Goal: Task Accomplishment & Management: Use online tool/utility

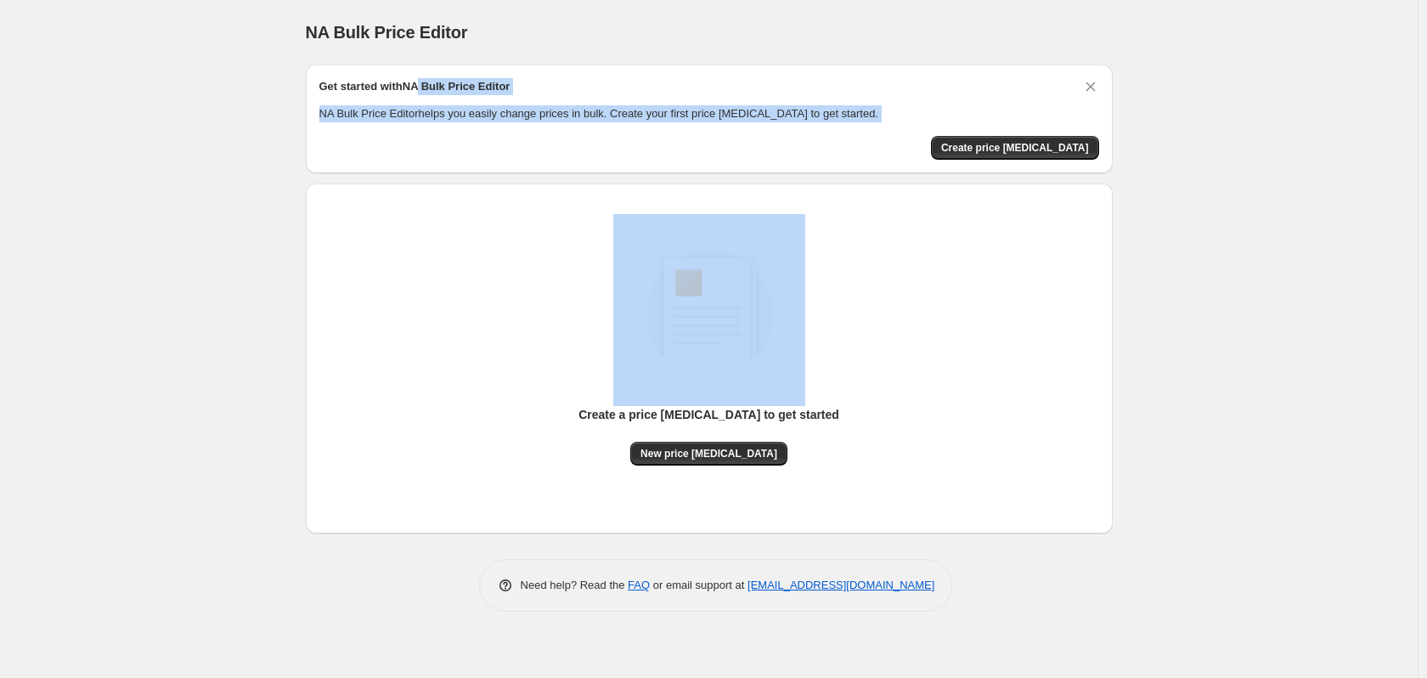
drag, startPoint x: 421, startPoint y: 82, endPoint x: 960, endPoint y: 145, distance: 542.3
click at [938, 141] on div "Get started with NA Bulk Price Editor NA Bulk Price Editor helps you easily cha…" at bounding box center [709, 119] width 780 height 82
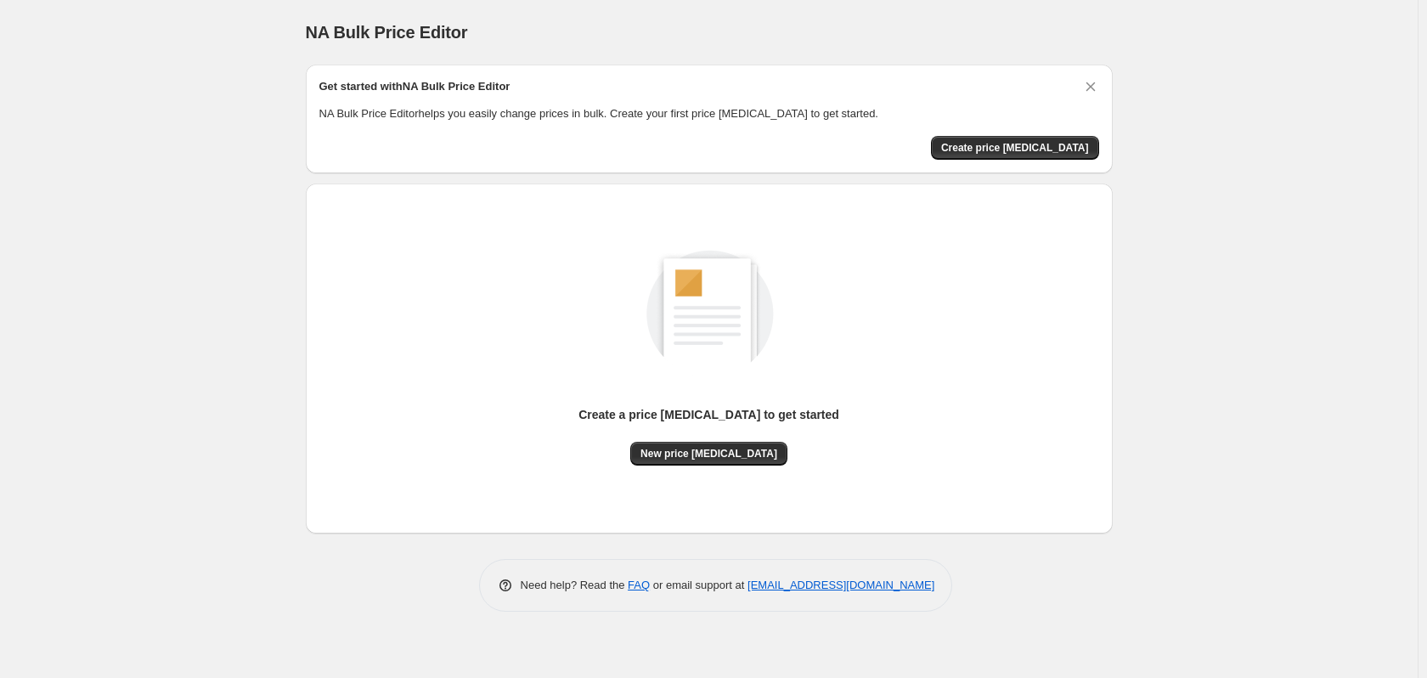
click at [968, 298] on div "Create a price [MEDICAL_DATA] to get started New price [MEDICAL_DATA]" at bounding box center [709, 339] width 780 height 251
click at [1054, 145] on span "Create price [MEDICAL_DATA]" at bounding box center [1015, 148] width 148 height 14
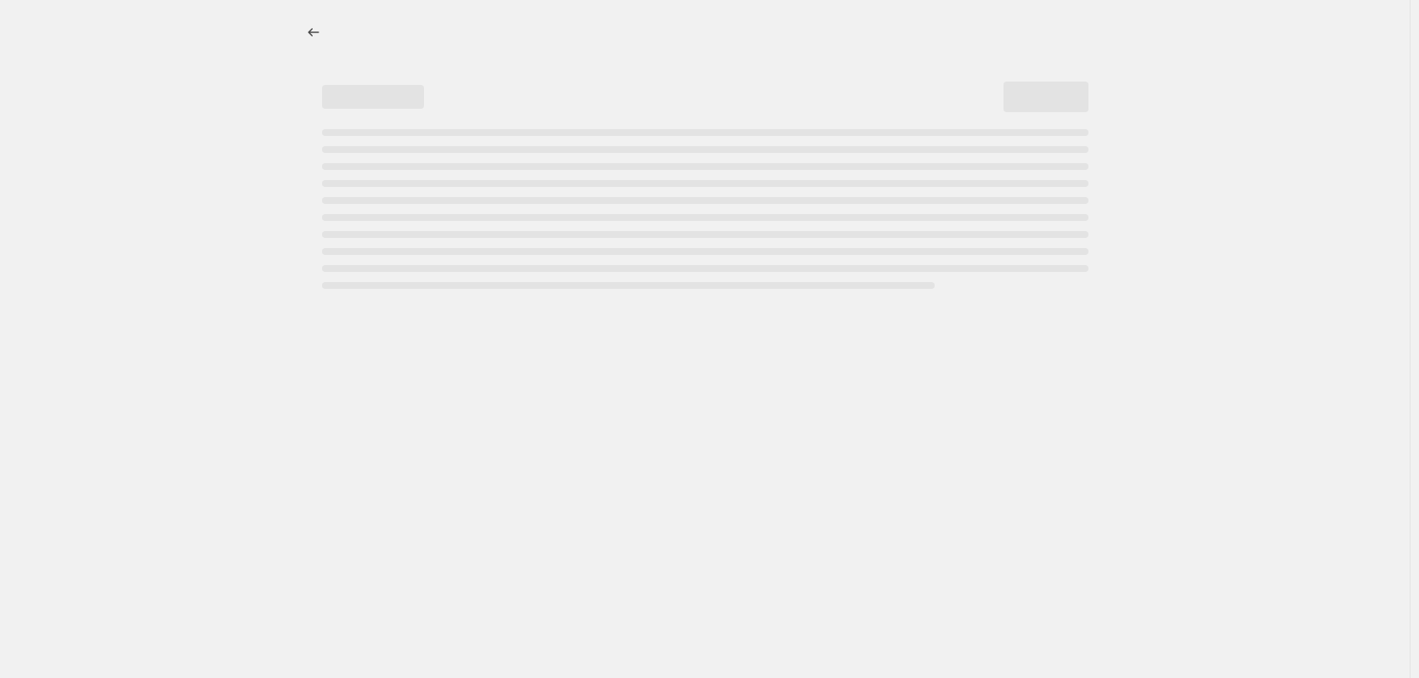
select select "percentage"
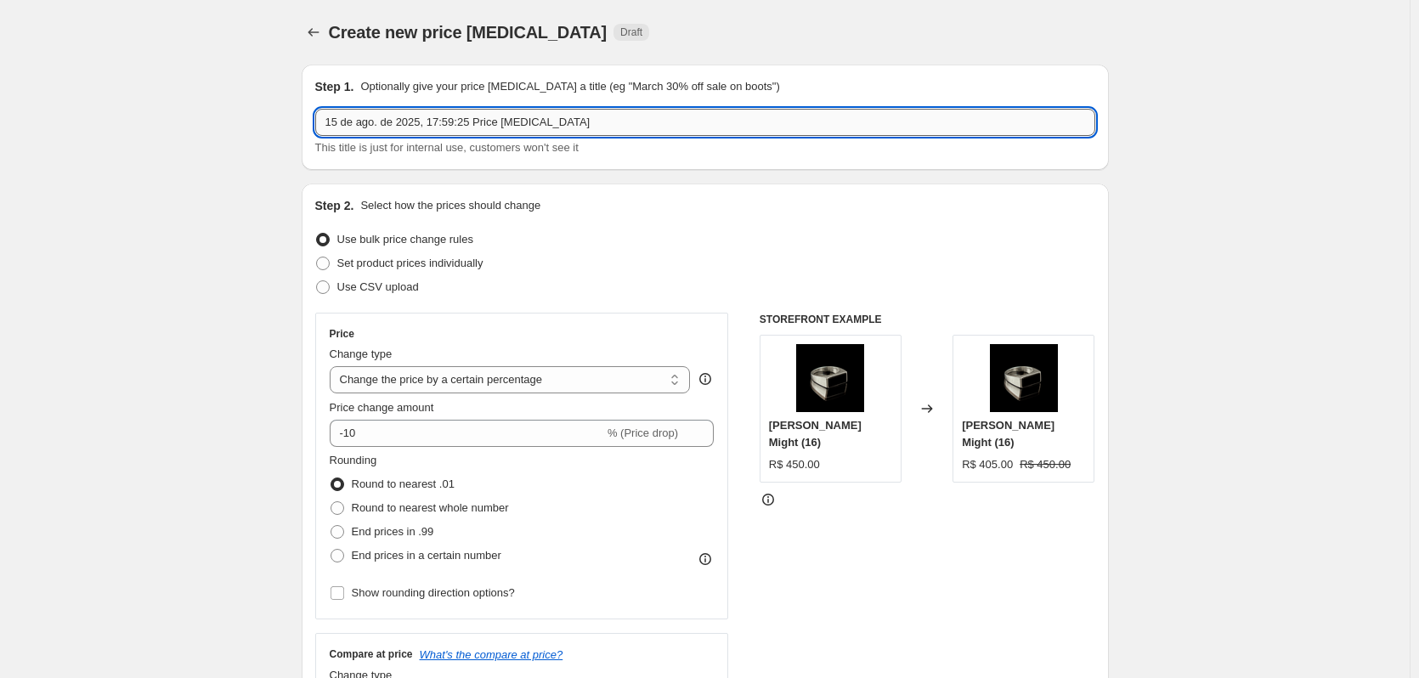
click at [443, 120] on input "15 de ago. de 2025, 17:59:25 Price change job" at bounding box center [705, 122] width 780 height 27
click at [562, 124] on input "15 de ago. de 2025, 17:59:25 Price change job" at bounding box center [705, 122] width 780 height 27
drag, startPoint x: 595, startPoint y: 123, endPoint x: 217, endPoint y: 103, distance: 378.6
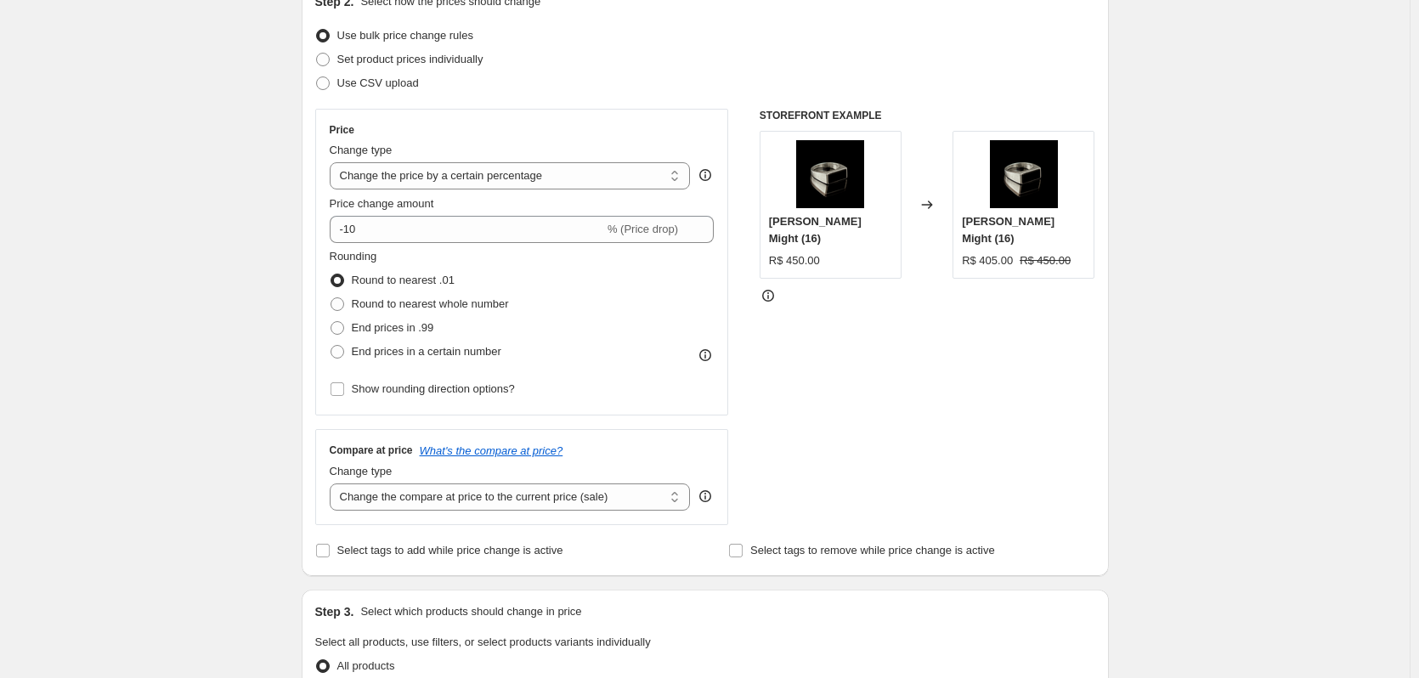
scroll to position [255, 0]
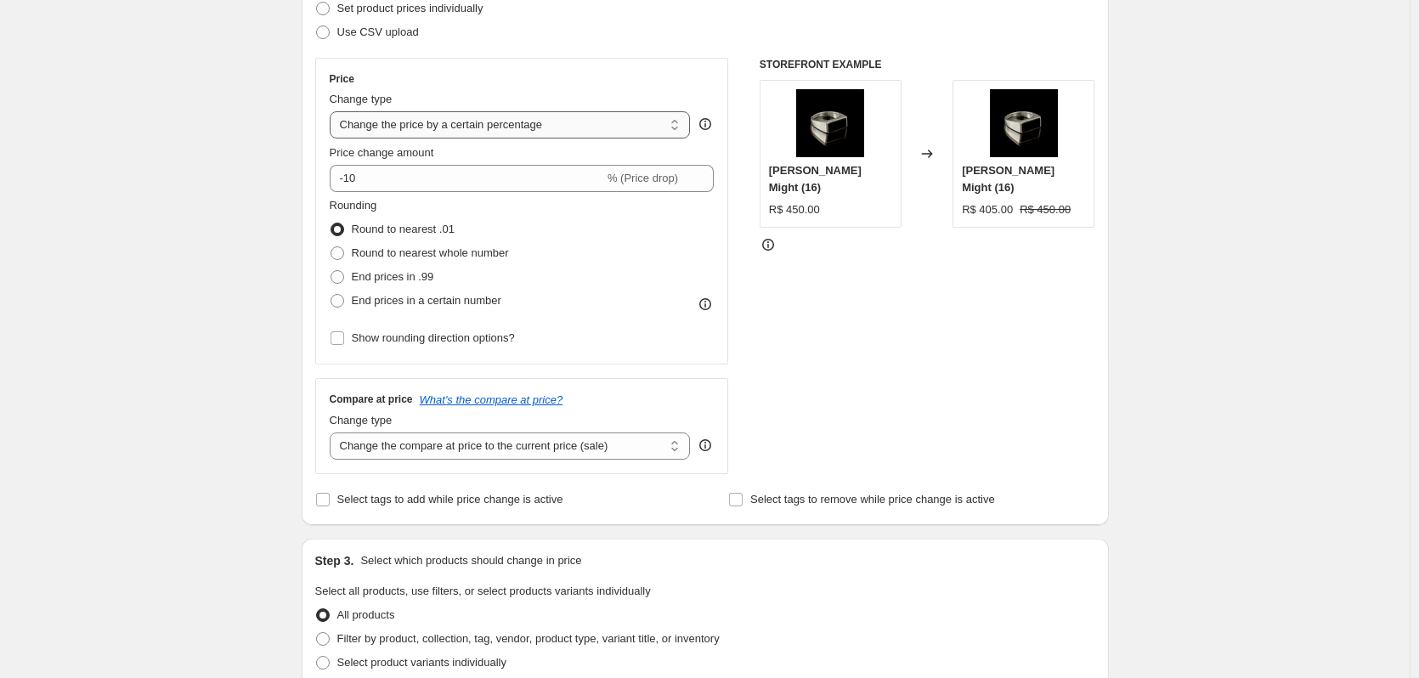
type input "15% OFF teste"
click at [488, 127] on select "Change the price to a certain amount Change the price by a certain amount Chang…" at bounding box center [510, 124] width 361 height 27
click at [492, 121] on select "Change the price to a certain amount Change the price by a certain amount Chang…" at bounding box center [510, 124] width 361 height 27
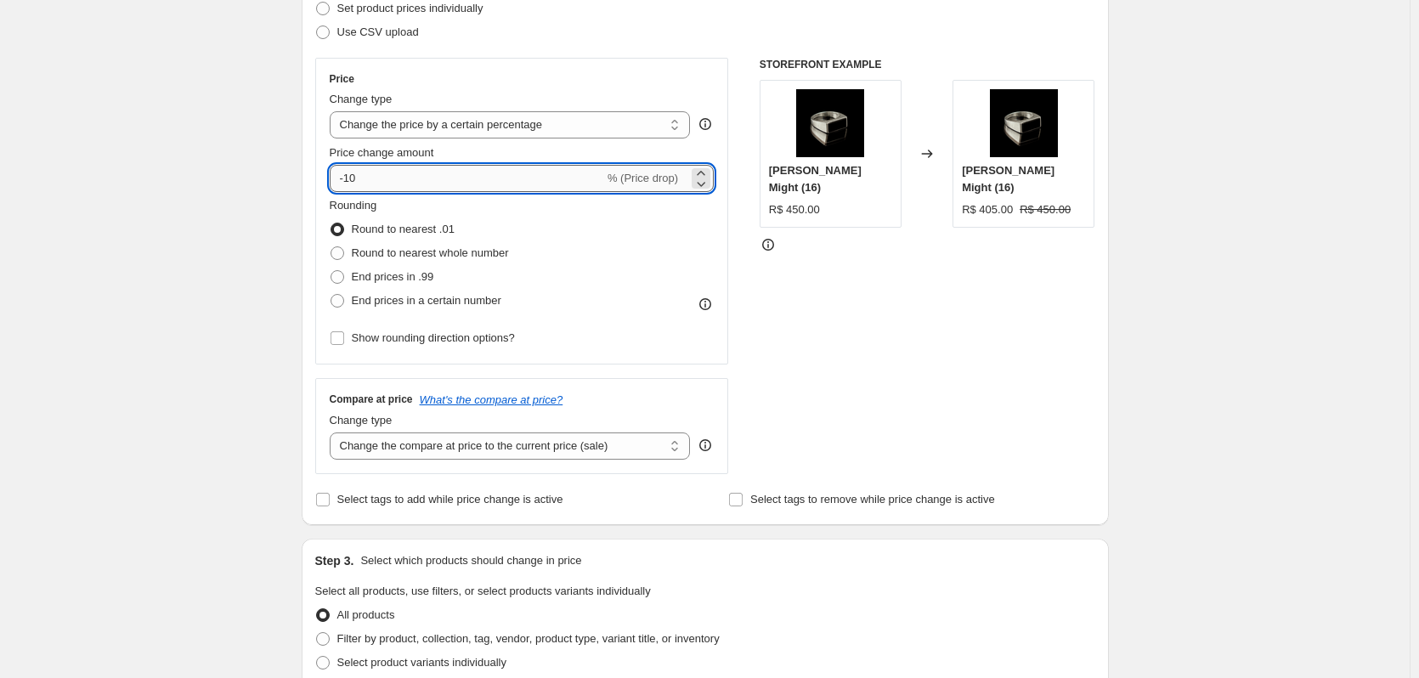
click at [370, 174] on input "-10" at bounding box center [467, 178] width 274 height 27
click at [215, 171] on div "Create new price change job. This page is ready Create new price change job Dra…" at bounding box center [704, 594] width 1409 height 1698
click at [373, 171] on input "-15" at bounding box center [467, 178] width 274 height 27
type input "-10"
click at [427, 108] on div "Change type" at bounding box center [510, 99] width 361 height 17
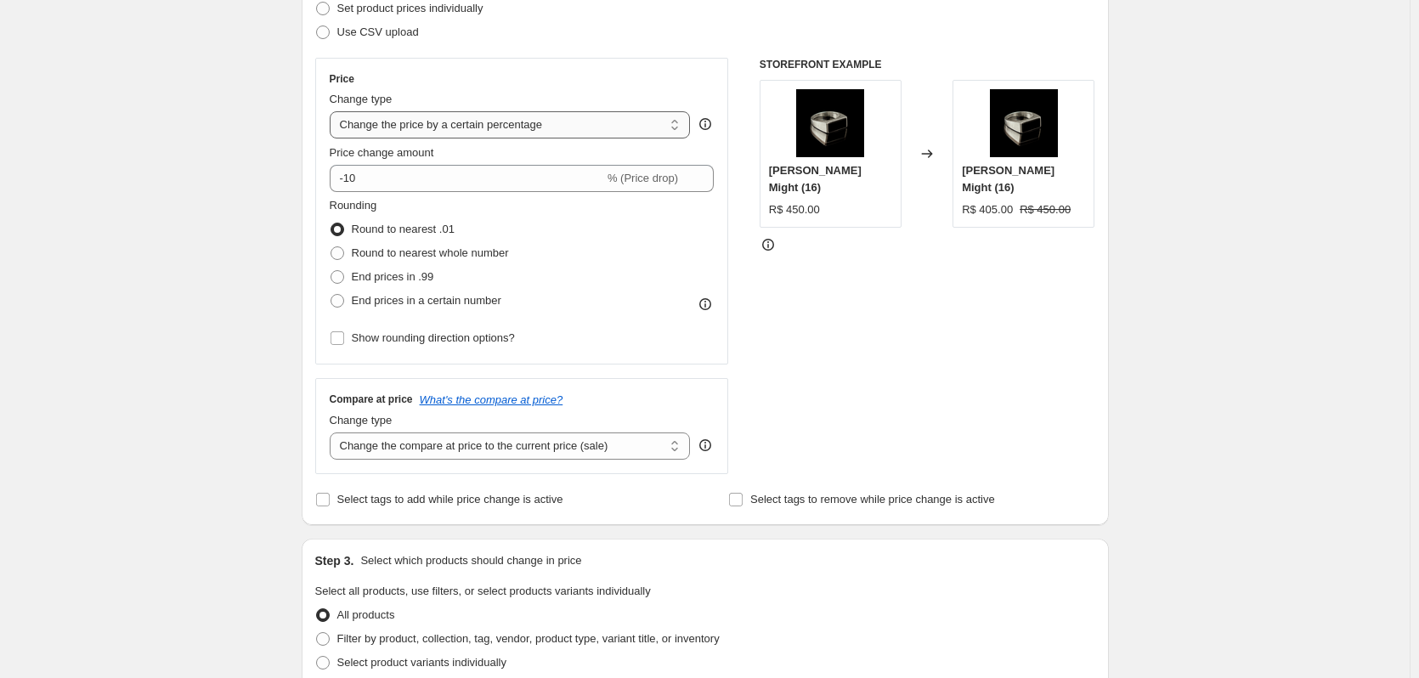
click at [428, 121] on select "Change the price to a certain amount Change the price by a certain amount Chang…" at bounding box center [510, 124] width 361 height 27
click at [428, 124] on select "Change the price to a certain amount Change the price by a certain amount Chang…" at bounding box center [510, 124] width 361 height 27
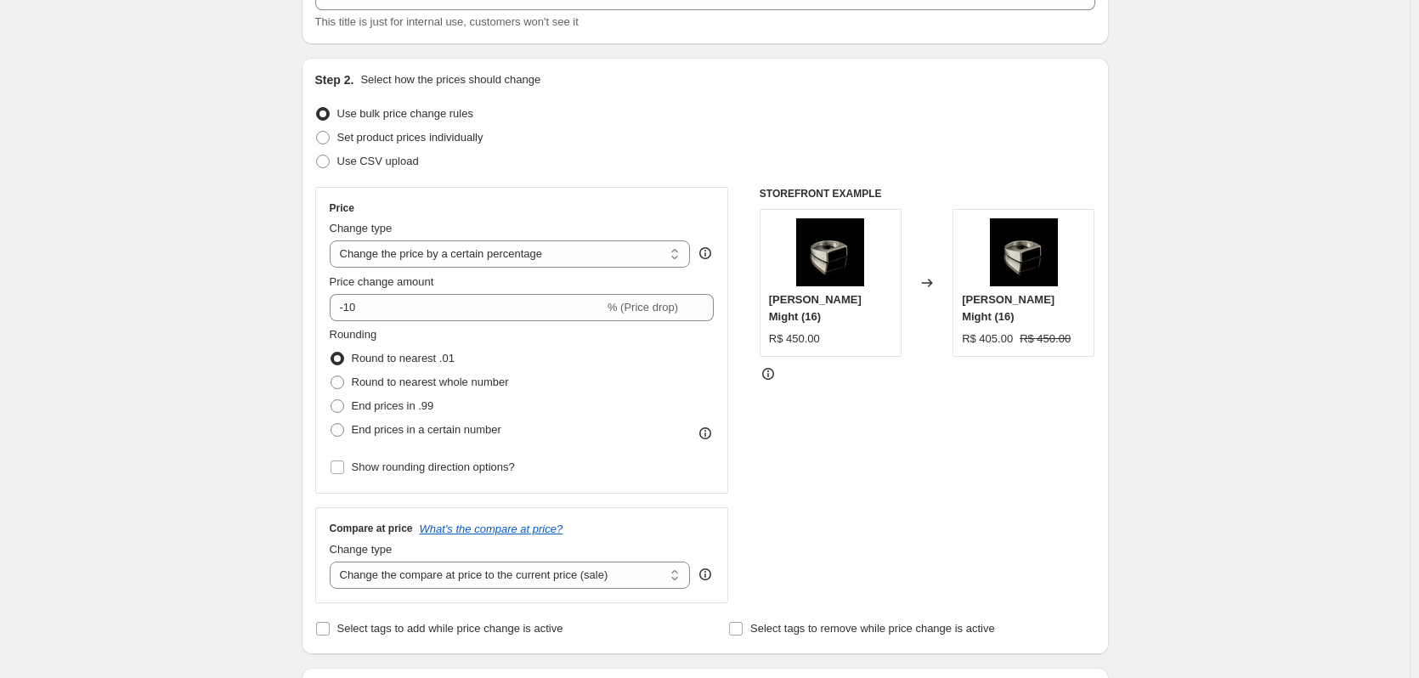
scroll to position [85, 0]
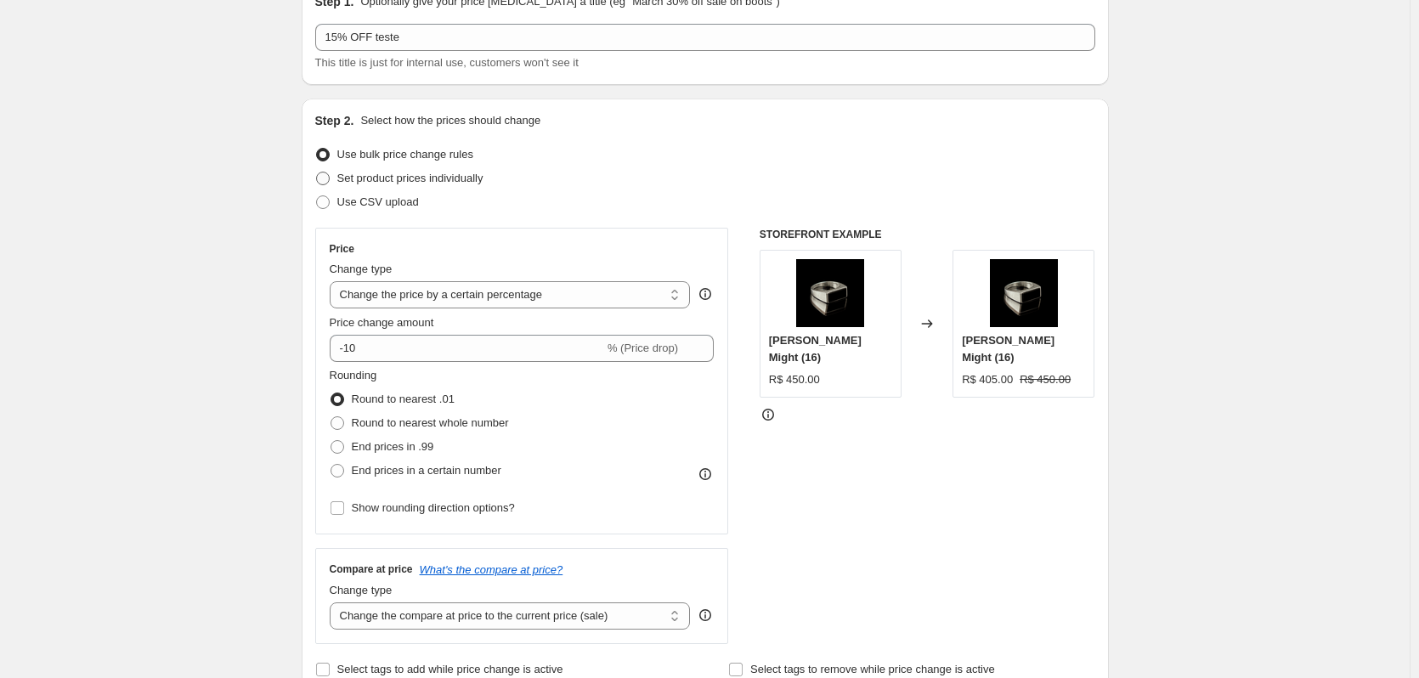
click at [329, 178] on span at bounding box center [323, 179] width 14 height 14
click at [317, 172] on input "Set product prices individually" at bounding box center [316, 172] width 1 height 1
radio input "true"
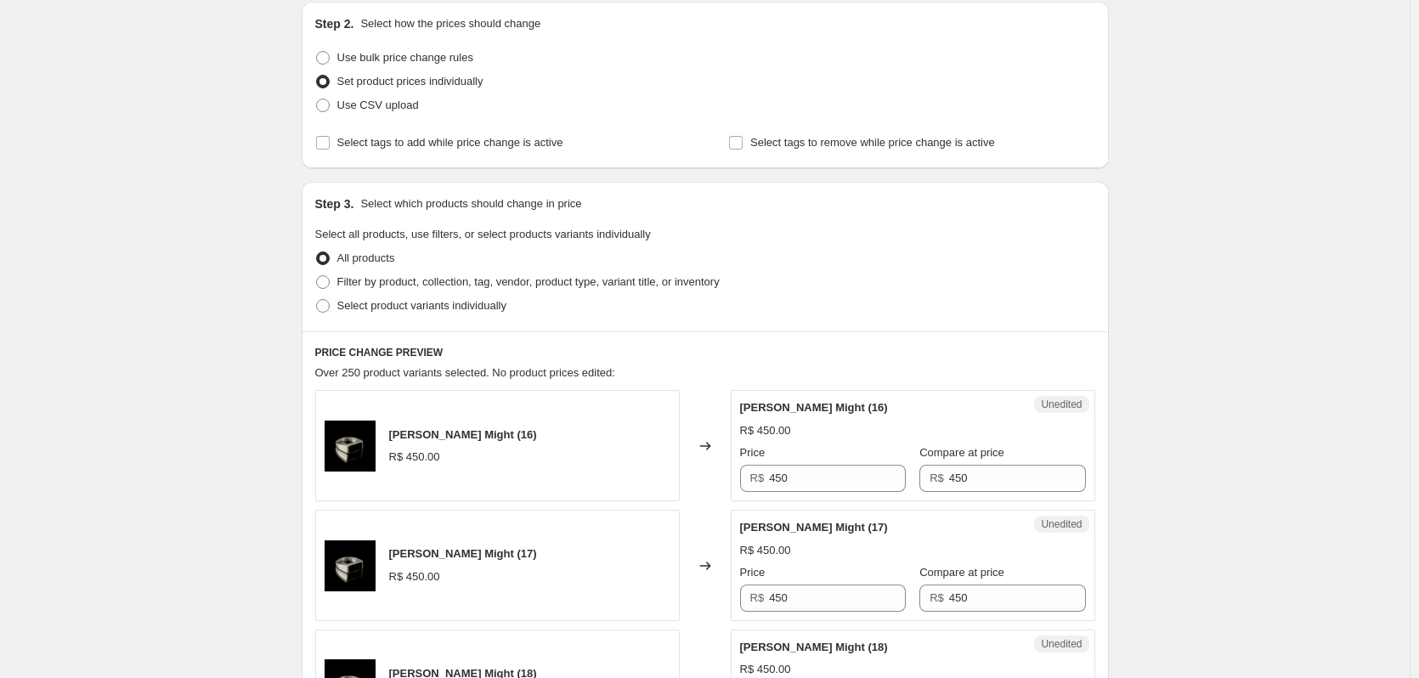
scroll to position [170, 0]
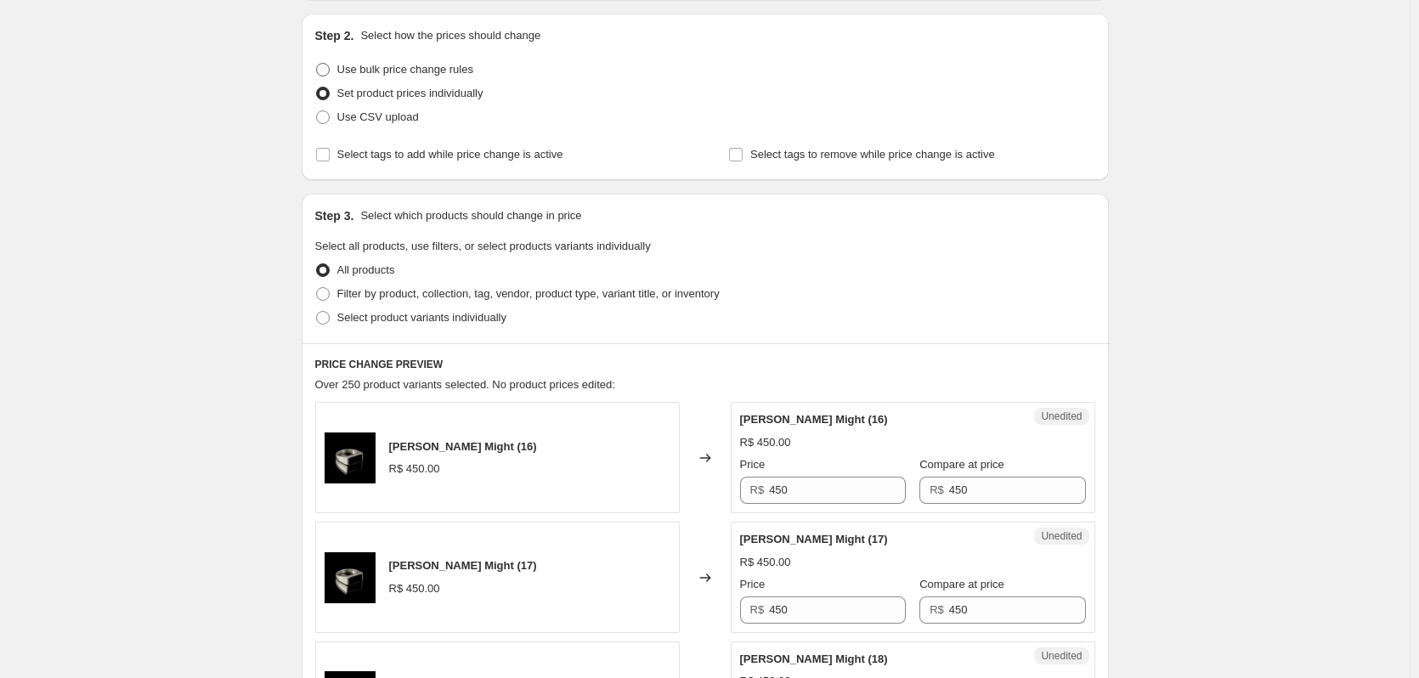
click at [325, 65] on span at bounding box center [323, 70] width 14 height 14
click at [317, 64] on input "Use bulk price change rules" at bounding box center [316, 63] width 1 height 1
radio input "true"
select select "percentage"
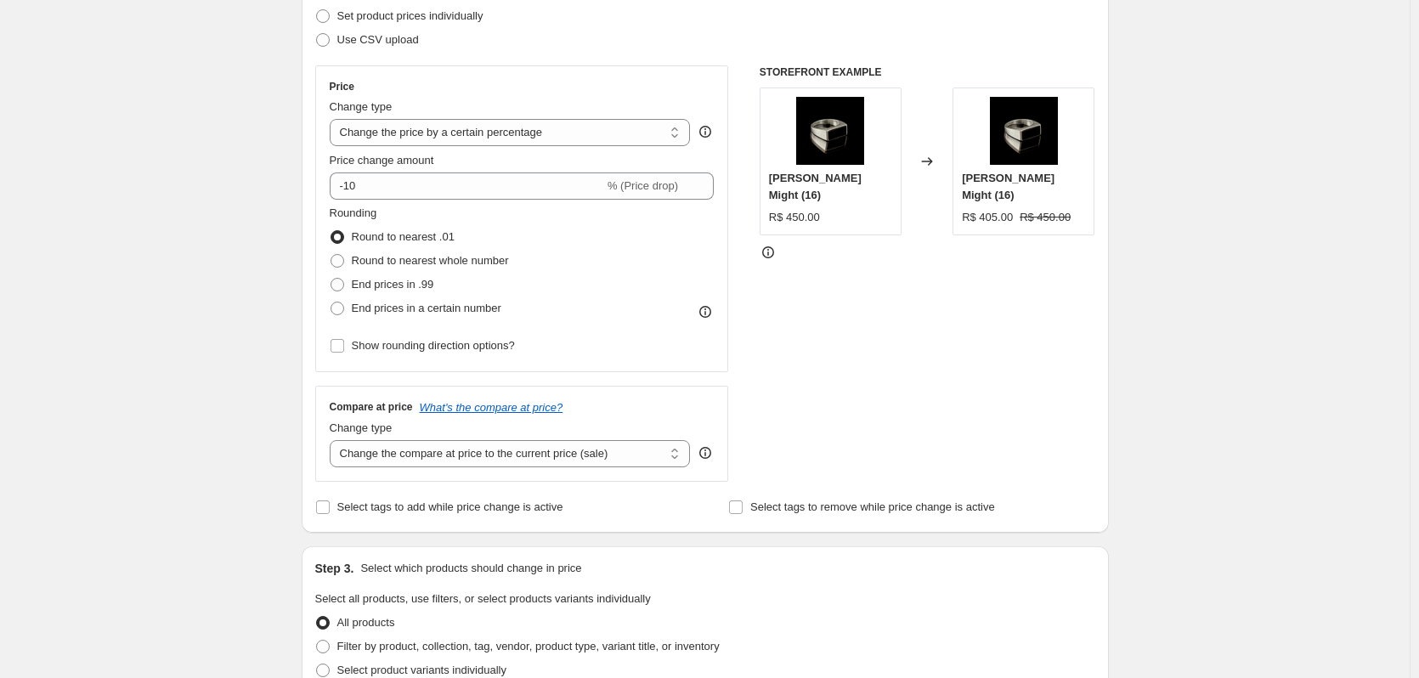
scroll to position [255, 0]
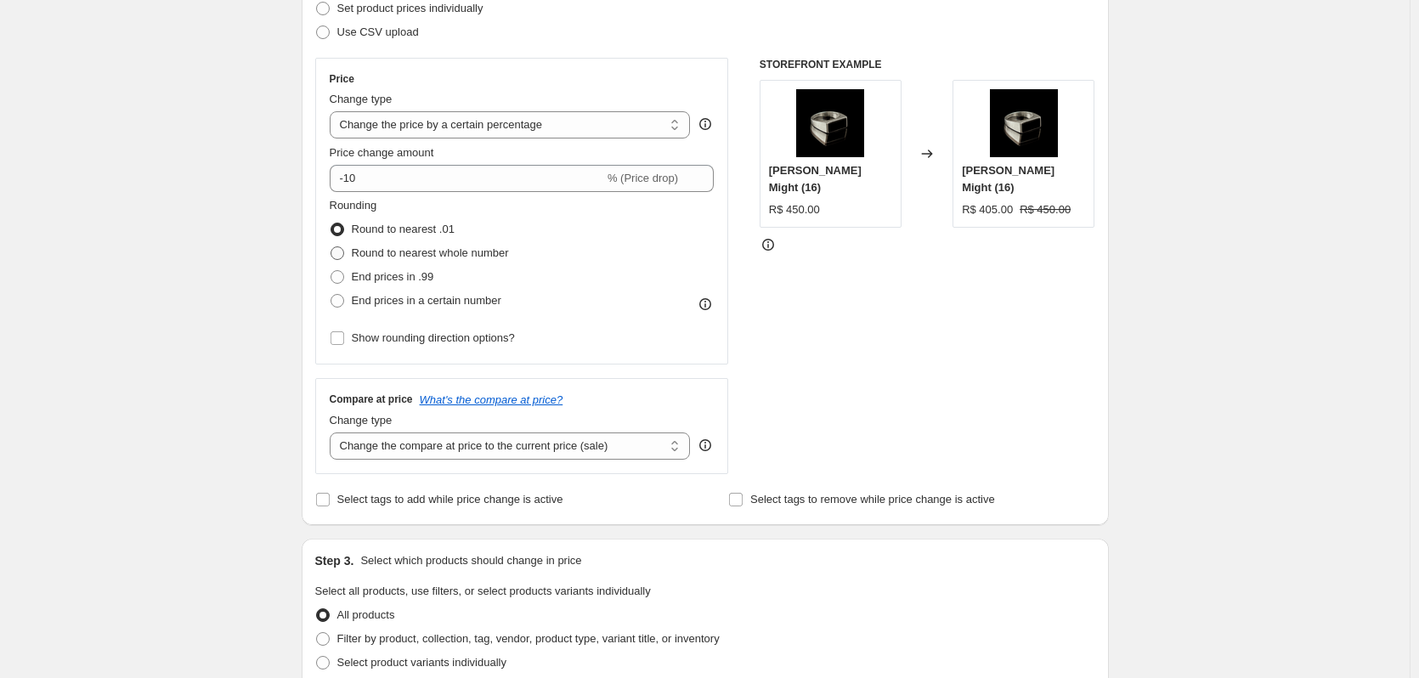
click at [358, 253] on span "Round to nearest whole number" at bounding box center [430, 252] width 157 height 13
click at [331, 247] on input "Round to nearest whole number" at bounding box center [330, 246] width 1 height 1
radio input "true"
click at [341, 280] on span at bounding box center [337, 277] width 14 height 14
click at [331, 271] on input "End prices in .99" at bounding box center [330, 270] width 1 height 1
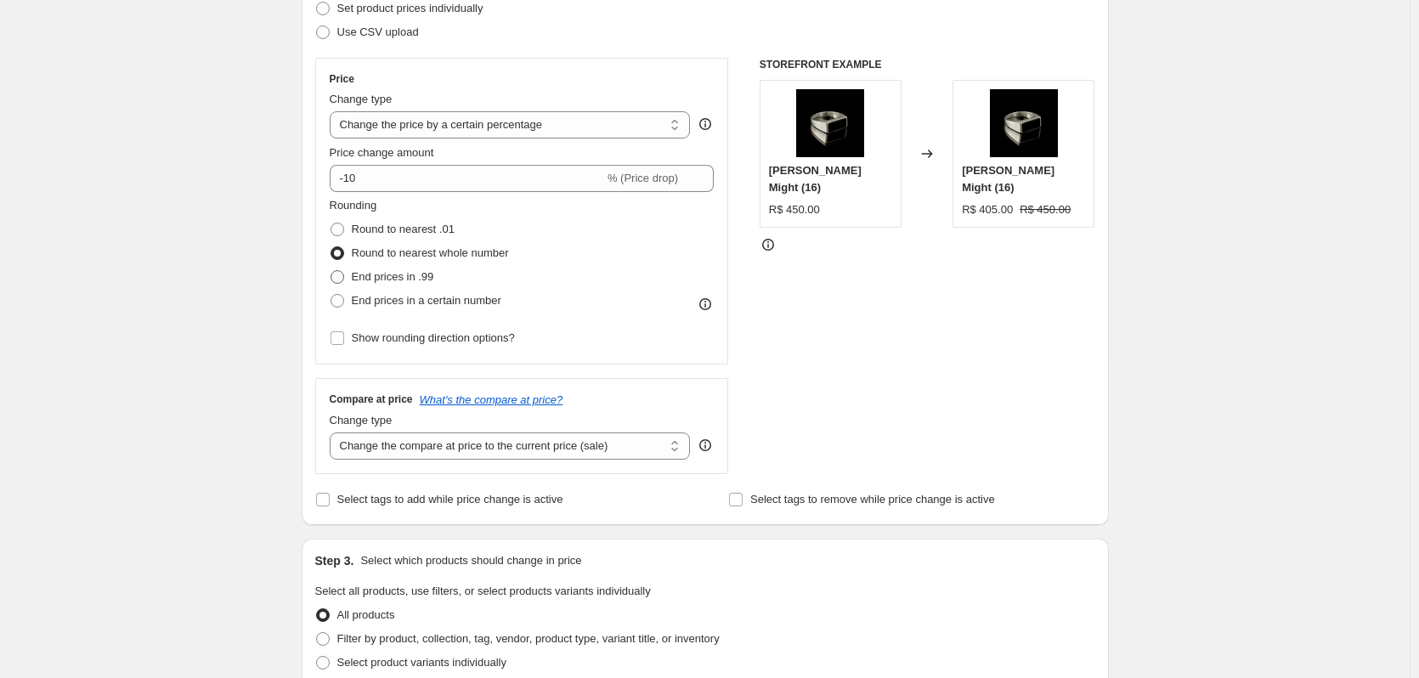
radio input "true"
click at [343, 248] on span at bounding box center [337, 253] width 14 height 14
click at [331, 247] on input "Round to nearest whole number" at bounding box center [330, 246] width 1 height 1
radio input "true"
click at [341, 298] on span at bounding box center [337, 301] width 14 height 14
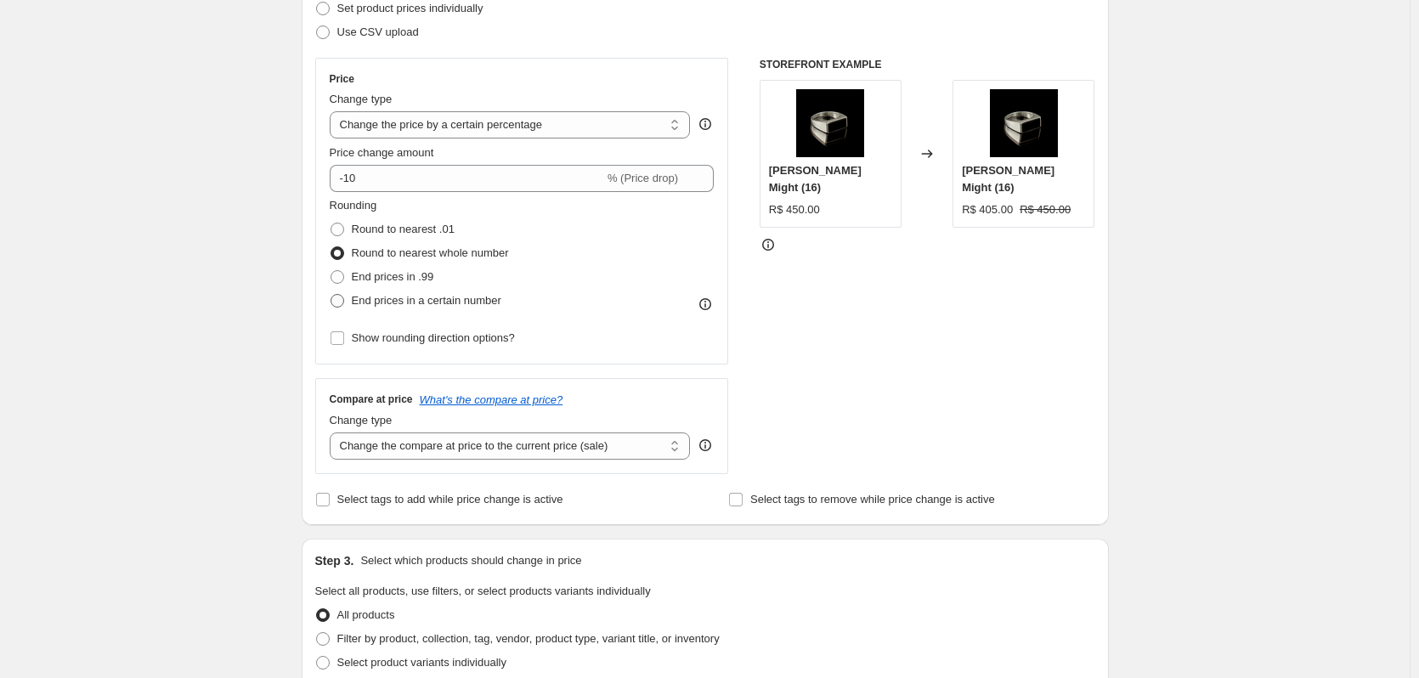
click at [331, 295] on input "End prices in a certain number" at bounding box center [330, 294] width 1 height 1
radio input "true"
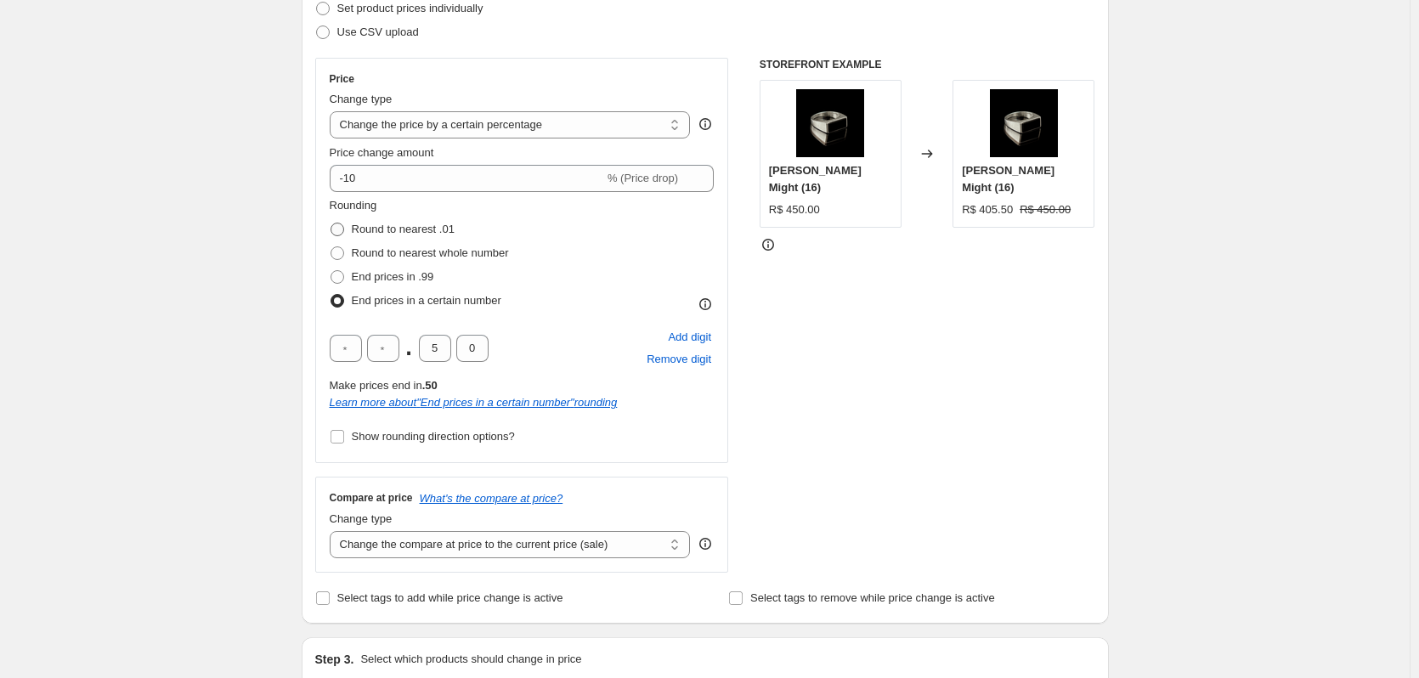
click at [341, 229] on span at bounding box center [337, 230] width 14 height 14
click at [331, 223] on input "Round to nearest .01" at bounding box center [330, 223] width 1 height 1
radio input "true"
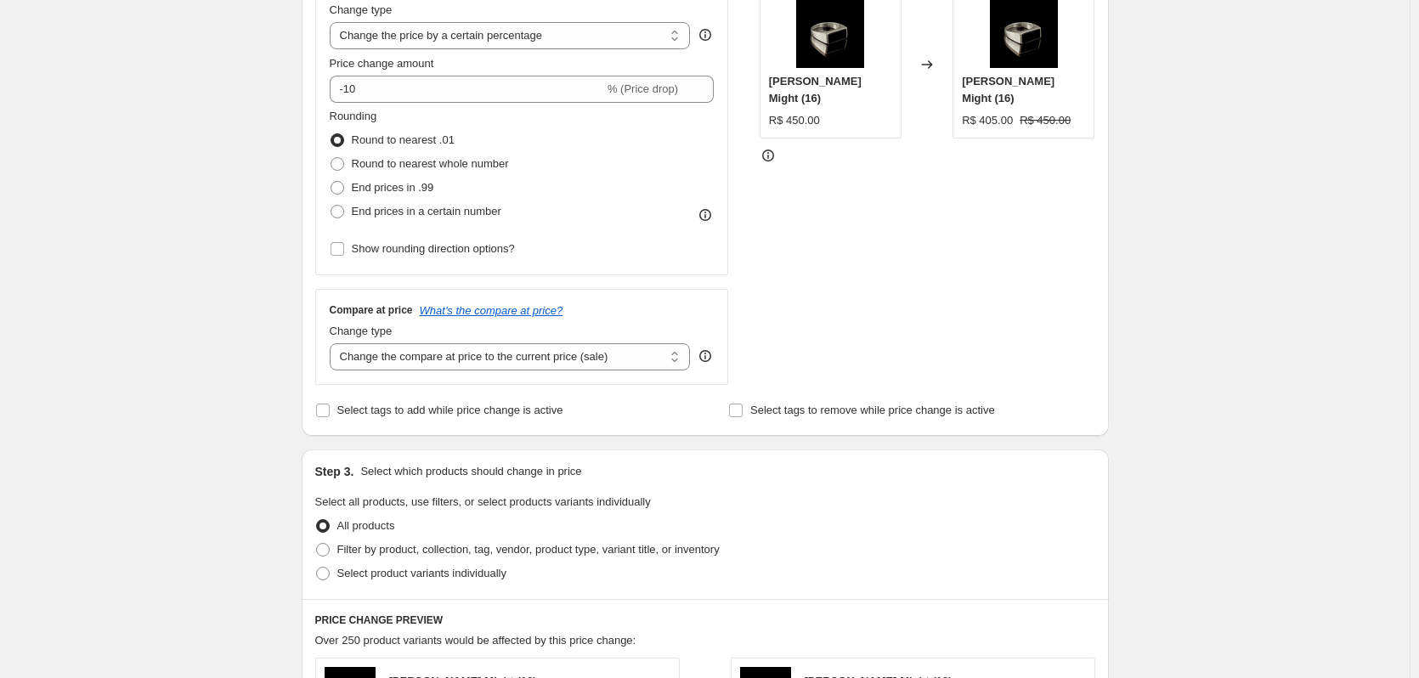
scroll to position [340, 0]
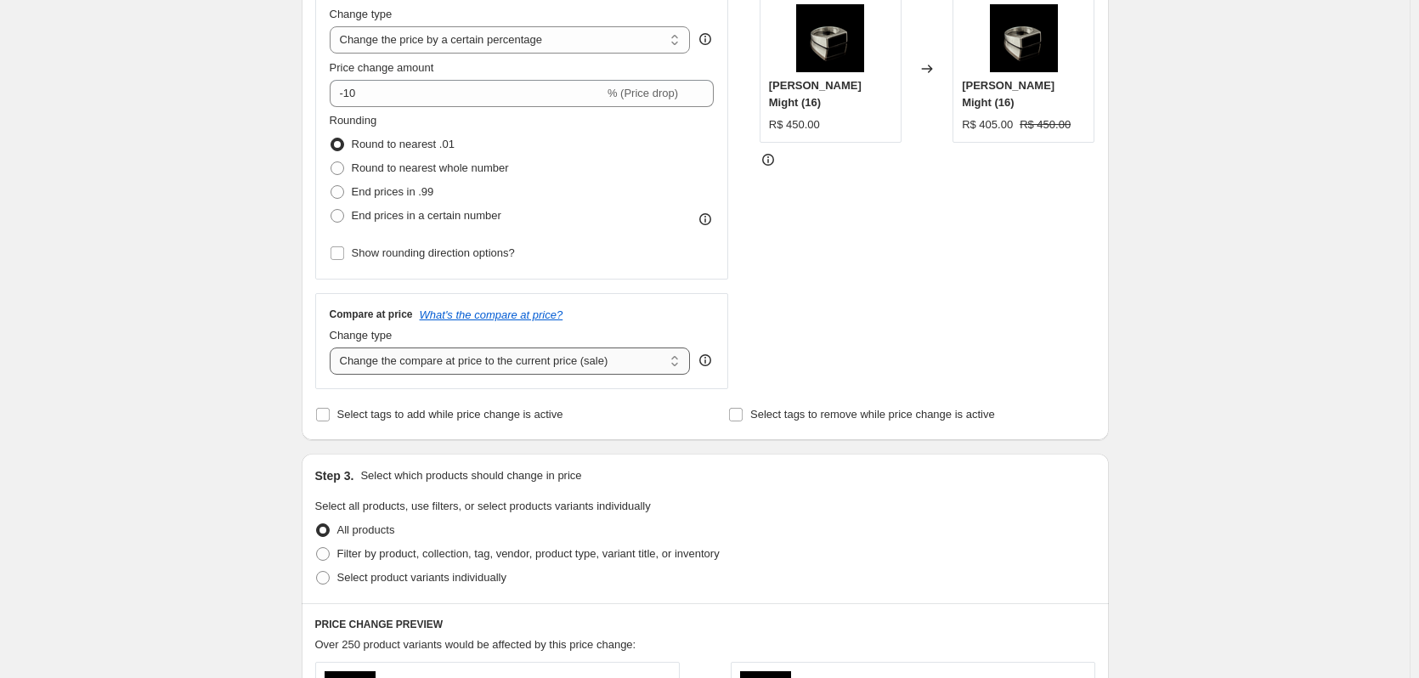
click at [548, 361] on select "Change the compare at price to the current price (sale) Change the compare at p…" at bounding box center [510, 360] width 361 height 27
click at [333, 347] on select "Change the compare at price to the current price (sale) Change the compare at p…" at bounding box center [510, 360] width 361 height 27
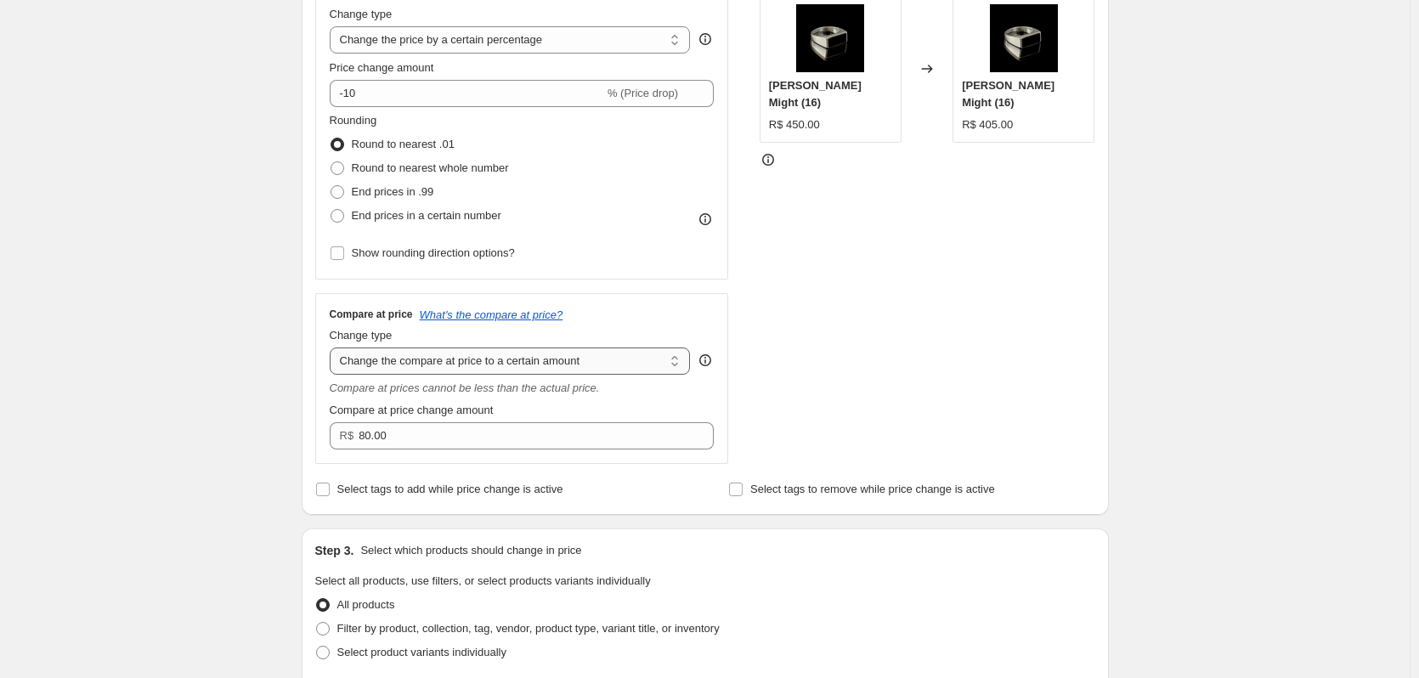
click at [522, 359] on select "Change the compare at price to the current price (sale) Change the compare at p…" at bounding box center [510, 360] width 361 height 27
select select "by"
click at [333, 347] on select "Change the compare at price to the current price (sale) Change the compare at p…" at bounding box center [510, 360] width 361 height 27
type input "-10.00"
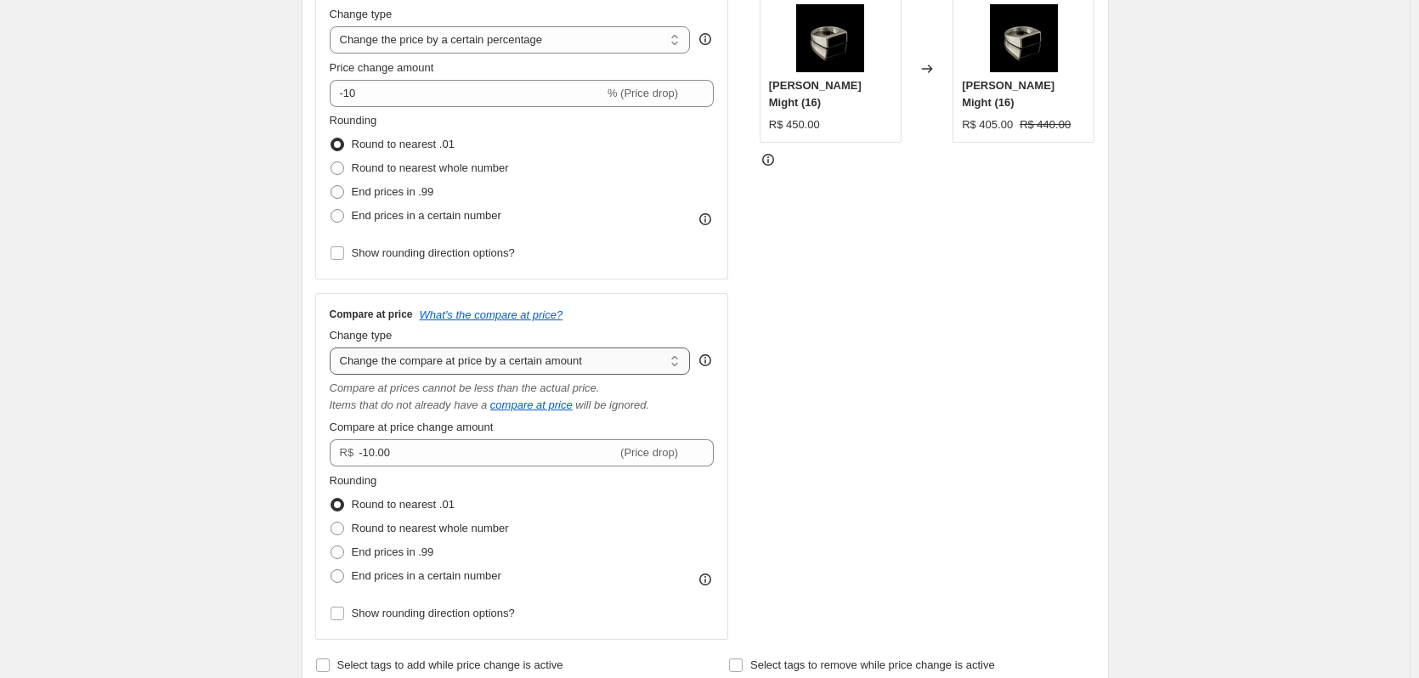
click at [511, 346] on div "Change type Change the compare at price to the current price (sale) Change the …" at bounding box center [510, 351] width 361 height 48
click at [506, 355] on select "Change the compare at price to the current price (sale) Change the compare at p…" at bounding box center [510, 360] width 361 height 27
select select "bp"
click at [333, 347] on select "Change the compare at price to the current price (sale) Change the compare at p…" at bounding box center [510, 360] width 361 height 27
type input "12.00"
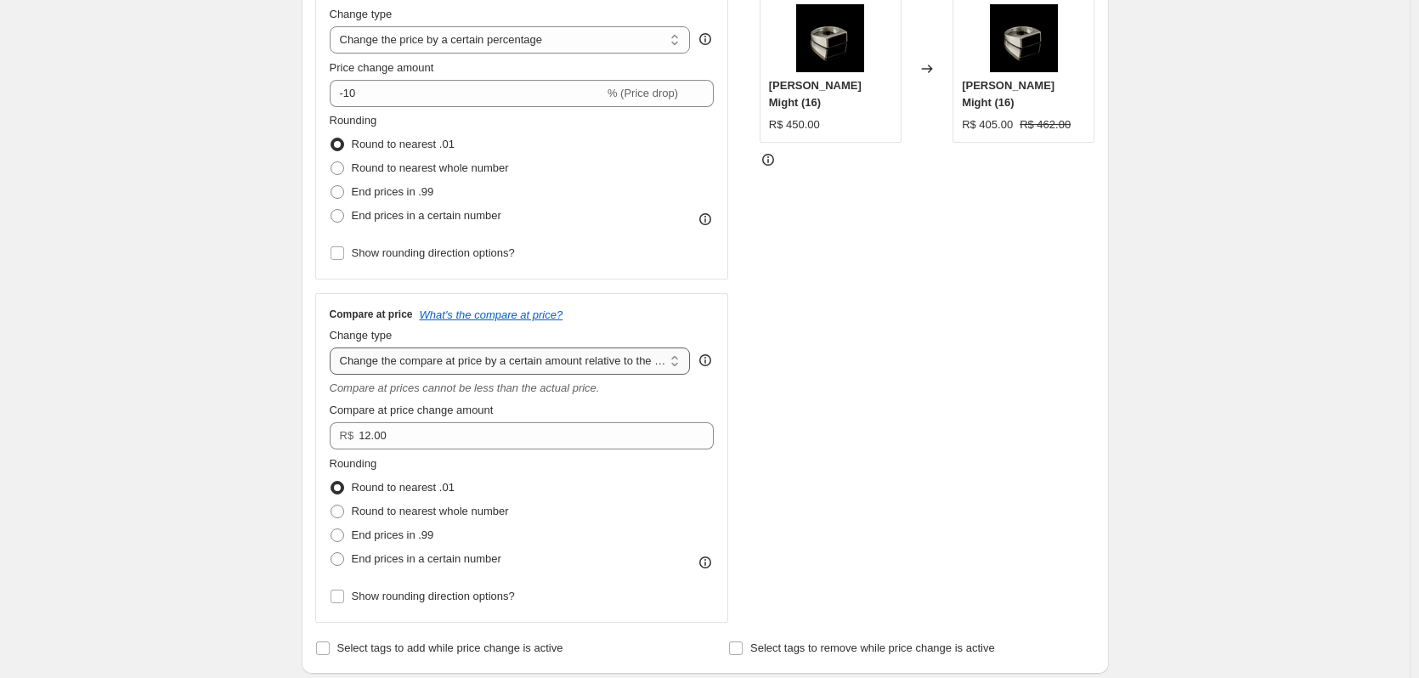
click at [494, 366] on select "Change the compare at price to the current price (sale) Change the compare at p…" at bounding box center [510, 360] width 361 height 27
select select "ep"
click at [333, 347] on select "Change the compare at price to the current price (sale) Change the compare at p…" at bounding box center [510, 360] width 361 height 27
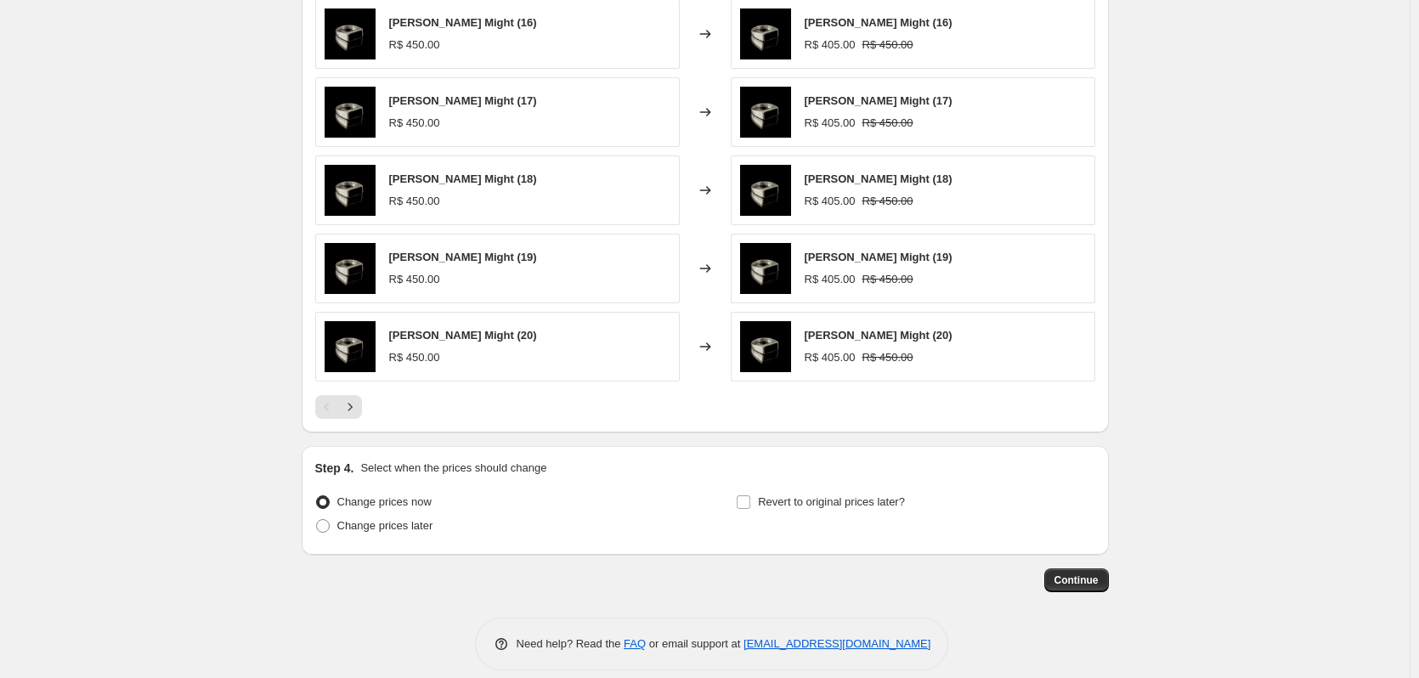
scroll to position [1021, 0]
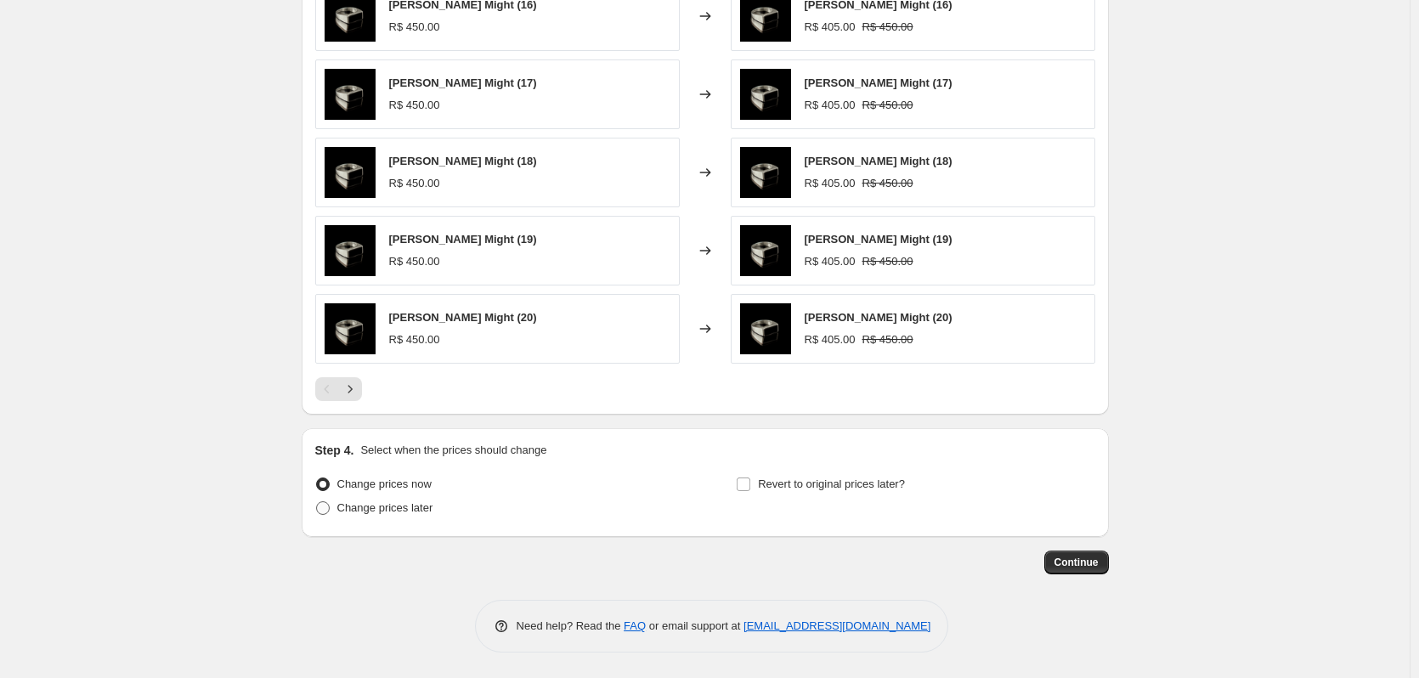
click at [328, 504] on span at bounding box center [323, 508] width 14 height 14
click at [317, 502] on input "Change prices later" at bounding box center [316, 501] width 1 height 1
radio input "true"
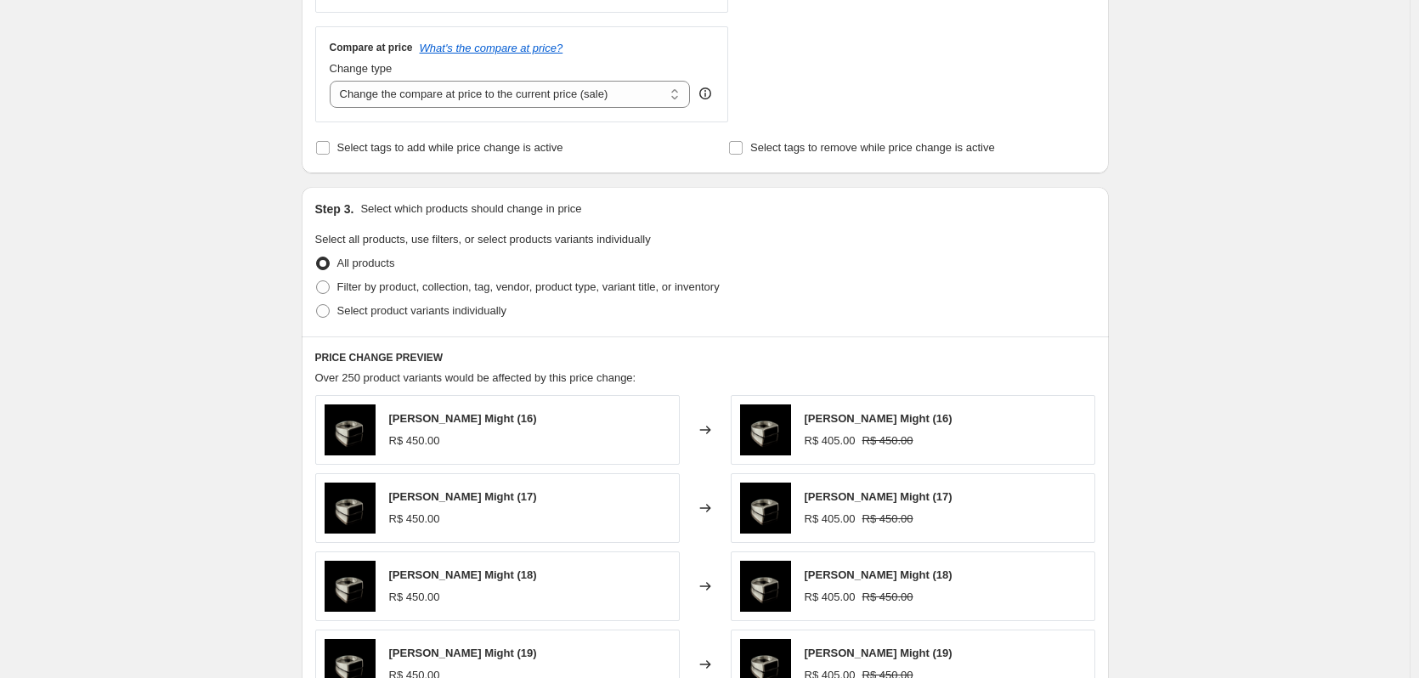
scroll to position [659, 0]
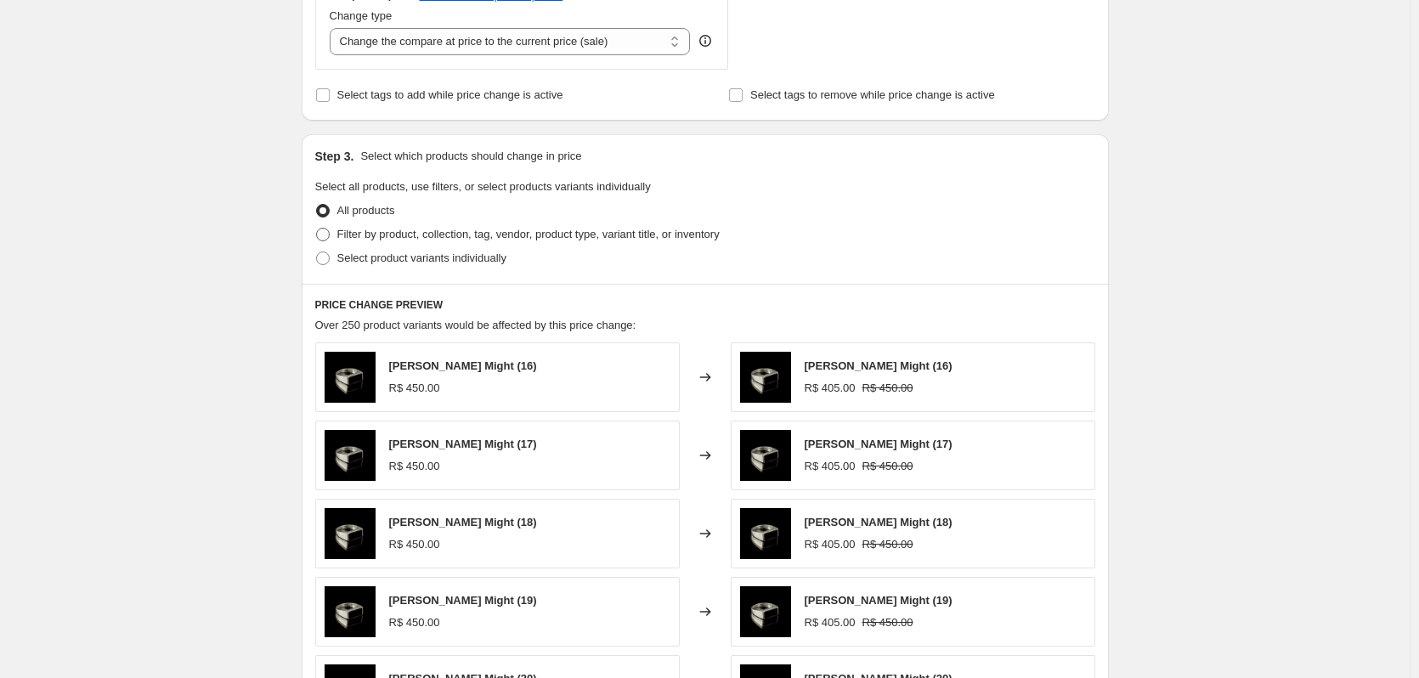
click at [327, 232] on span at bounding box center [323, 235] width 14 height 14
click at [317, 229] on input "Filter by product, collection, tag, vendor, product type, variant title, or inv…" at bounding box center [316, 228] width 1 height 1
radio input "true"
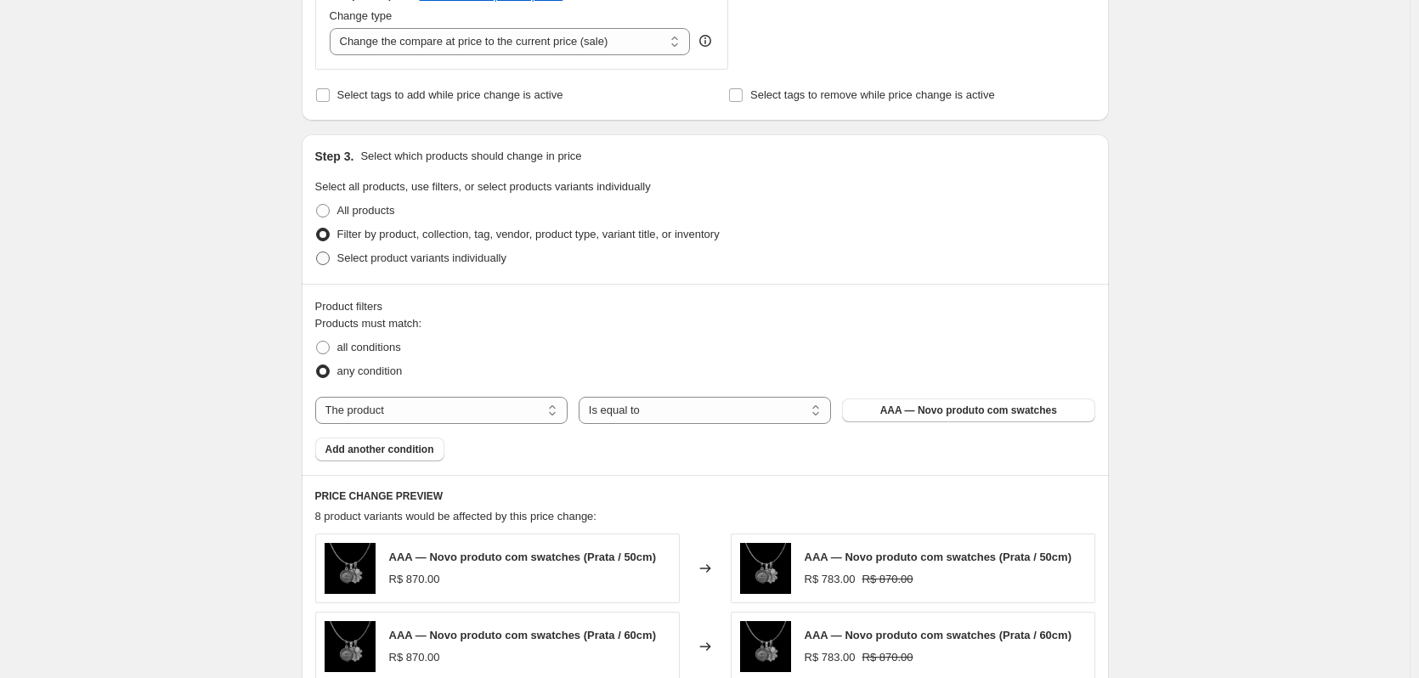
click at [325, 257] on span at bounding box center [323, 258] width 14 height 14
click at [317, 252] on input "Select product variants individually" at bounding box center [316, 251] width 1 height 1
radio input "true"
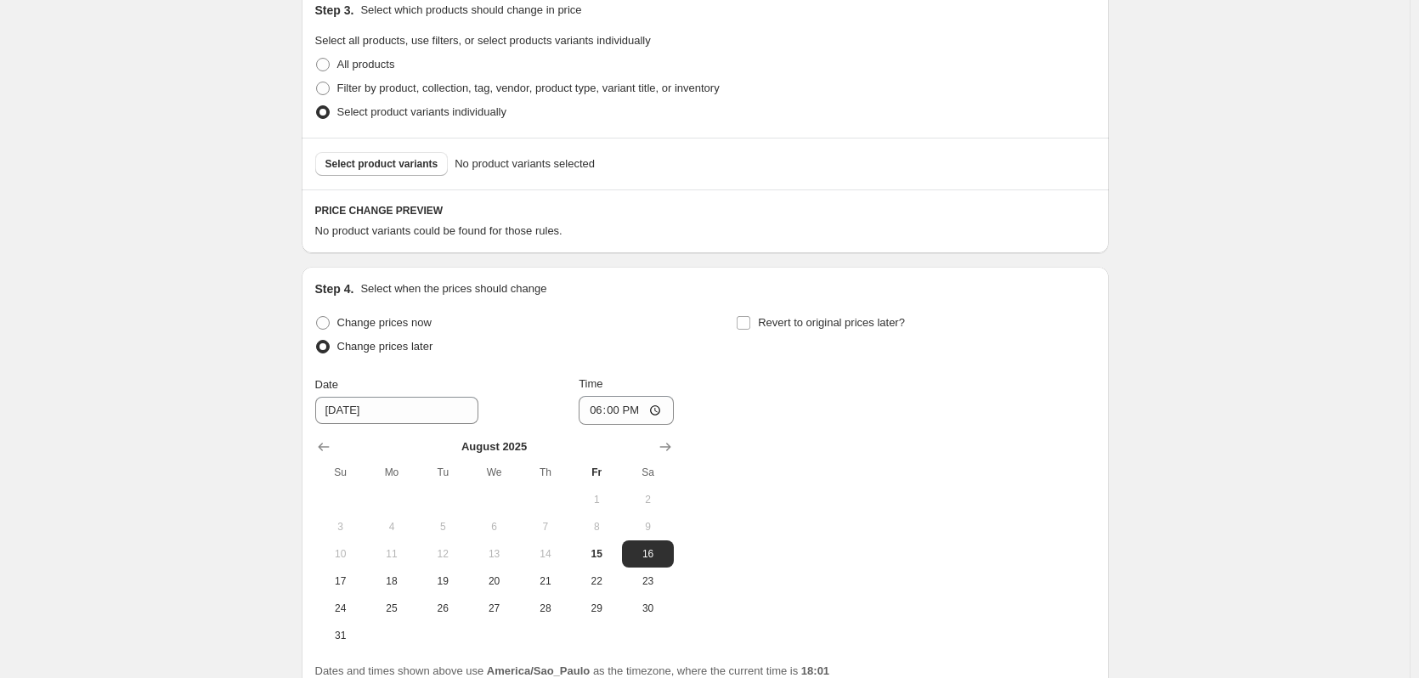
scroll to position [708, 0]
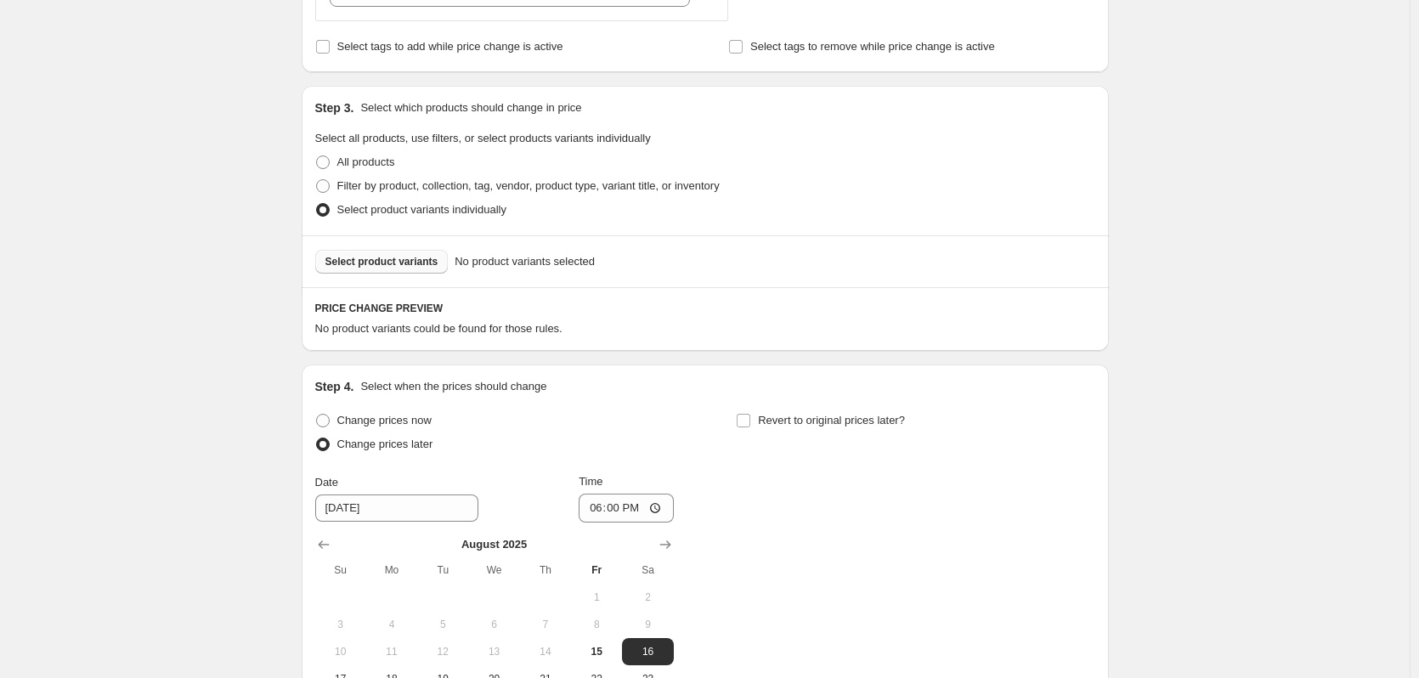
click at [349, 255] on button "Select product variants" at bounding box center [381, 262] width 133 height 24
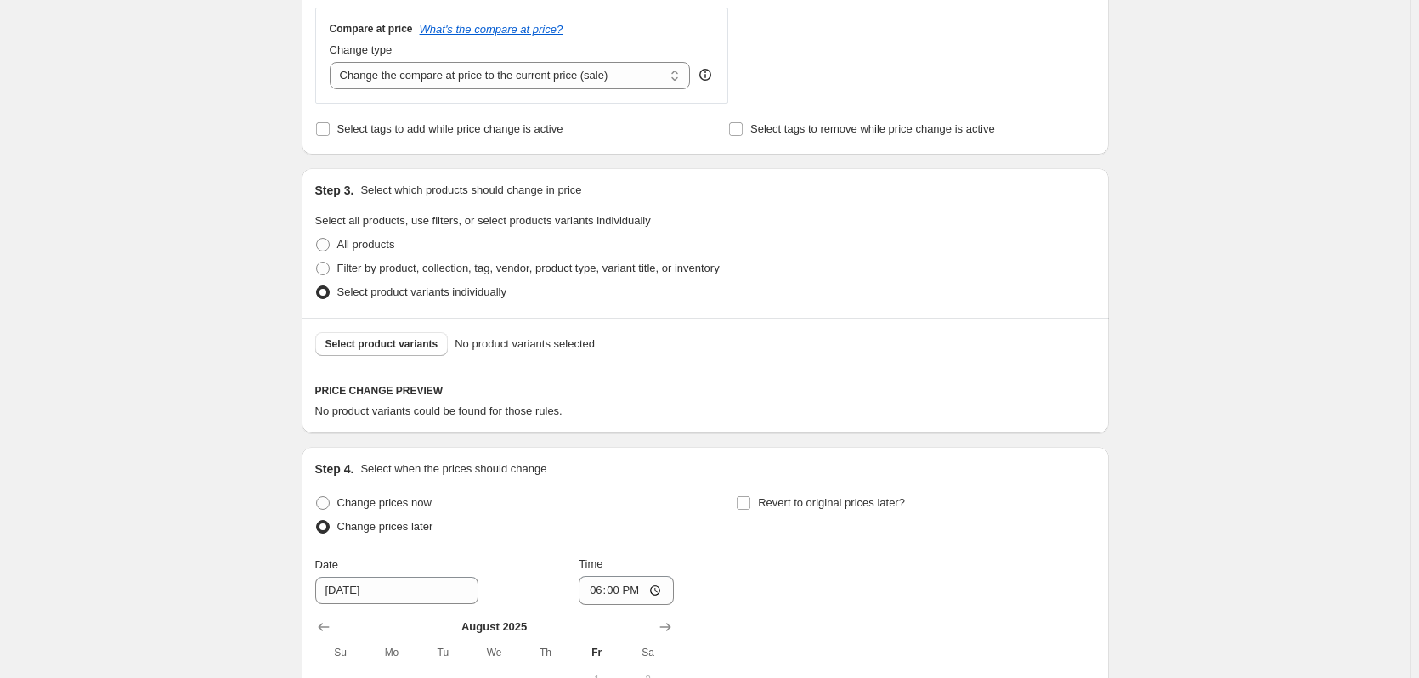
scroll to position [623, 0]
click at [321, 505] on span at bounding box center [322, 505] width 15 height 15
click at [317, 500] on input "Change prices now" at bounding box center [316, 499] width 1 height 1
radio input "true"
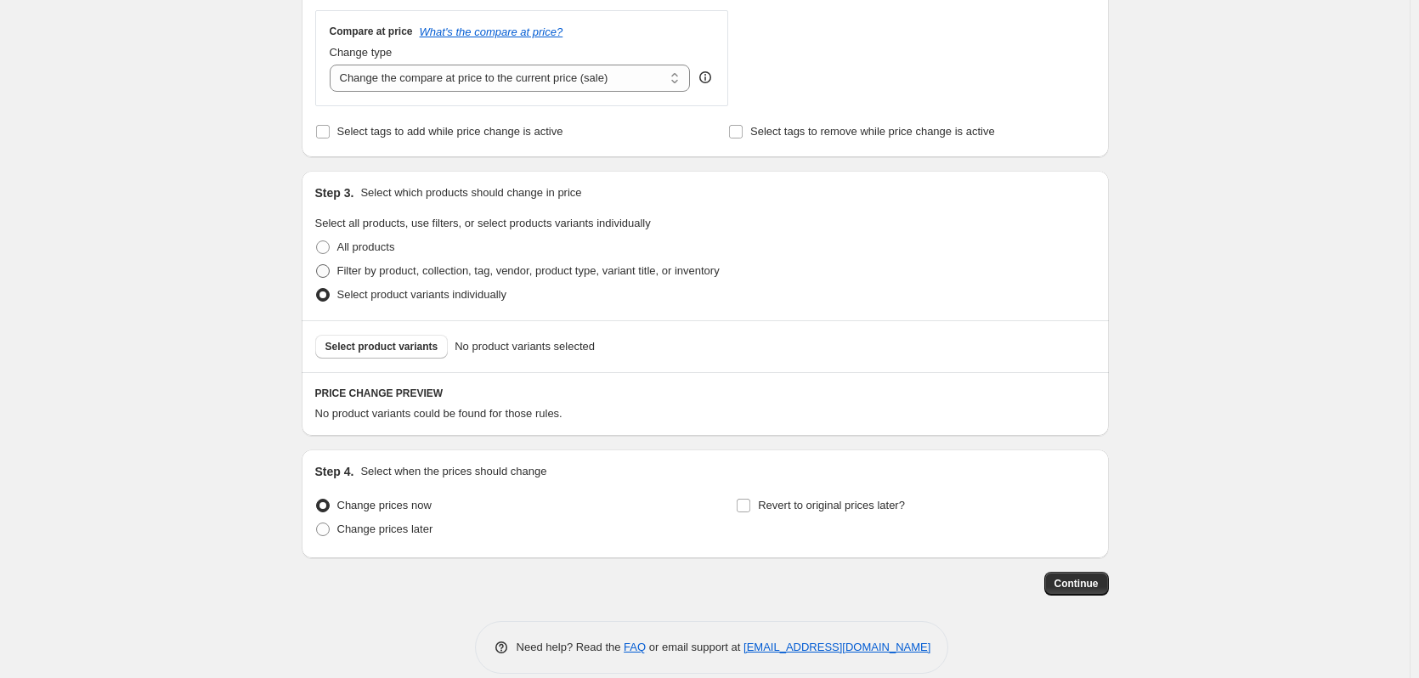
click at [326, 271] on span at bounding box center [323, 271] width 14 height 14
click at [317, 265] on input "Filter by product, collection, tag, vendor, product type, variant title, or inv…" at bounding box center [316, 264] width 1 height 1
radio input "true"
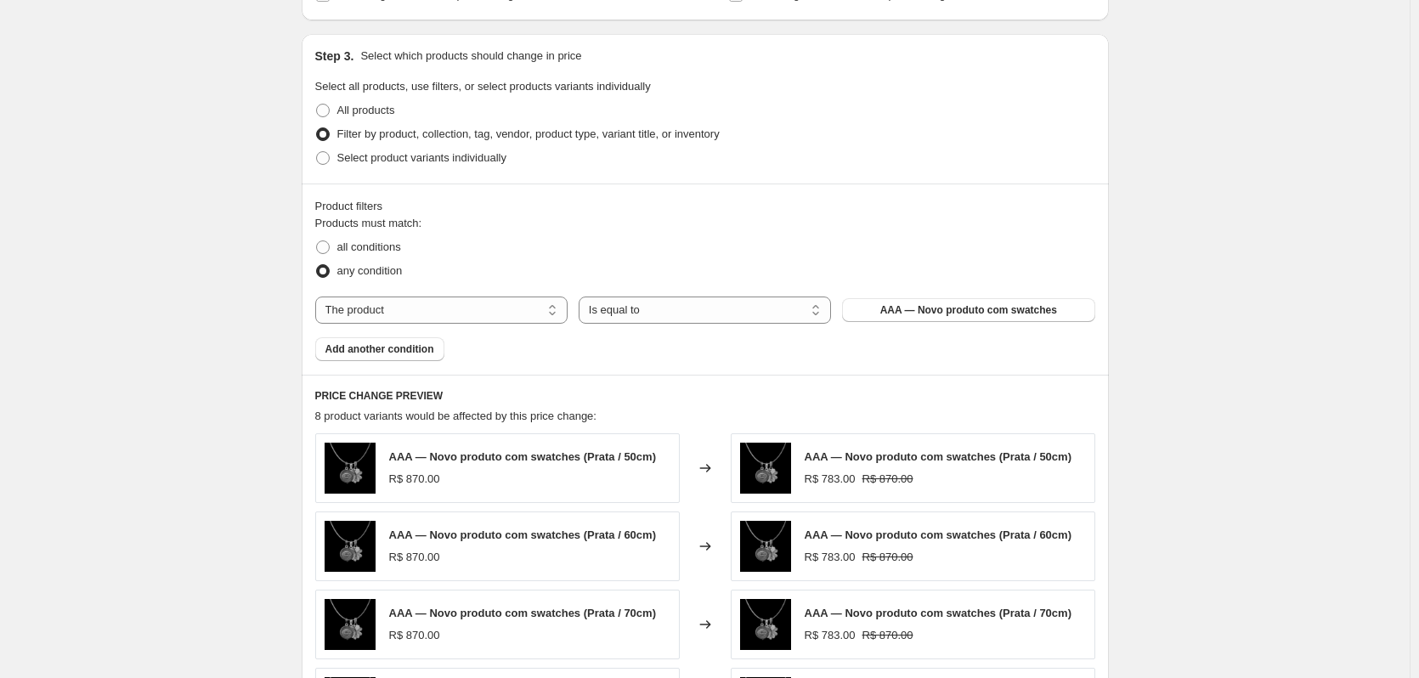
scroll to position [708, 0]
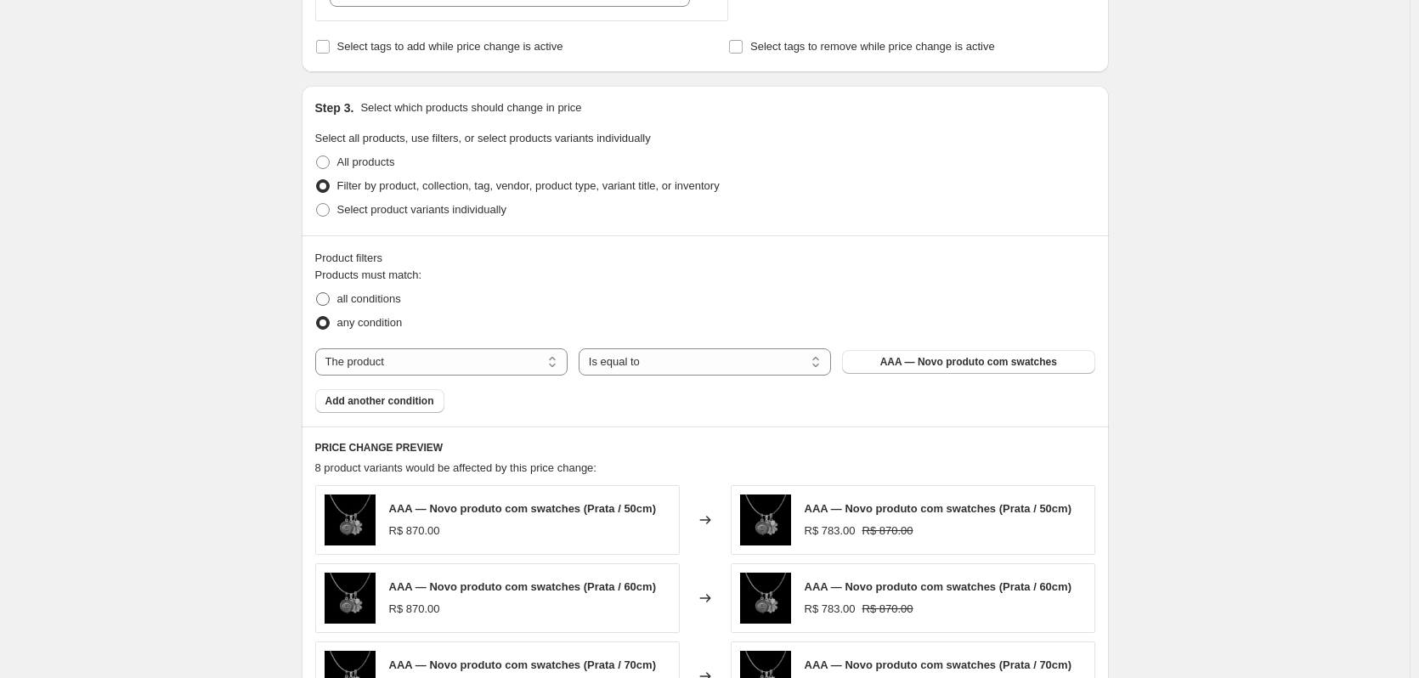
click at [326, 301] on span at bounding box center [323, 299] width 14 height 14
click at [317, 293] on input "all conditions" at bounding box center [316, 292] width 1 height 1
radio input "true"
click at [327, 328] on span at bounding box center [323, 323] width 14 height 14
click at [317, 317] on input "any condition" at bounding box center [316, 316] width 1 height 1
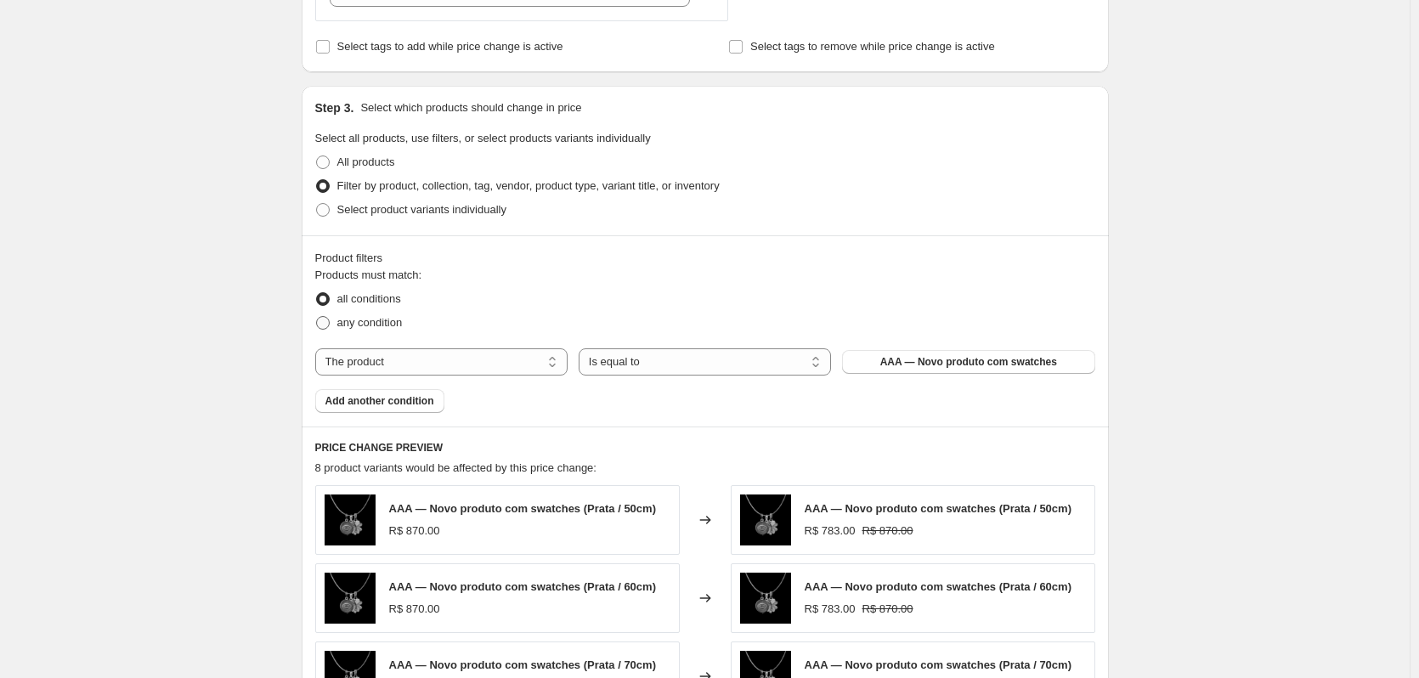
radio input "true"
click at [327, 216] on span at bounding box center [323, 210] width 14 height 14
click at [317, 204] on input "Select product variants individually" at bounding box center [316, 203] width 1 height 1
radio input "true"
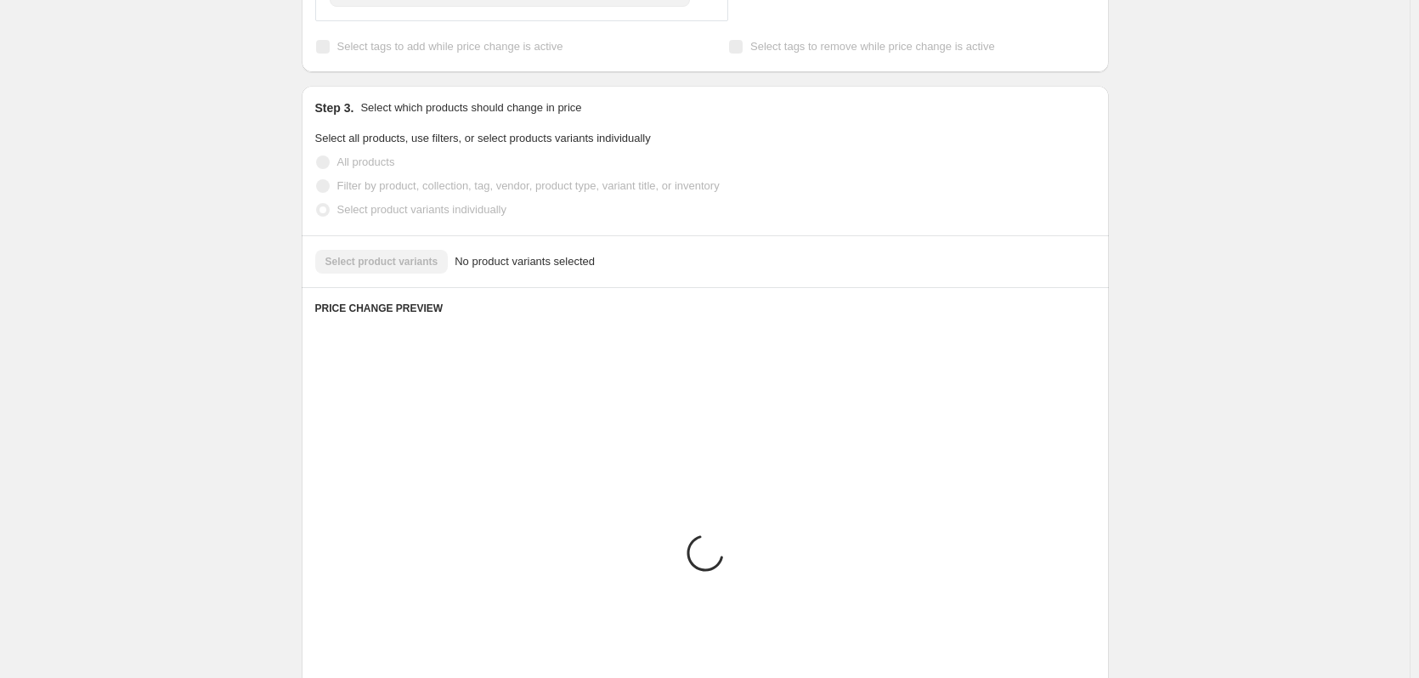
scroll to position [645, 0]
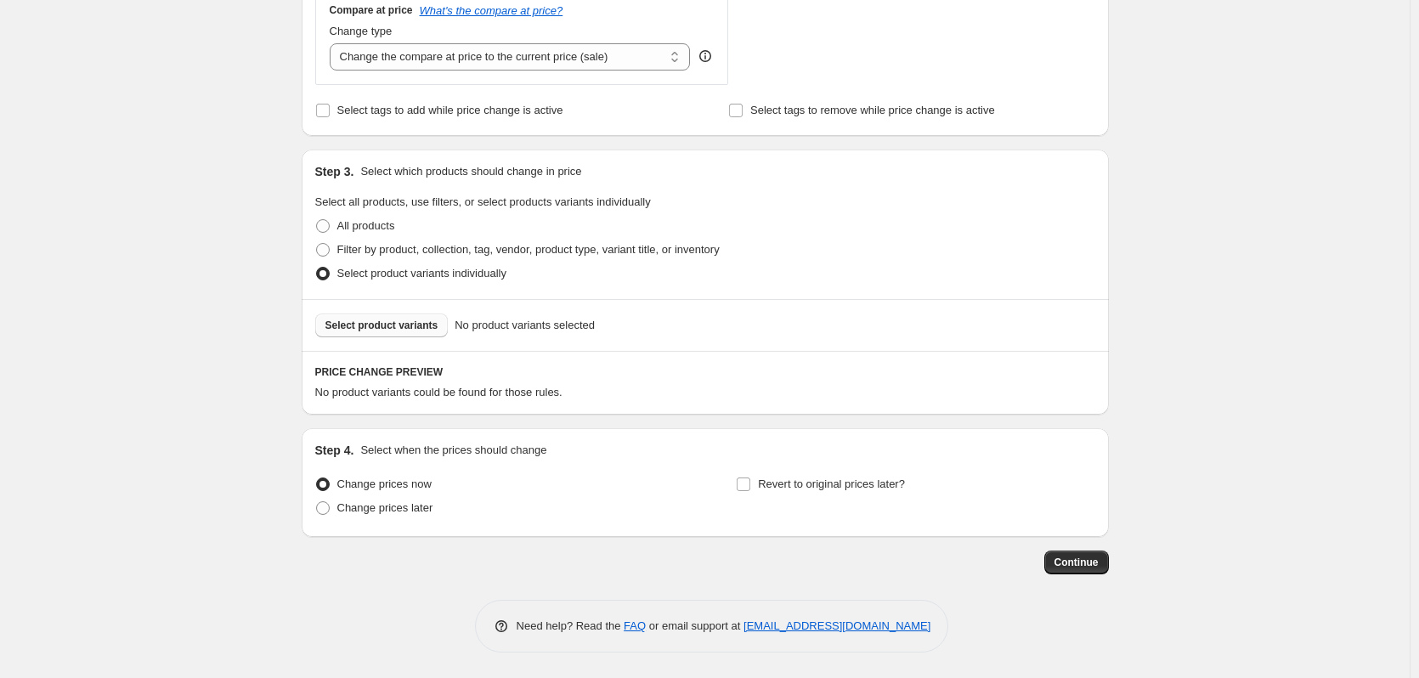
click at [366, 323] on span "Select product variants" at bounding box center [381, 326] width 113 height 14
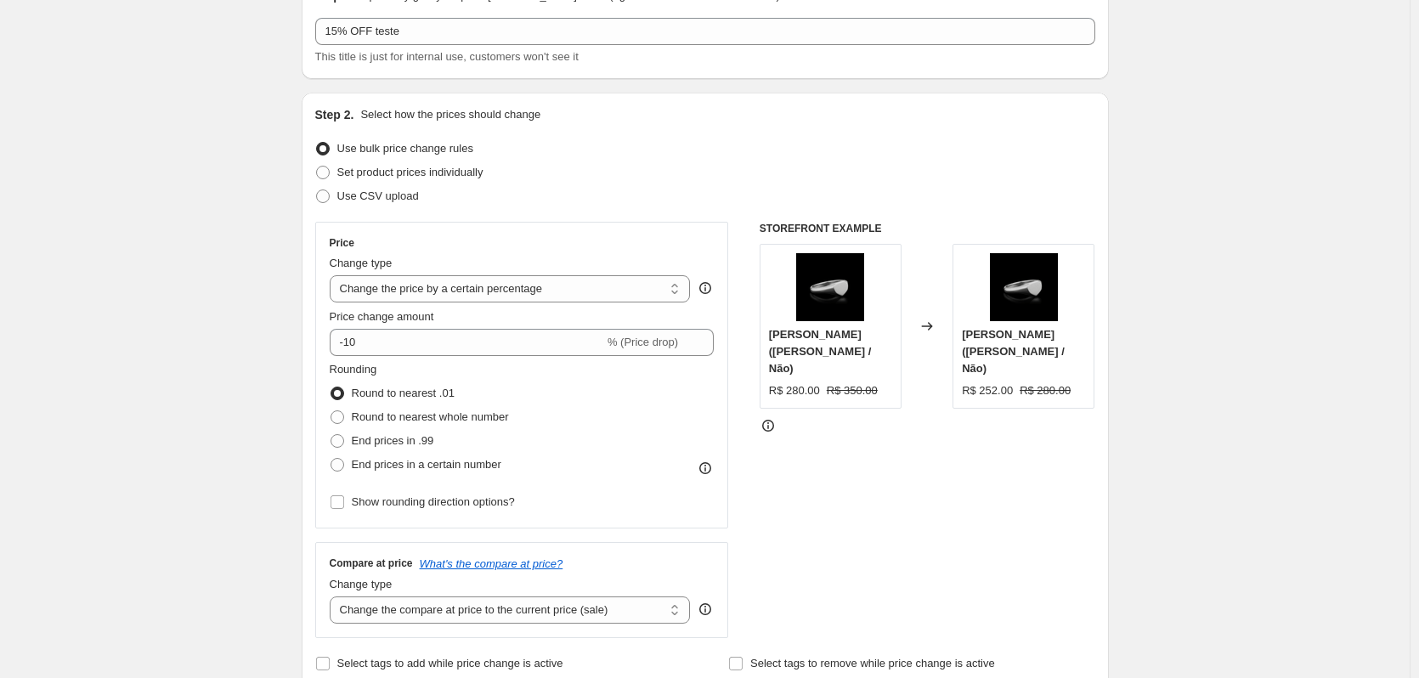
scroll to position [50, 0]
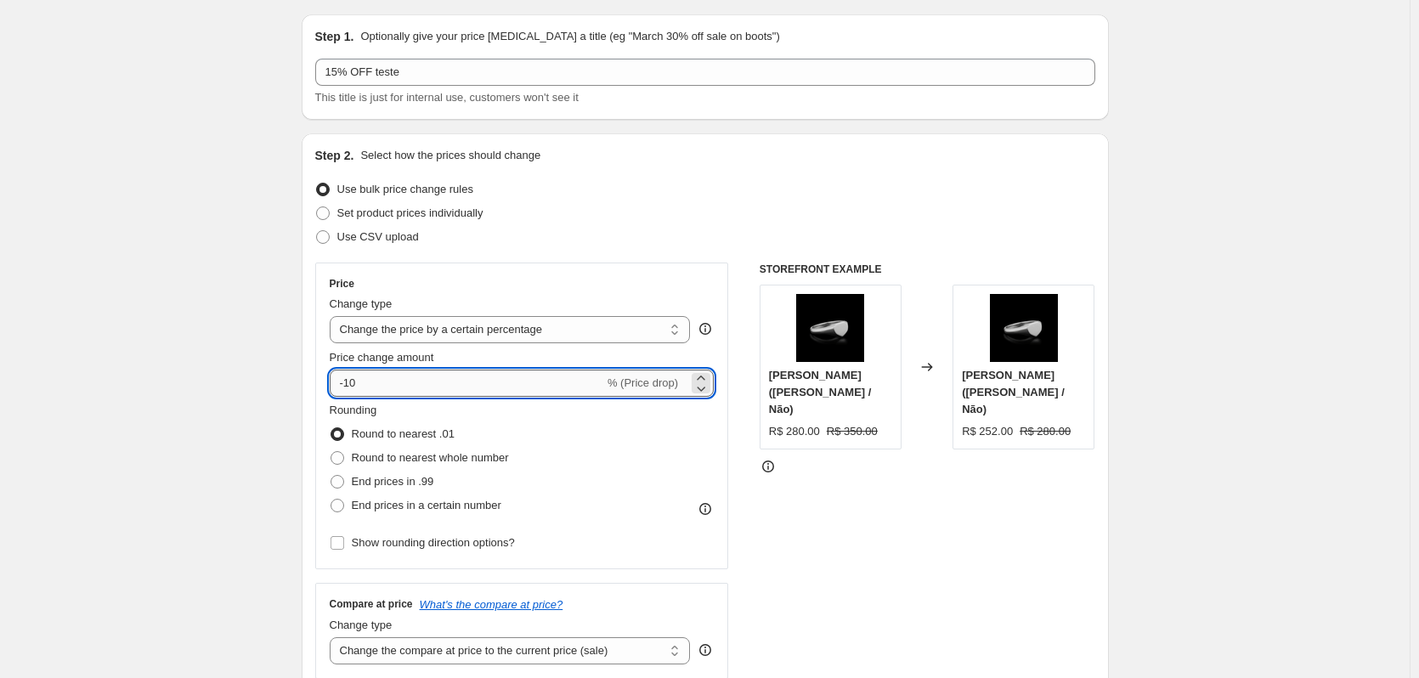
click at [404, 370] on input "-10" at bounding box center [467, 383] width 274 height 27
type input "-1"
type input "-5"
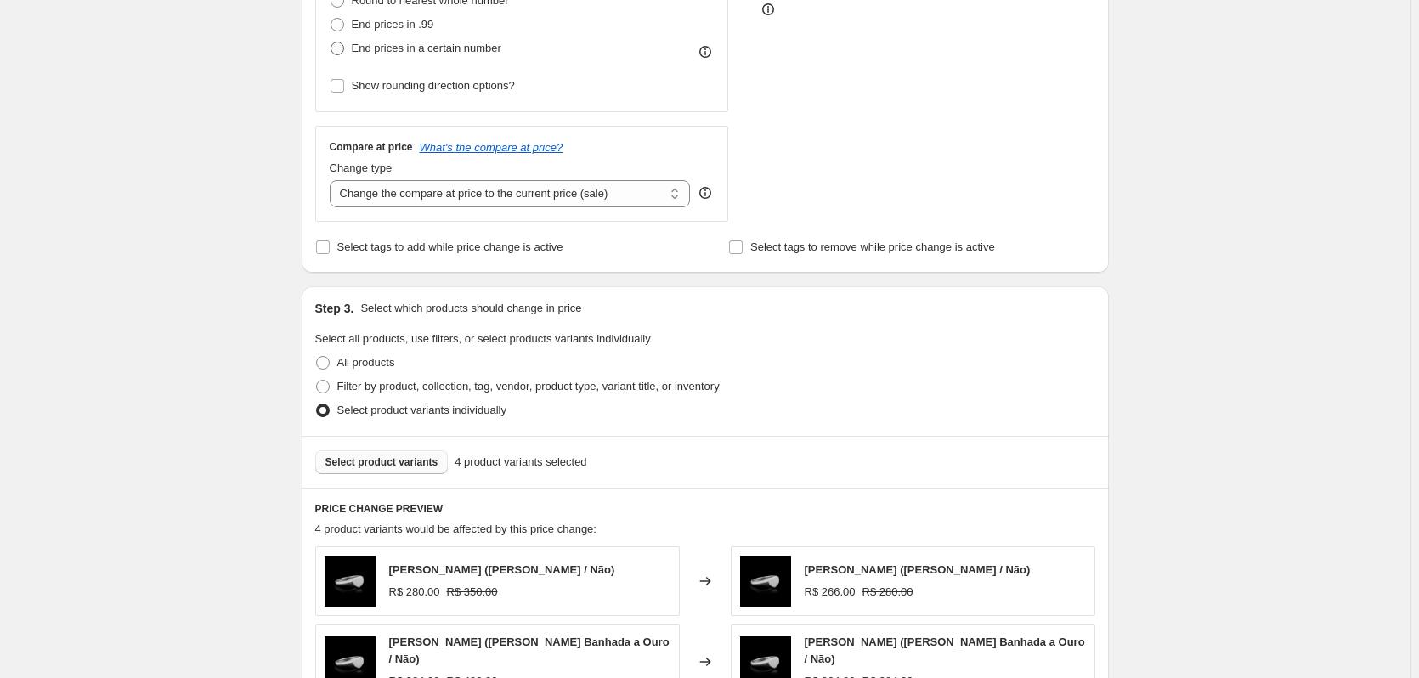
scroll to position [305, 0]
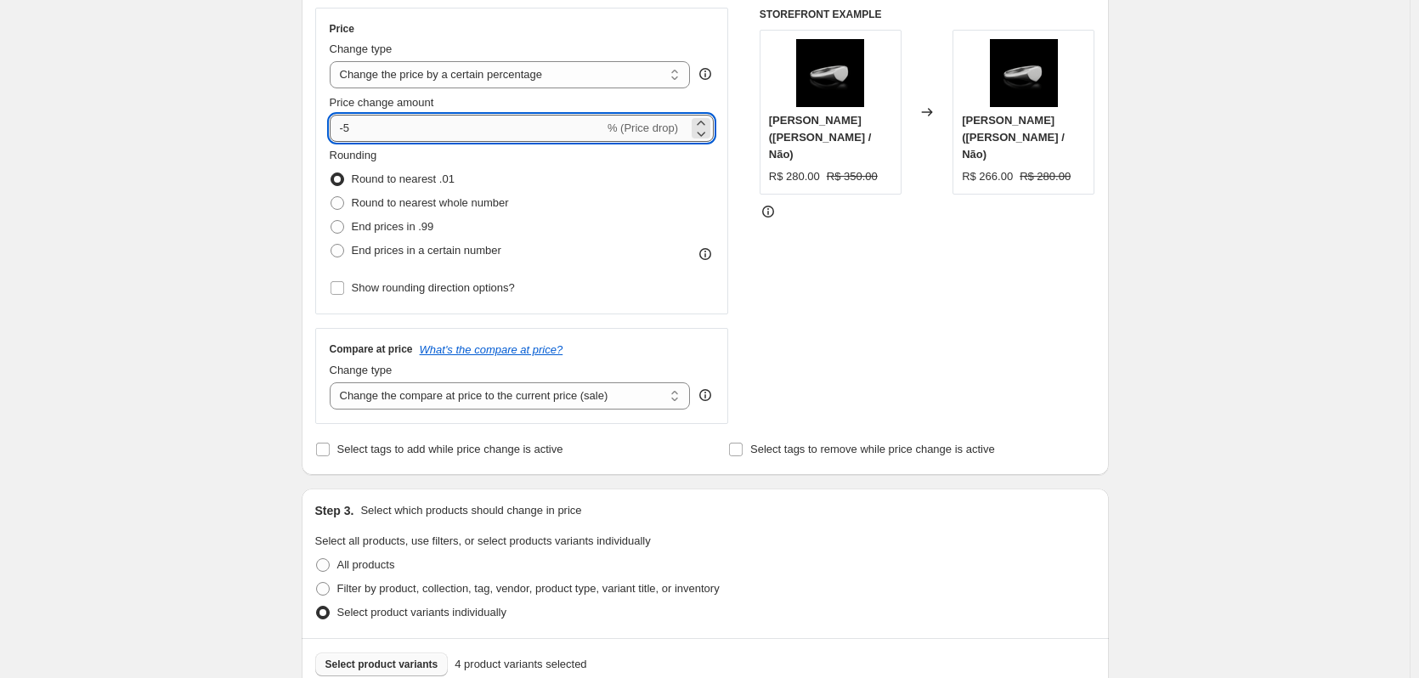
click at [408, 123] on input "-5" at bounding box center [467, 128] width 274 height 27
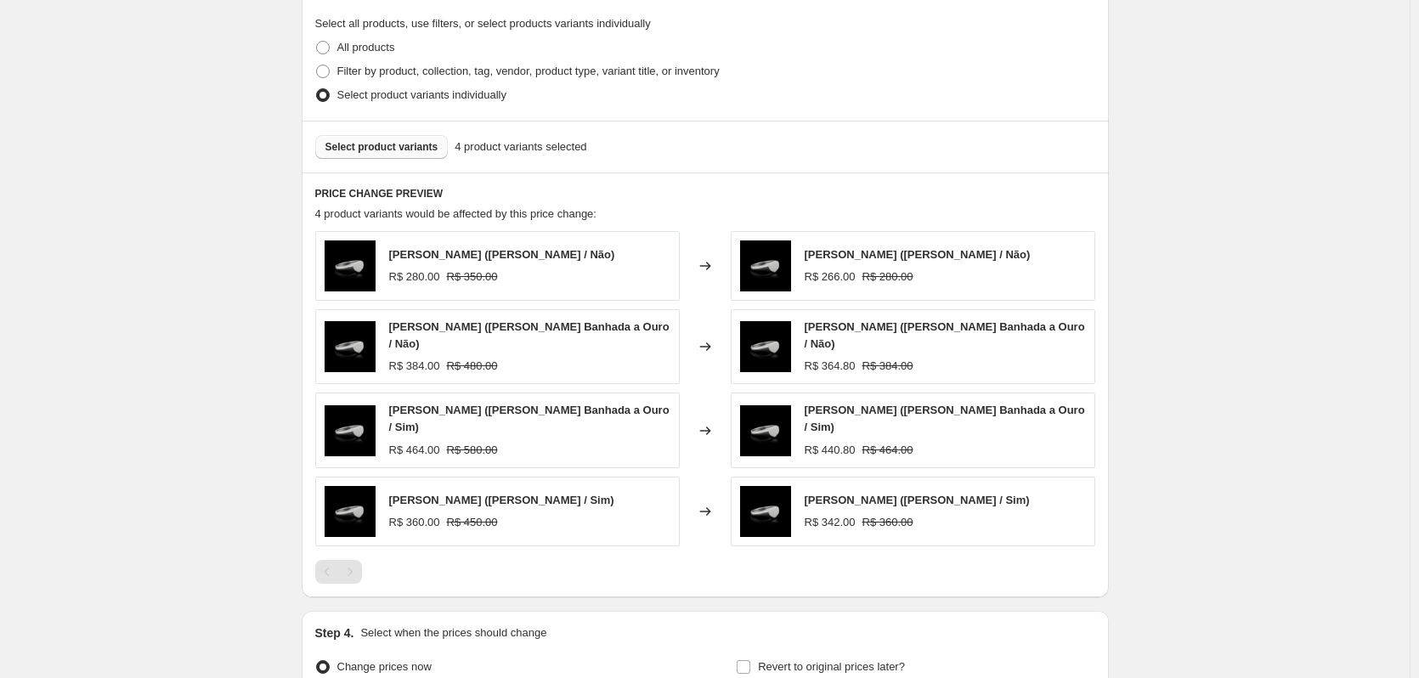
scroll to position [985, 0]
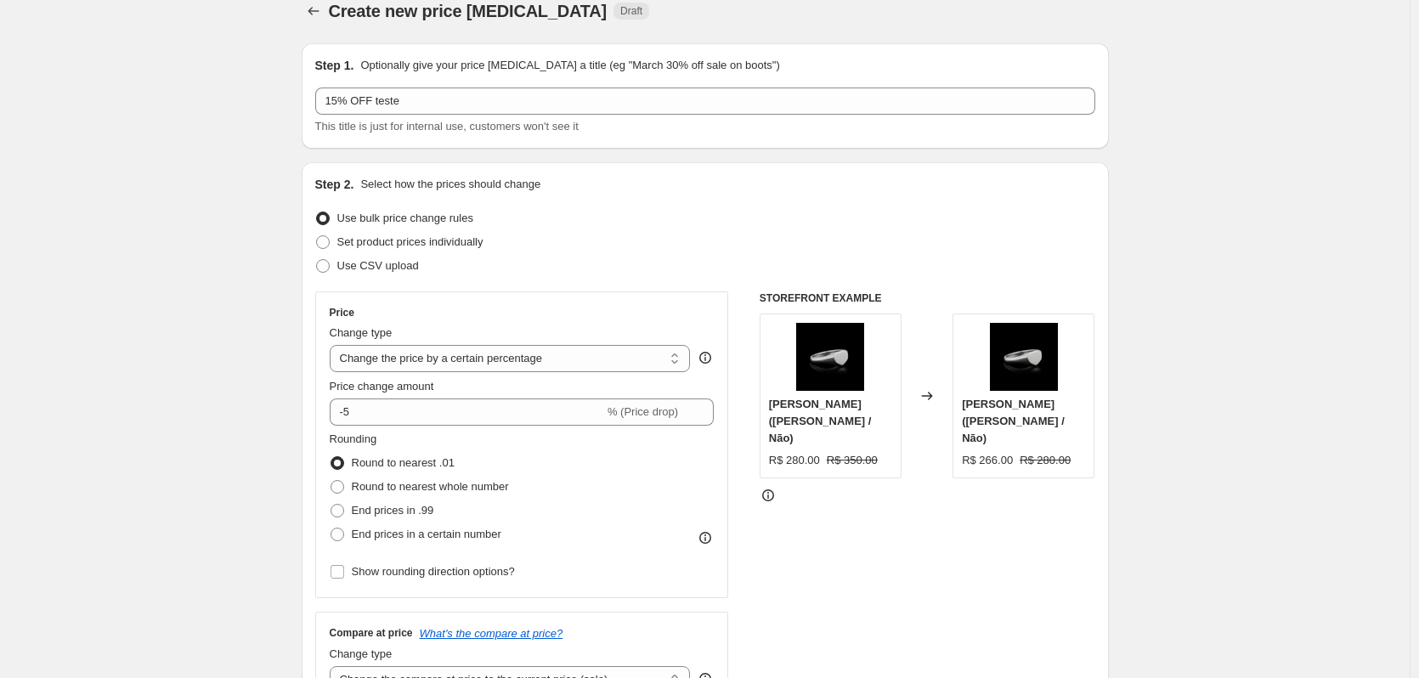
scroll to position [0, 0]
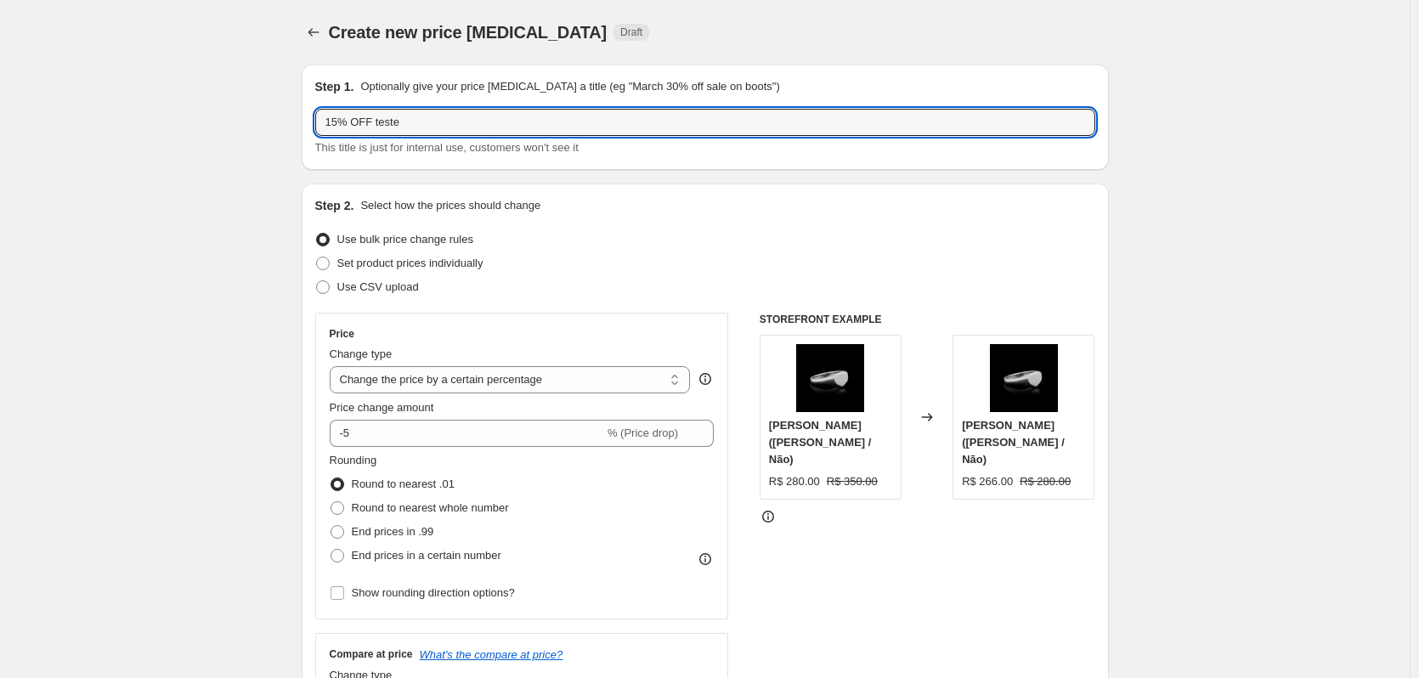
drag, startPoint x: 341, startPoint y: 117, endPoint x: 284, endPoint y: 118, distance: 56.9
type input "5% OFF teste"
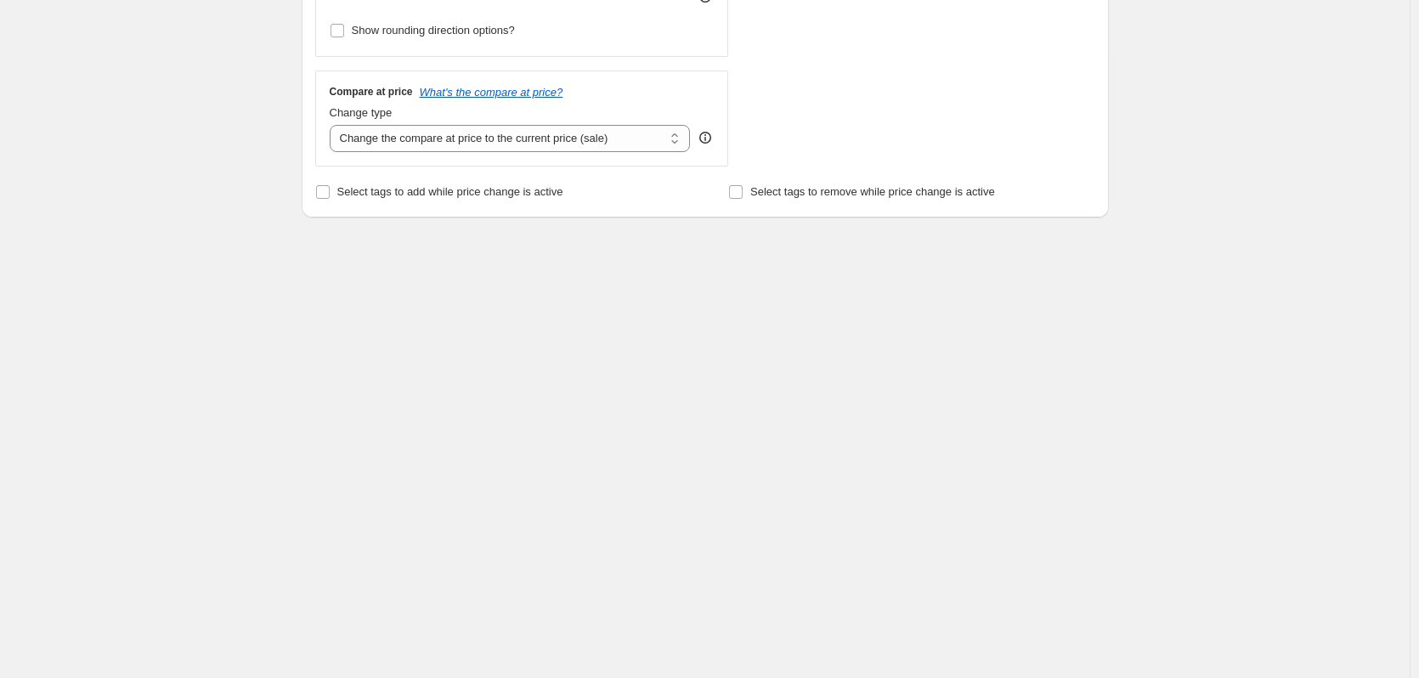
scroll to position [934, 0]
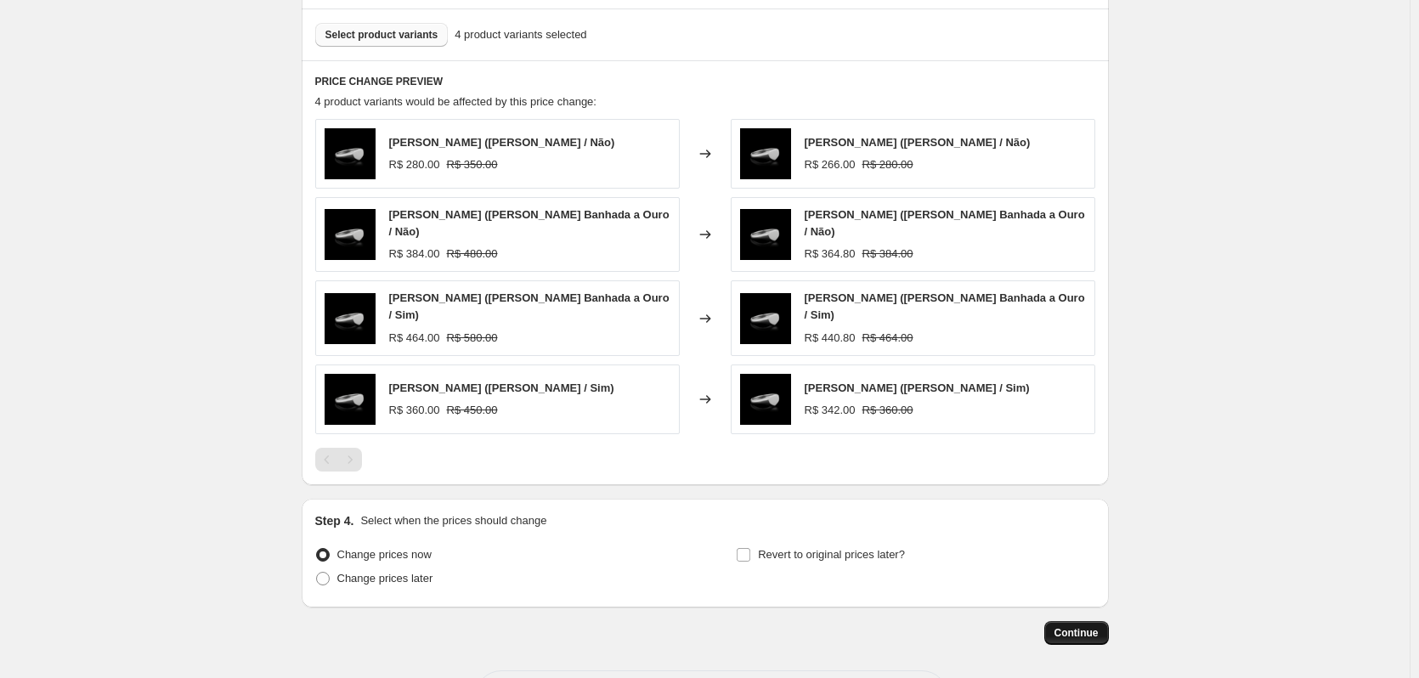
click at [1093, 621] on button "Continue" at bounding box center [1076, 633] width 65 height 24
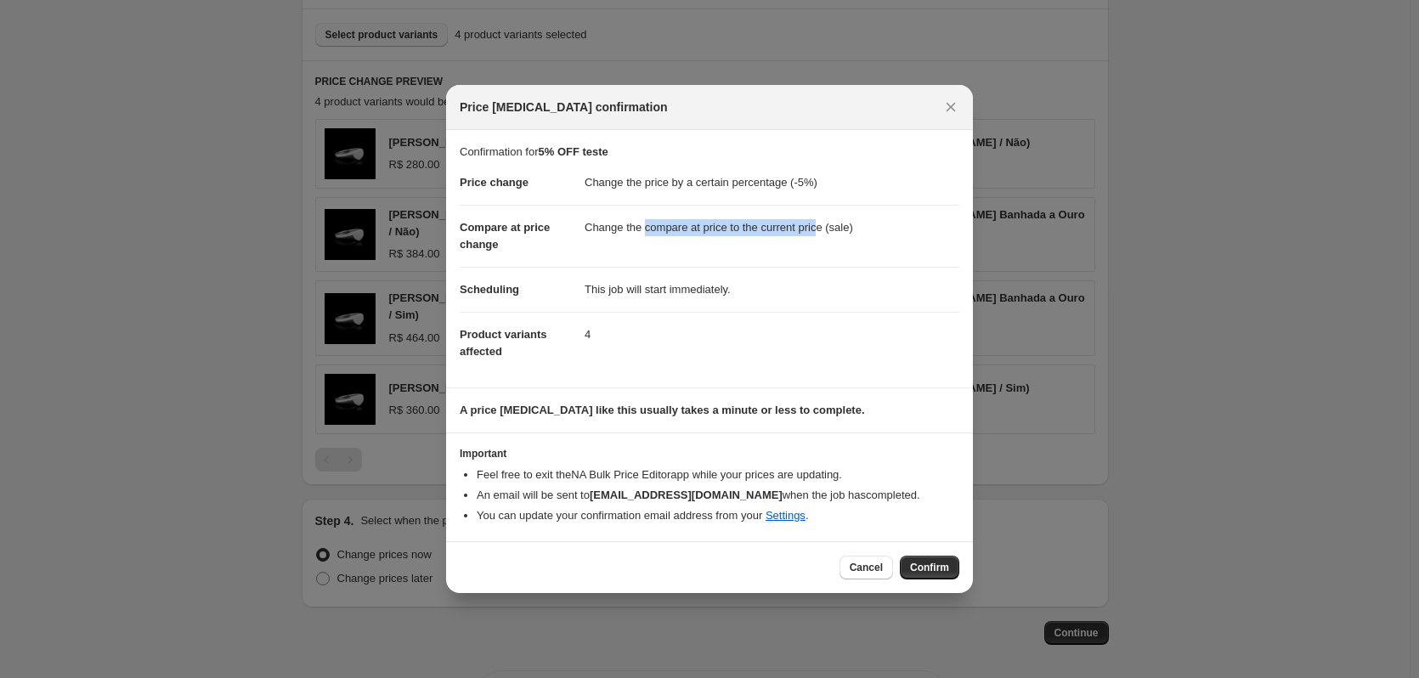
drag, startPoint x: 644, startPoint y: 224, endPoint x: 838, endPoint y: 222, distance: 193.7
click at [820, 223] on dd "Change the compare at price to the current price (sale)" at bounding box center [771, 227] width 375 height 45
click at [838, 222] on dd "Change the compare at price to the current price (sale)" at bounding box center [771, 227] width 375 height 45
click at [941, 568] on span "Confirm" at bounding box center [929, 568] width 39 height 14
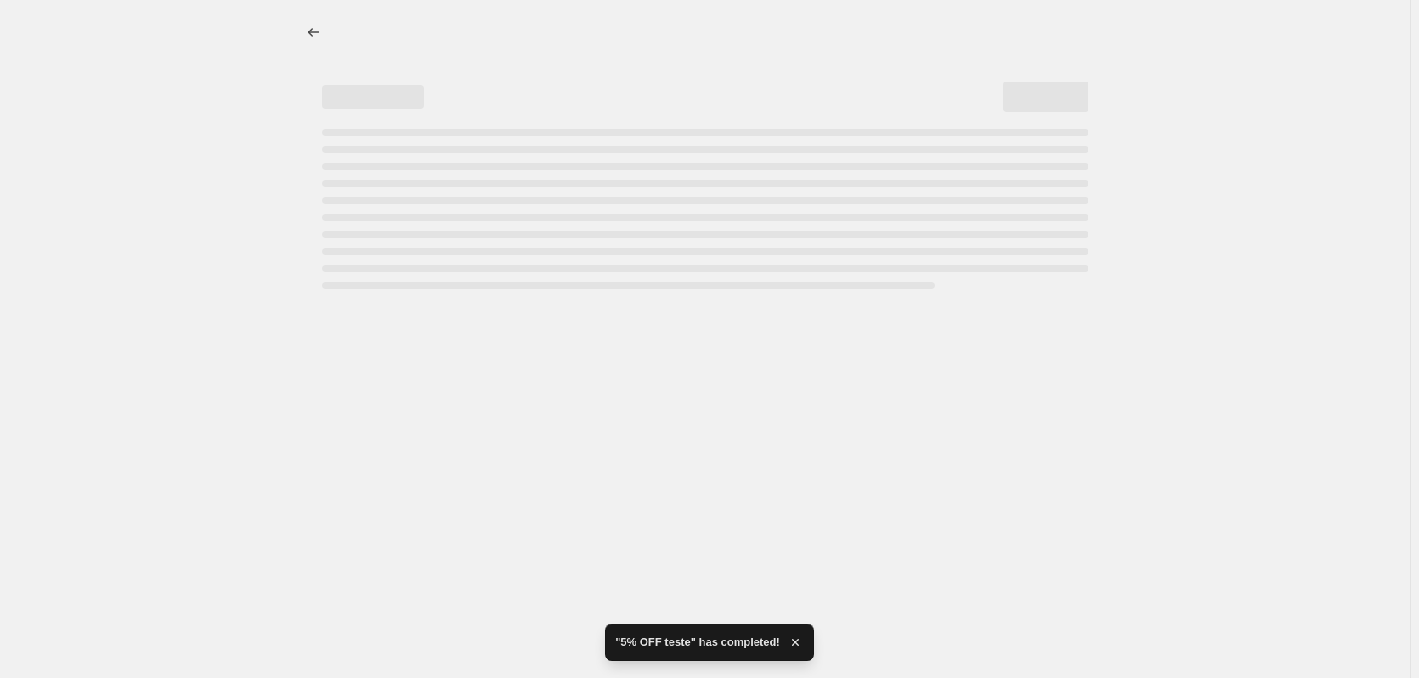
select select "percentage"
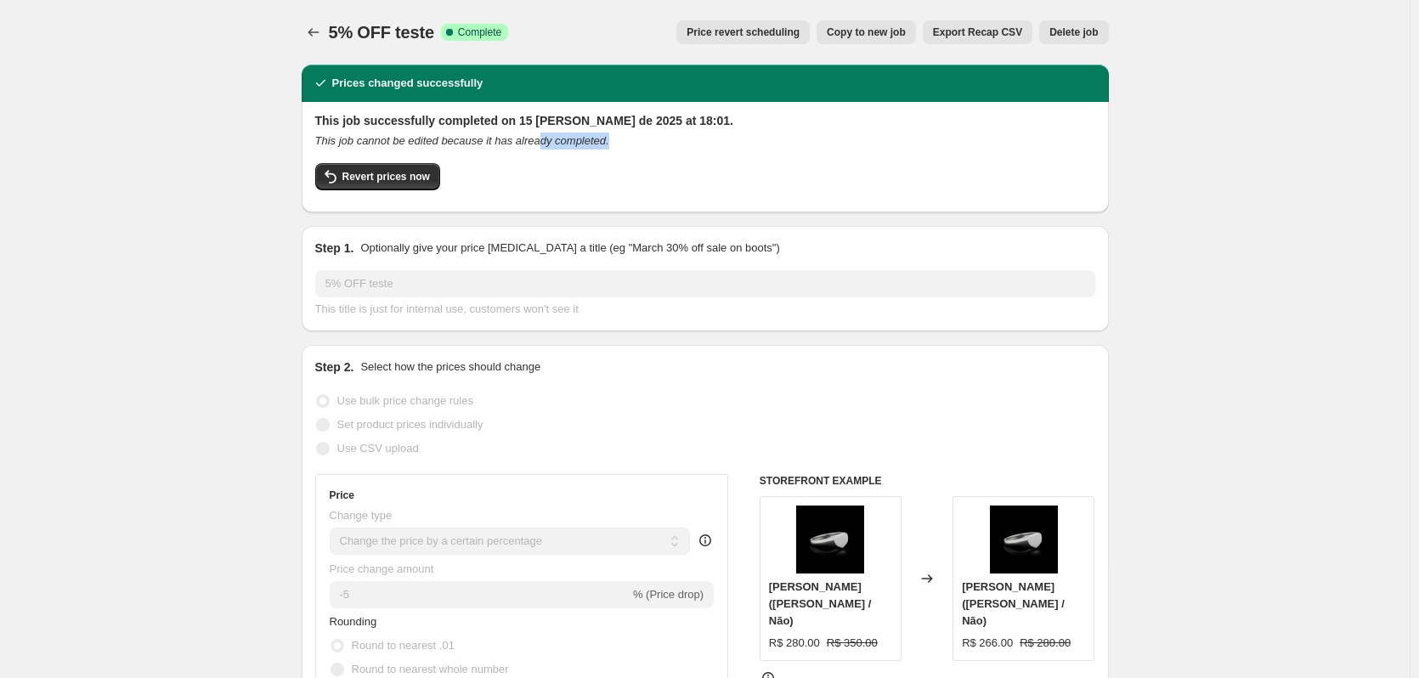
drag, startPoint x: 544, startPoint y: 141, endPoint x: 609, endPoint y: 144, distance: 65.5
click at [609, 144] on div "This job cannot be edited because it has already completed." at bounding box center [705, 141] width 780 height 17
click at [550, 147] on icon "This job cannot be edited because it has already completed." at bounding box center [462, 140] width 294 height 13
drag, startPoint x: 357, startPoint y: 144, endPoint x: 731, endPoint y: 123, distance: 375.2
click at [550, 149] on div "This job cannot be edited because it has already completed." at bounding box center [705, 141] width 780 height 17
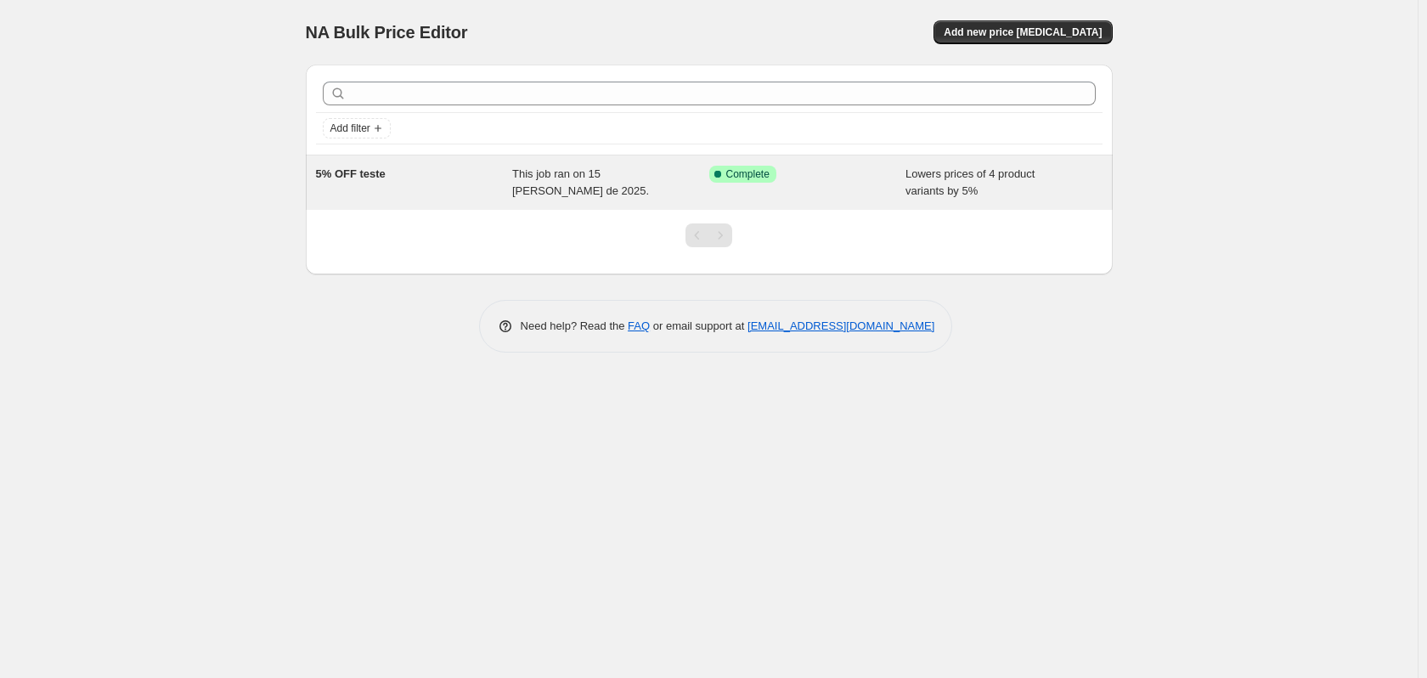
click at [660, 189] on div "This job ran on 15 de agosto de 2025." at bounding box center [610, 183] width 197 height 34
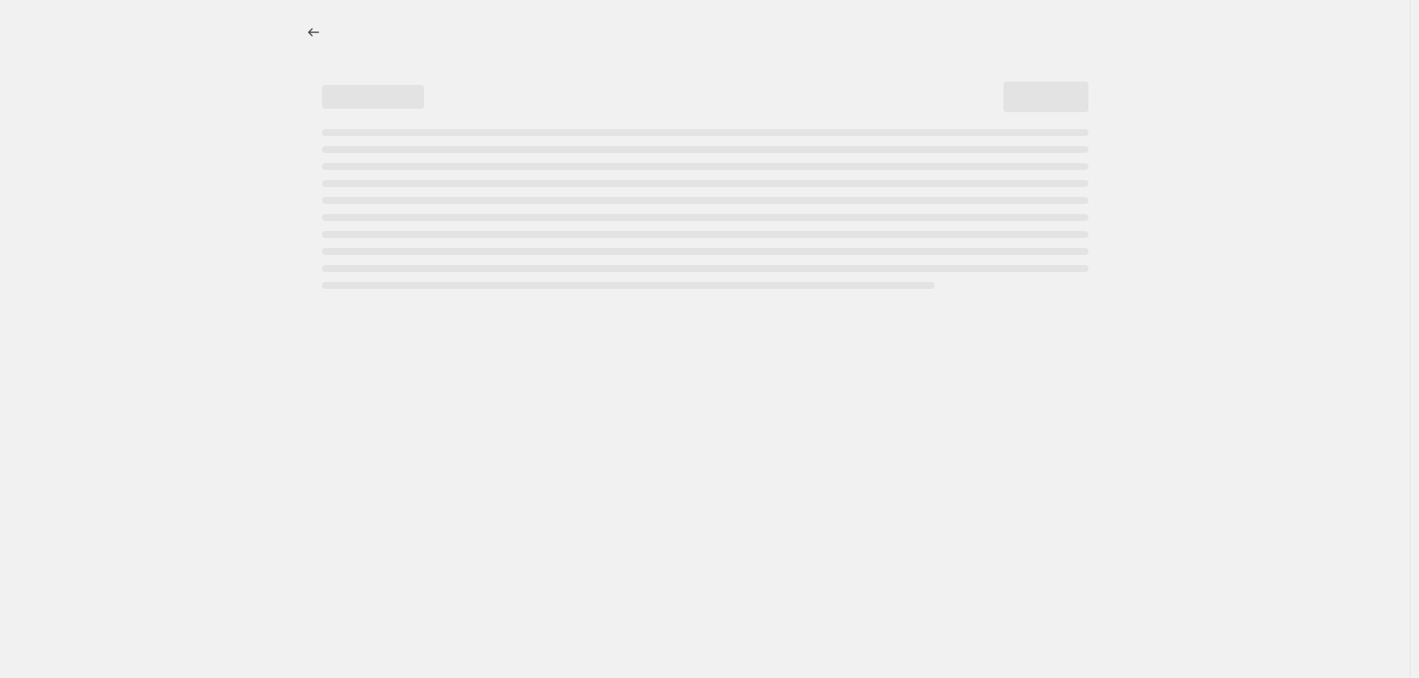
select select "percentage"
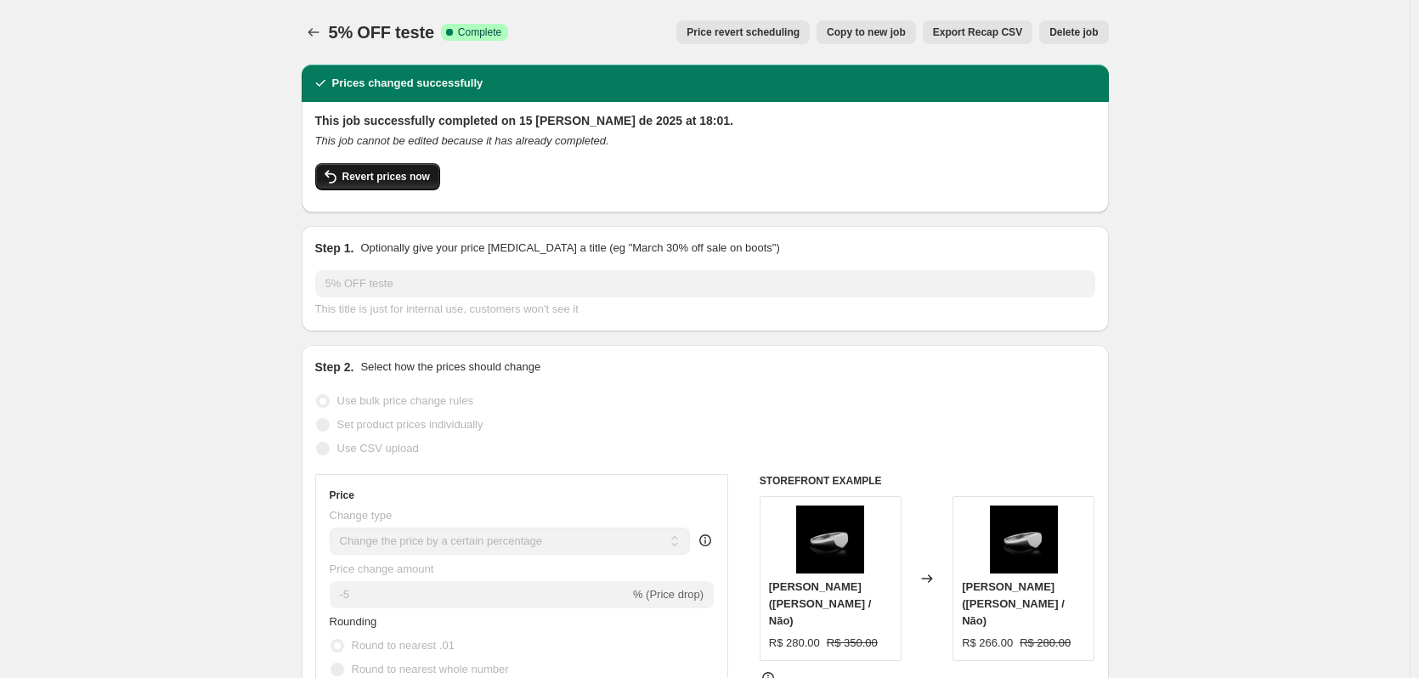
click at [392, 175] on span "Revert prices now" at bounding box center [386, 177] width 88 height 14
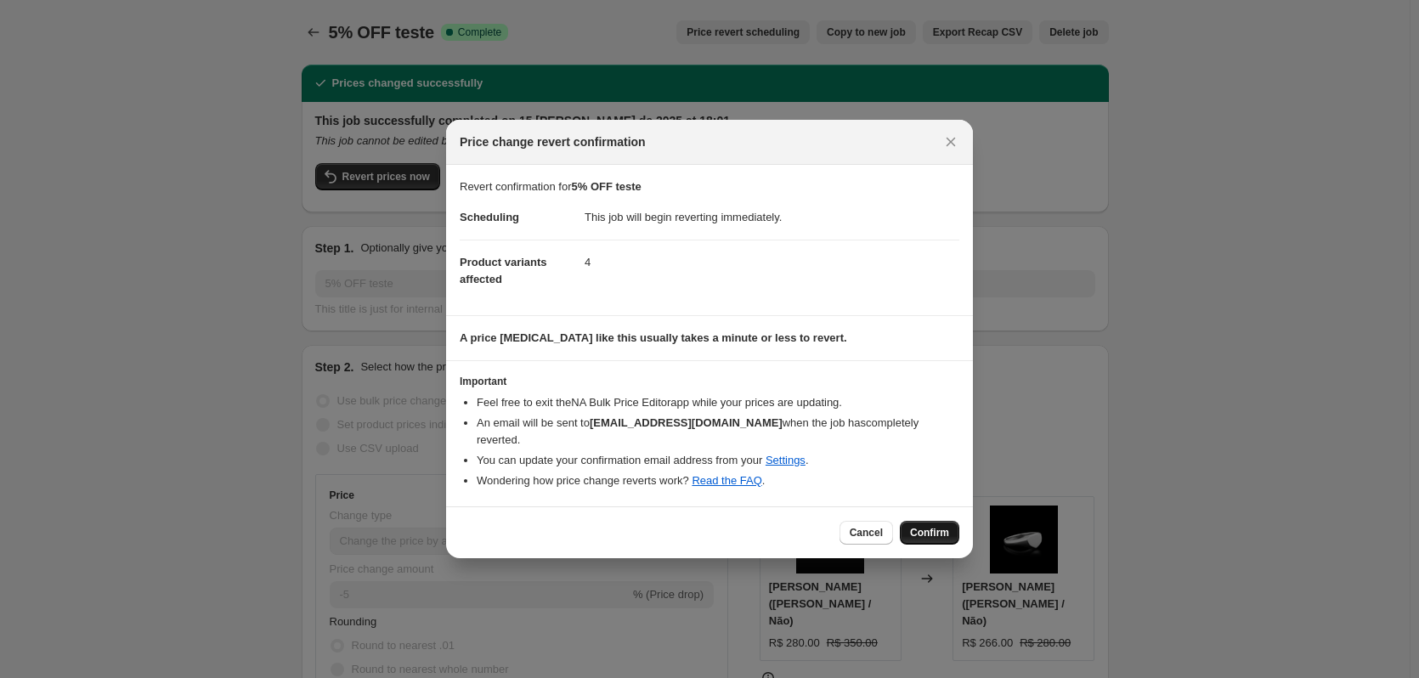
click at [932, 526] on span "Confirm" at bounding box center [929, 533] width 39 height 14
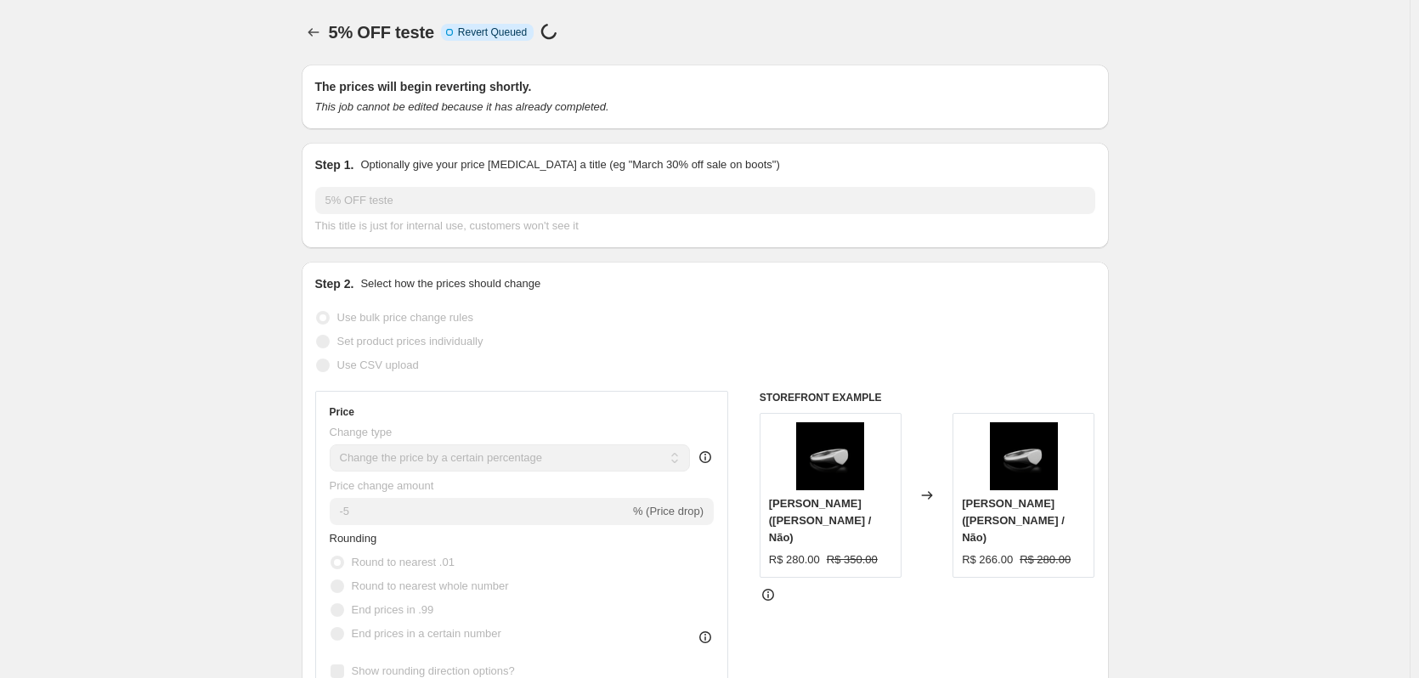
select select "percentage"
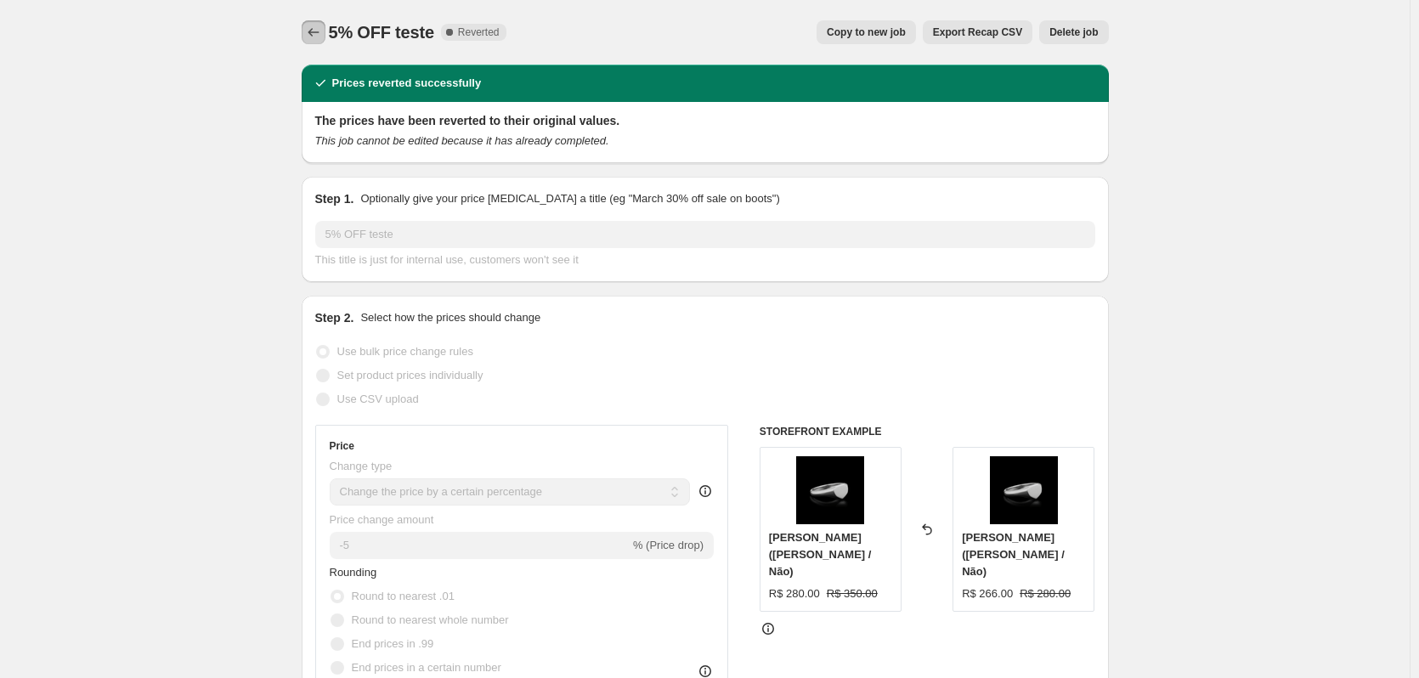
click at [313, 28] on icon "Price change jobs" at bounding box center [313, 32] width 17 height 17
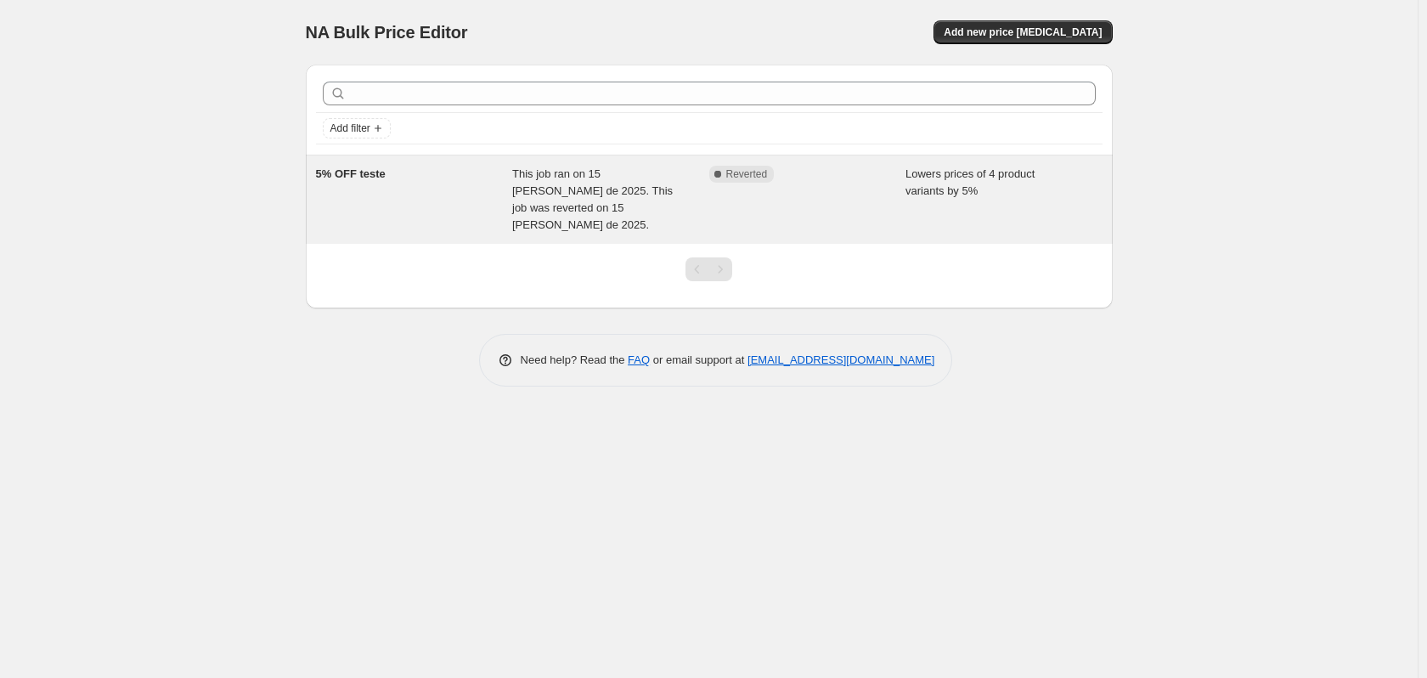
click at [457, 203] on div "5% OFF teste" at bounding box center [414, 200] width 197 height 68
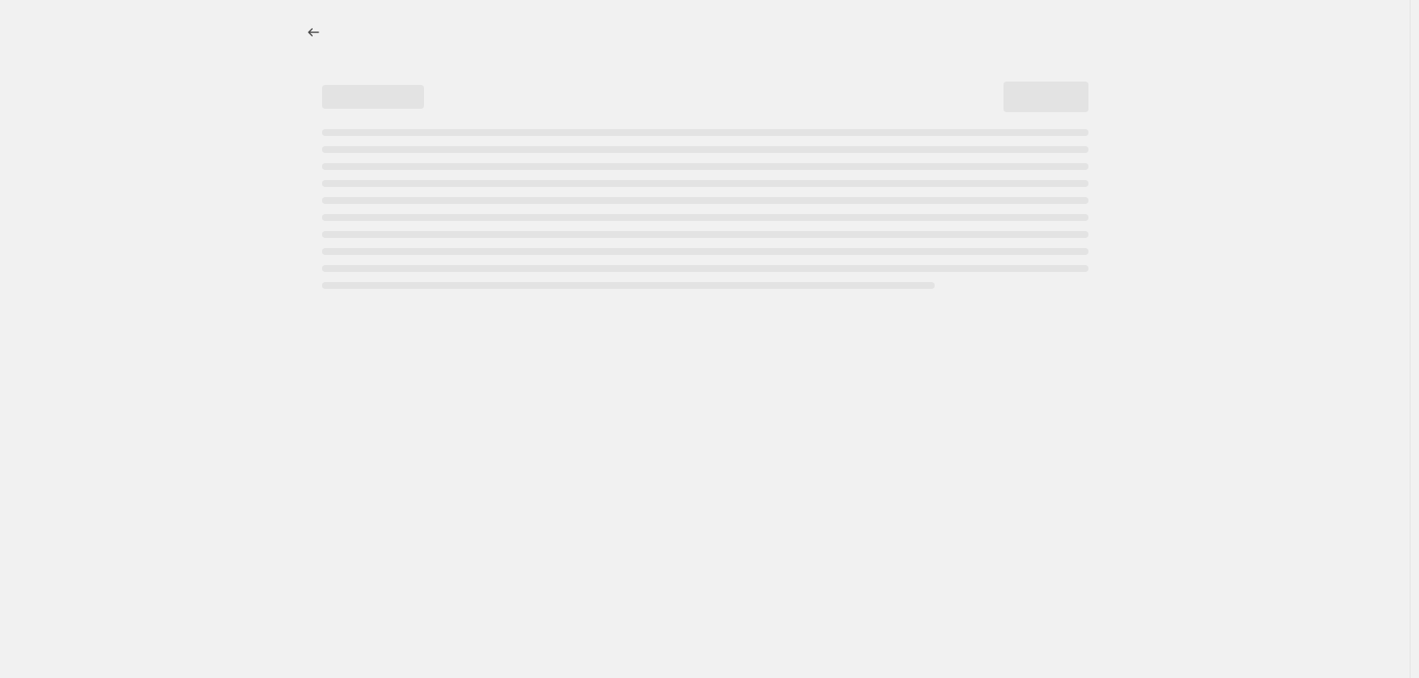
select select "percentage"
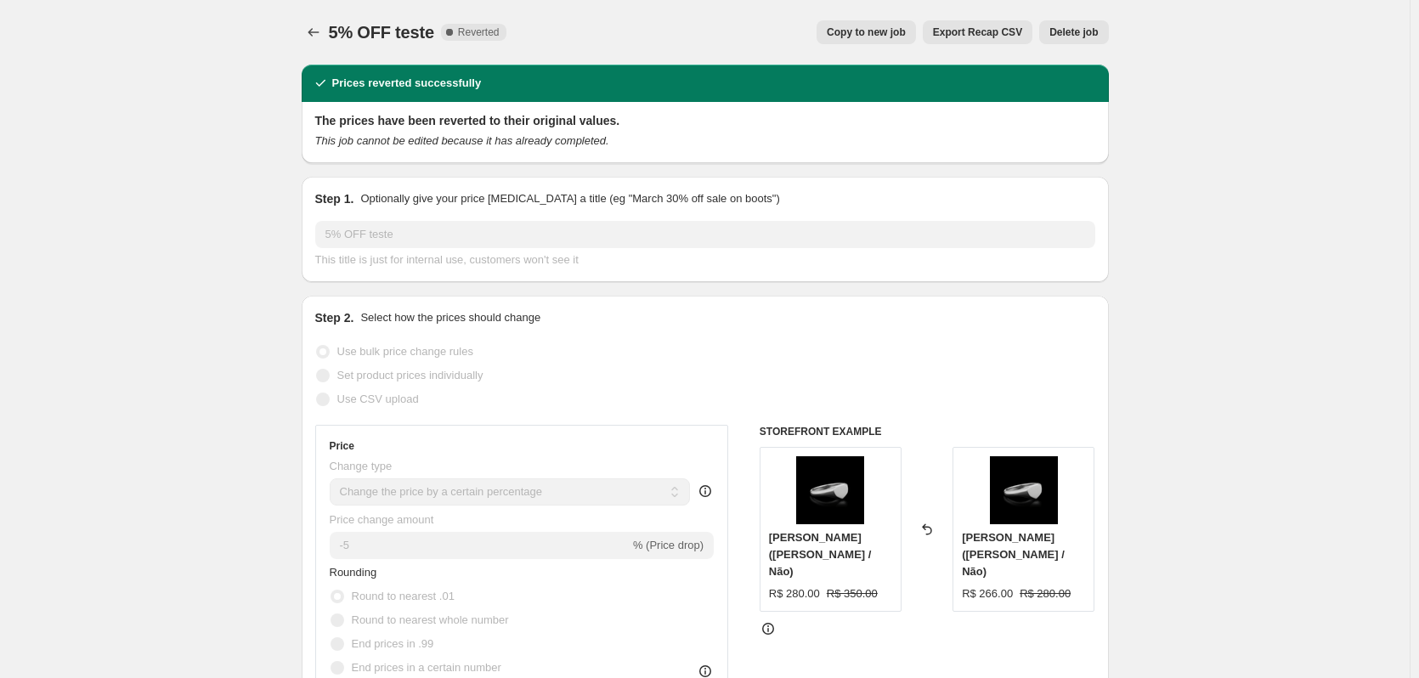
click at [895, 35] on span "Copy to new job" at bounding box center [866, 32] width 79 height 14
select select "percentage"
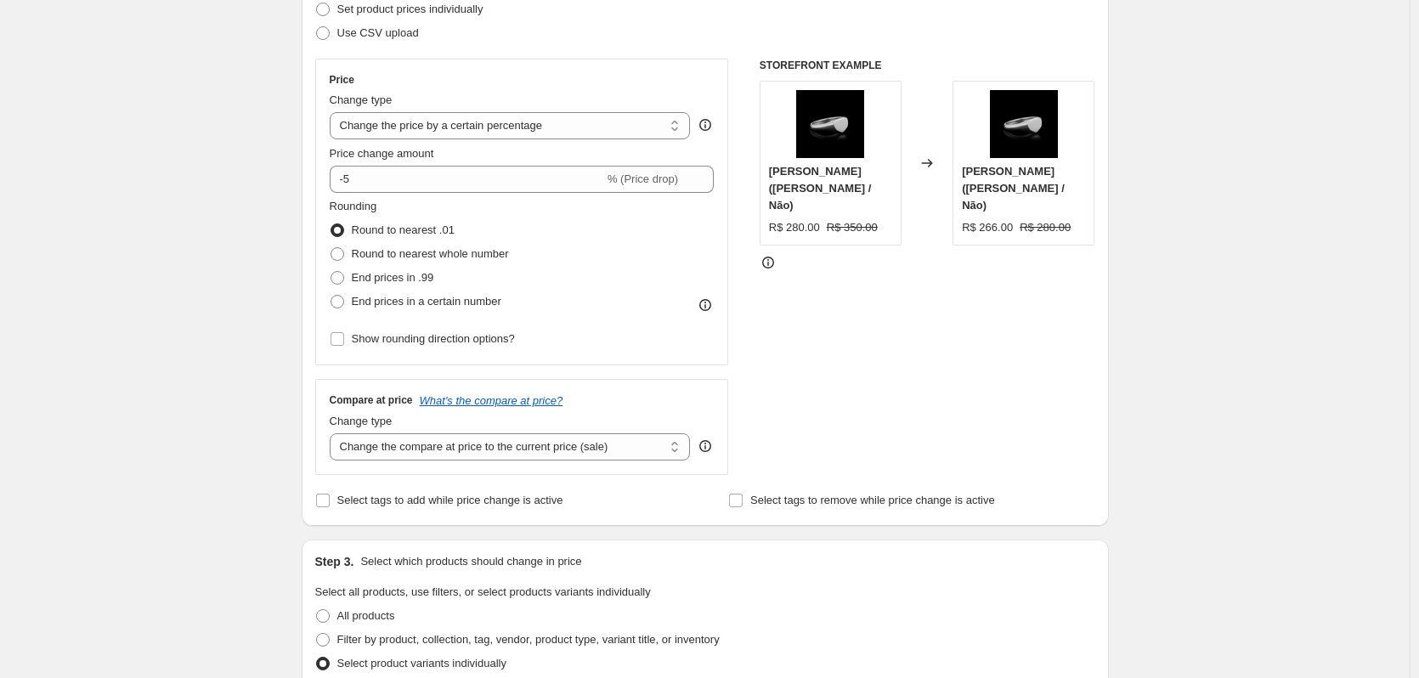
scroll to position [255, 0]
click at [450, 443] on select "Change the compare at price to the current price (sale) Change the compare at p…" at bounding box center [510, 445] width 361 height 27
click at [333, 432] on select "Change the compare at price to the current price (sale) Change the compare at p…" at bounding box center [510, 445] width 361 height 27
click at [455, 471] on div "Compare at price What's the compare at price? Change type Change the compare at…" at bounding box center [522, 425] width 414 height 95
click at [455, 454] on select "Change the compare at price to the current price (sale) Change the compare at p…" at bounding box center [510, 445] width 361 height 27
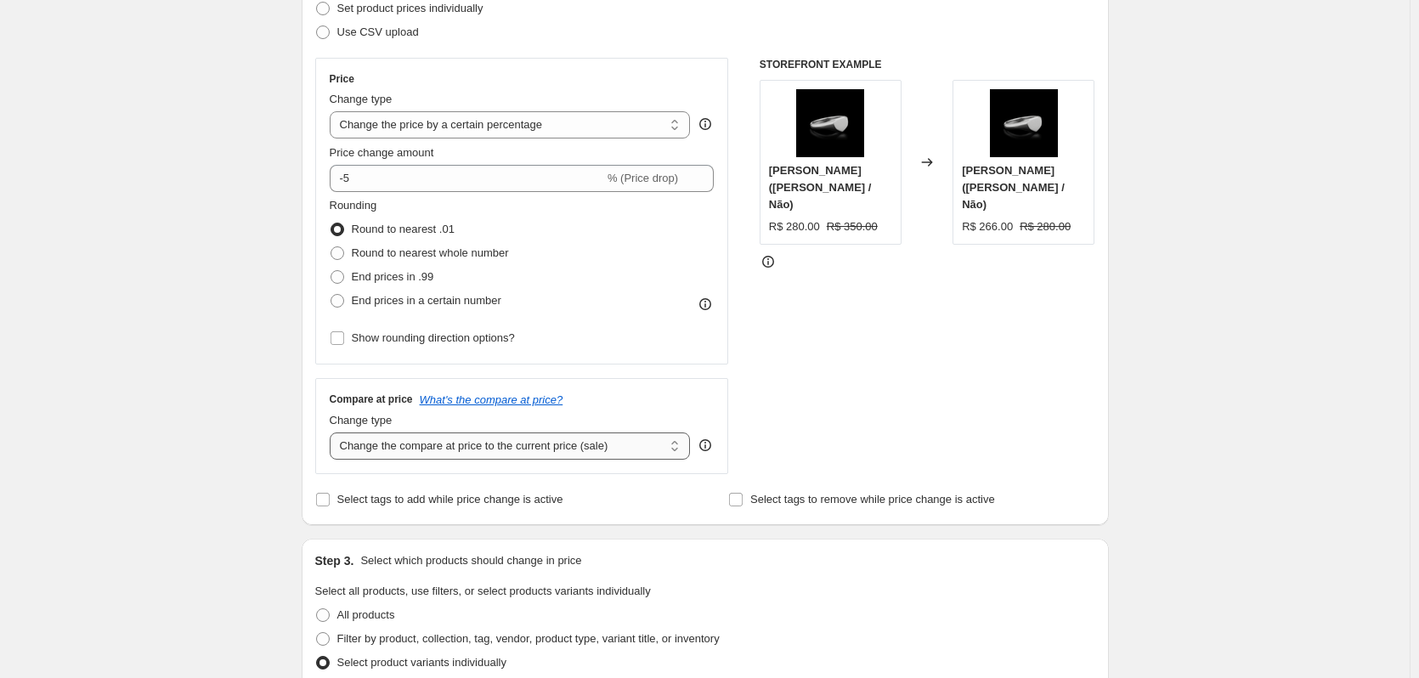
click at [333, 432] on select "Change the compare at price to the current price (sale) Change the compare at p…" at bounding box center [510, 445] width 361 height 27
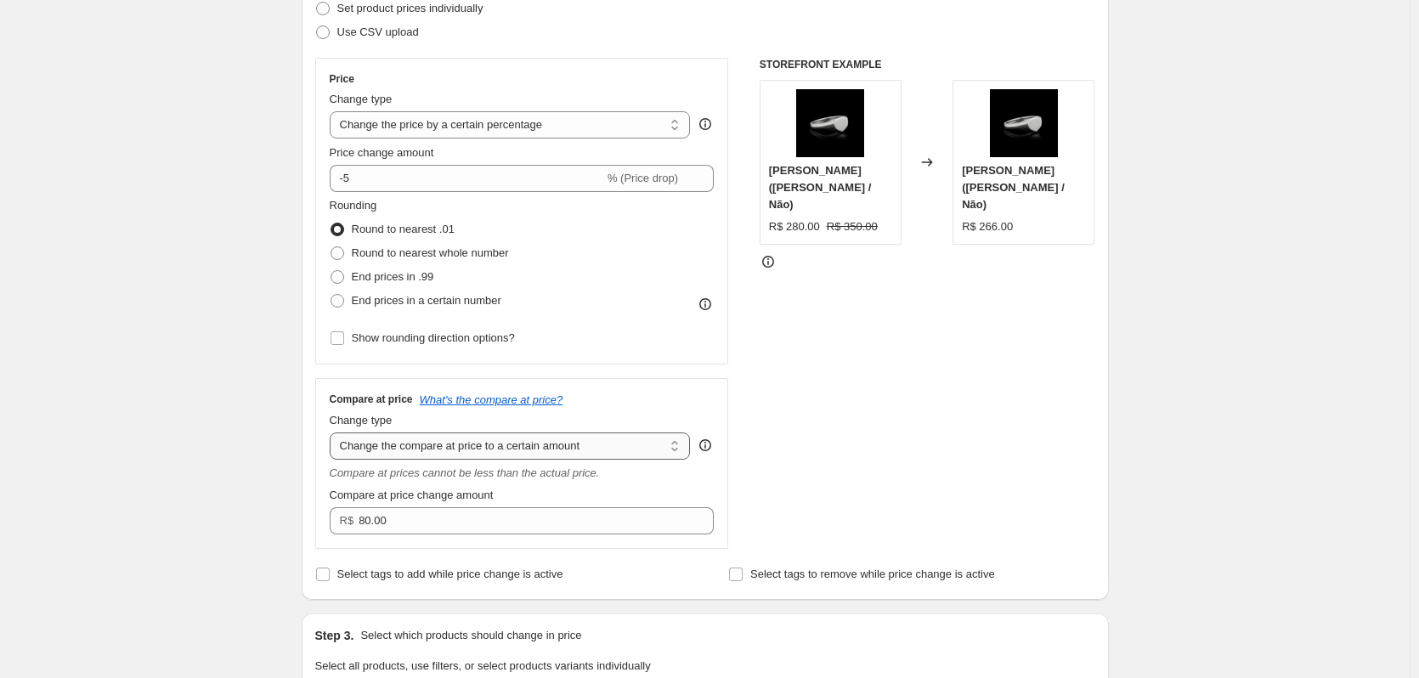
click at [471, 451] on select "Change the compare at price to the current price (sale) Change the compare at p…" at bounding box center [510, 445] width 361 height 27
select select "by"
click at [333, 432] on select "Change the compare at price to the current price (sale) Change the compare at p…" at bounding box center [510, 445] width 361 height 27
type input "-10.00"
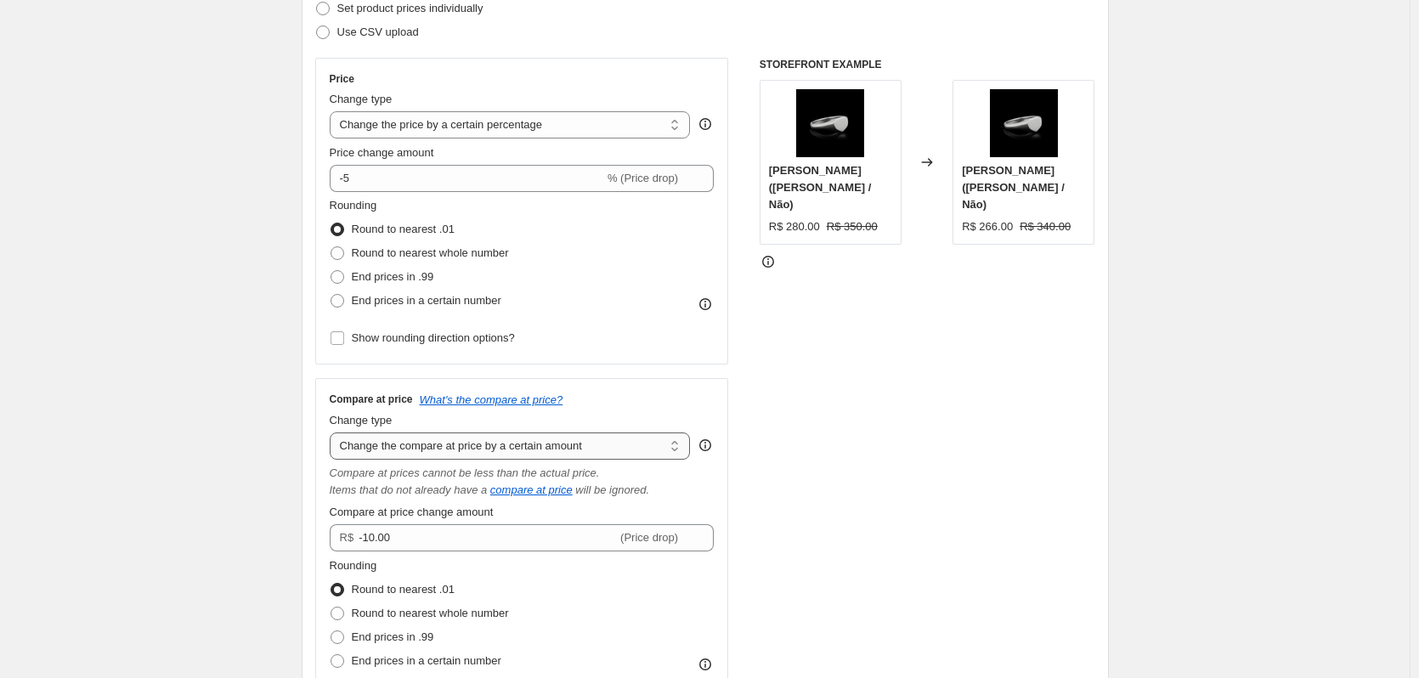
click at [471, 451] on select "Change the compare at price to the current price (sale) Change the compare at p…" at bounding box center [510, 445] width 361 height 27
select select "bp"
click at [333, 432] on select "Change the compare at price to the current price (sale) Change the compare at p…" at bounding box center [510, 445] width 361 height 27
type input "12.00"
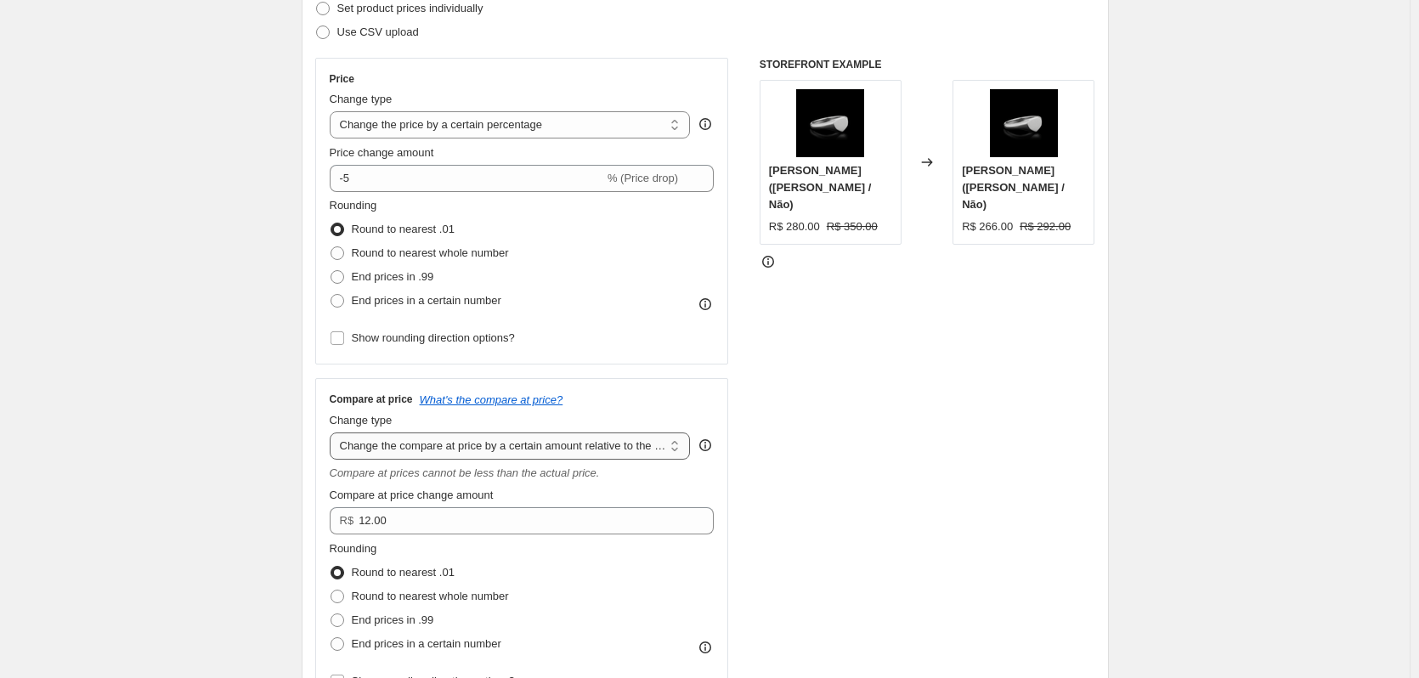
click at [475, 449] on select "Change the compare at price to the current price (sale) Change the compare at p…" at bounding box center [510, 445] width 361 height 27
select select "pp"
click at [333, 432] on select "Change the compare at price to the current price (sale) Change the compare at p…" at bounding box center [510, 445] width 361 height 27
type input "20"
click at [490, 453] on select "Change the compare at price to the current price (sale) Change the compare at p…" at bounding box center [510, 445] width 361 height 27
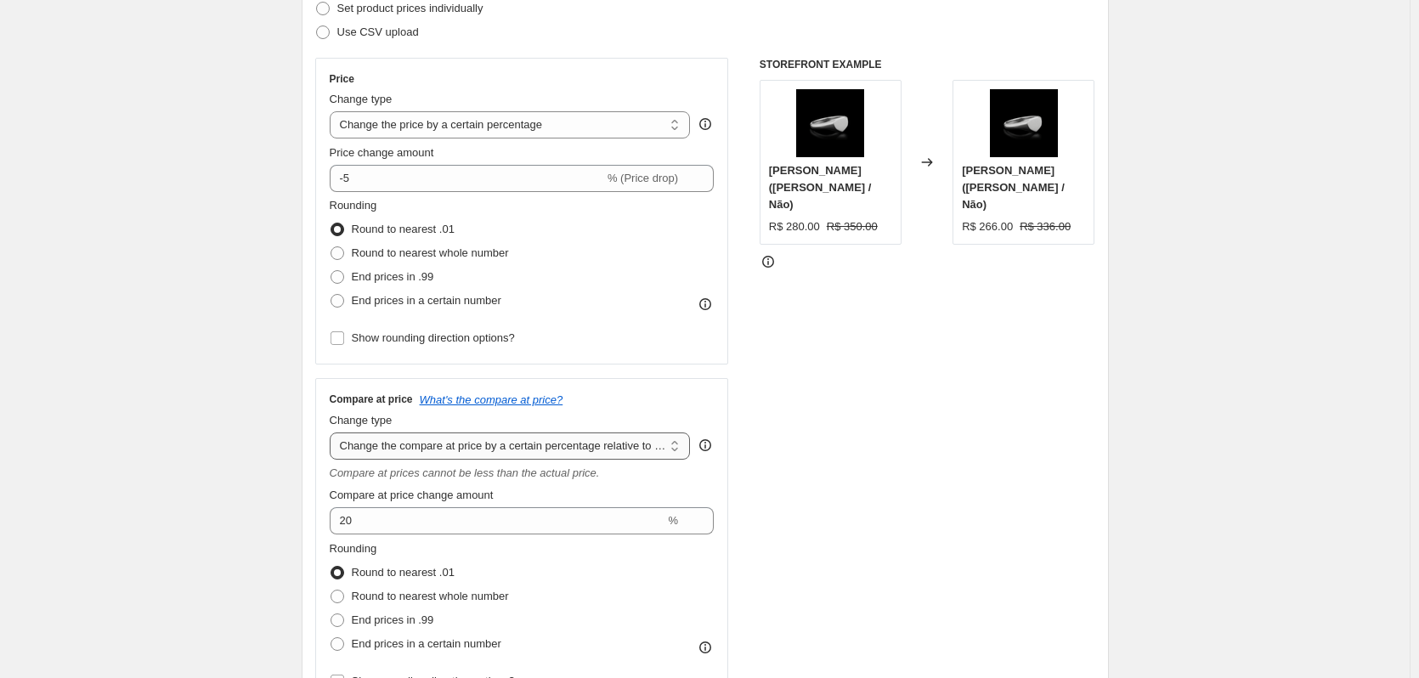
click at [333, 432] on select "Change the compare at price to the current price (sale) Change the compare at p…" at bounding box center [510, 445] width 361 height 27
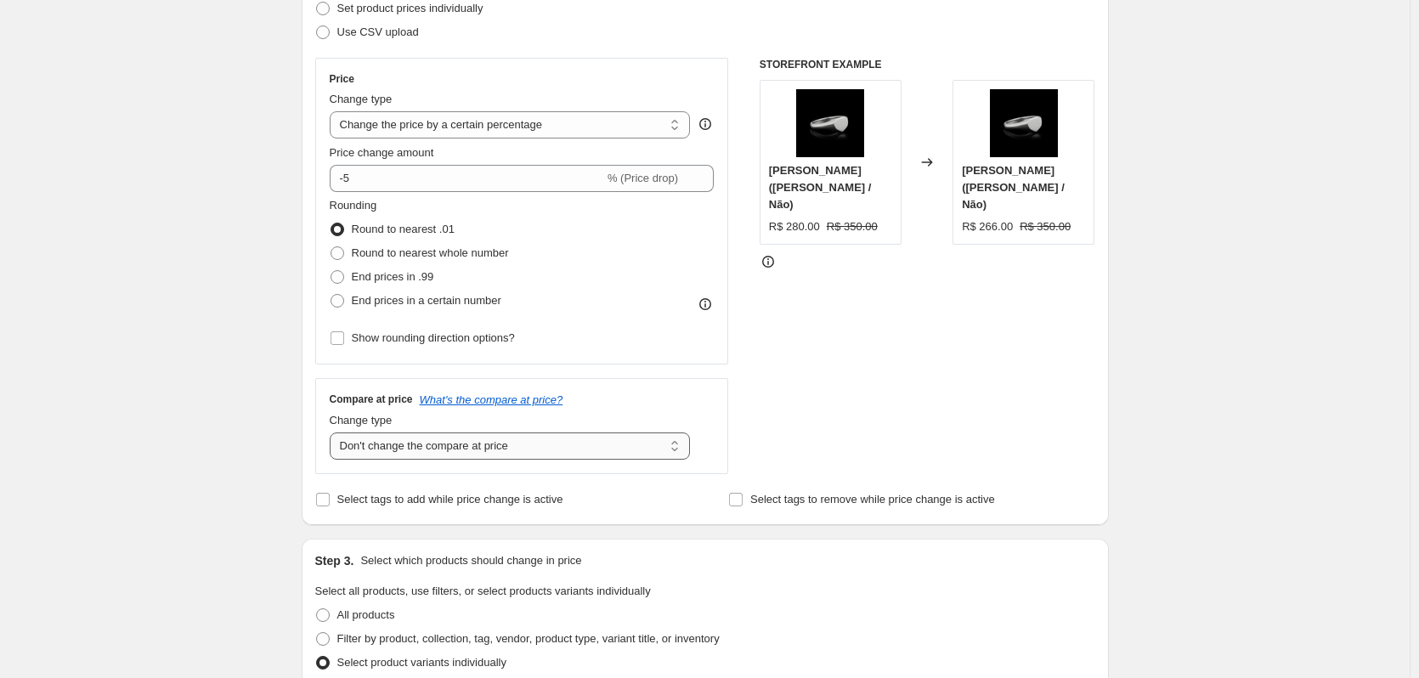
click at [486, 444] on select "Change the compare at price to the current price (sale) Change the compare at p…" at bounding box center [510, 445] width 361 height 27
click at [333, 432] on select "Change the compare at price to the current price (sale) Change the compare at p…" at bounding box center [510, 445] width 361 height 27
drag, startPoint x: 460, startPoint y: 445, endPoint x: 458, endPoint y: 460, distance: 14.5
click at [460, 446] on select "Change the compare at price to the current price (sale) Change the compare at p…" at bounding box center [510, 445] width 361 height 27
select select "no_change"
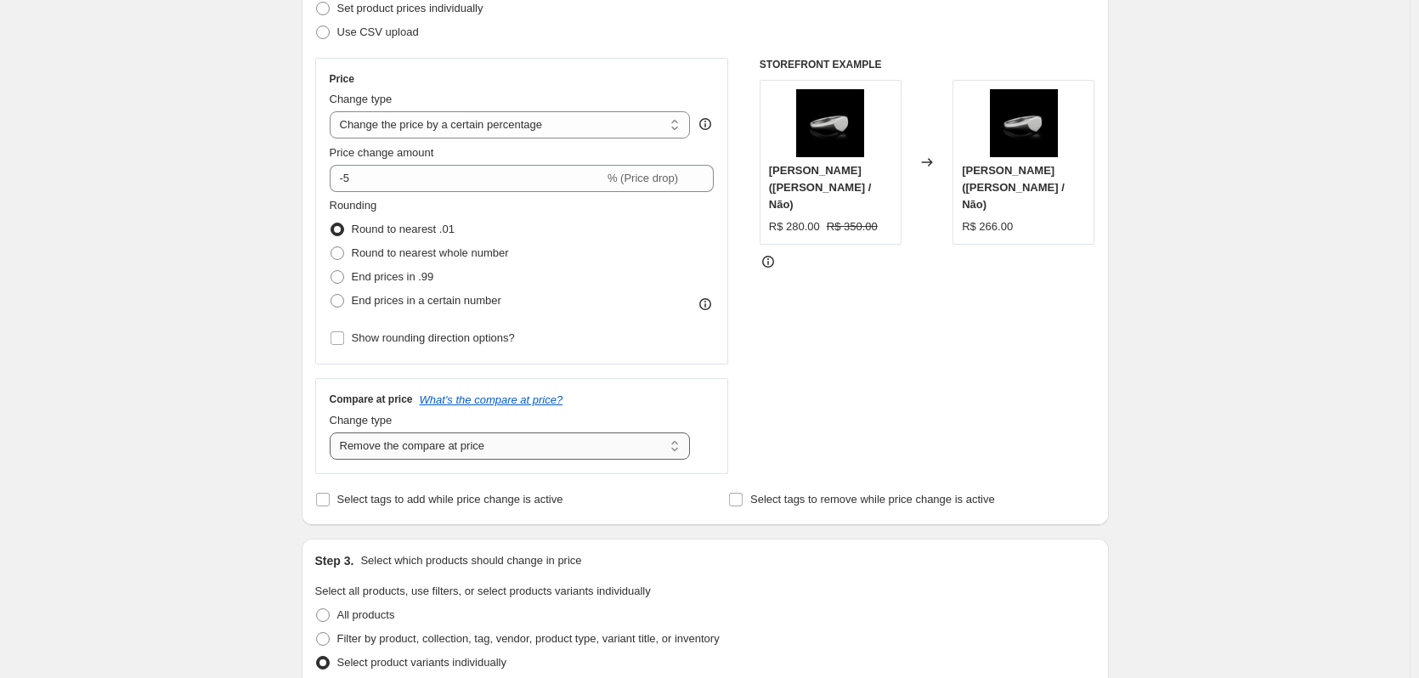
click at [333, 432] on select "Change the compare at price to the current price (sale) Change the compare at p…" at bounding box center [510, 445] width 361 height 27
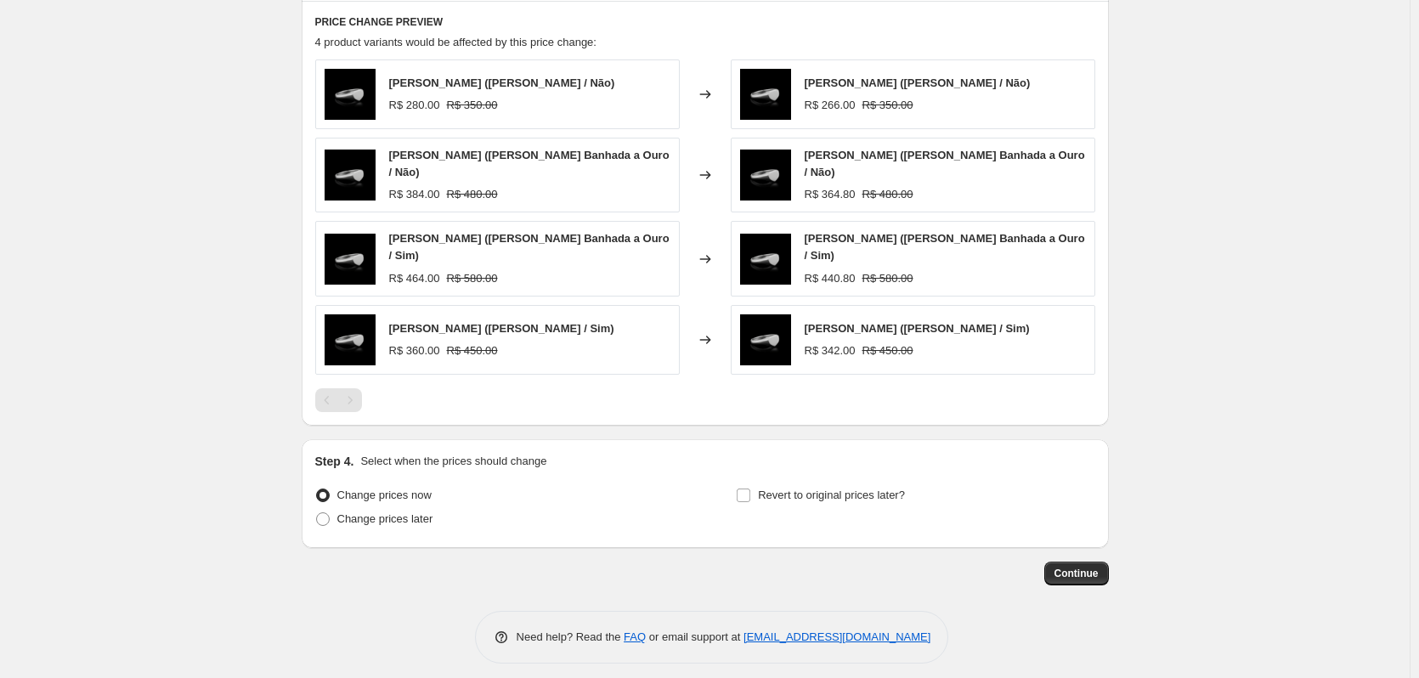
scroll to position [995, 0]
click at [747, 488] on input "Revert to original prices later?" at bounding box center [744, 495] width 14 height 14
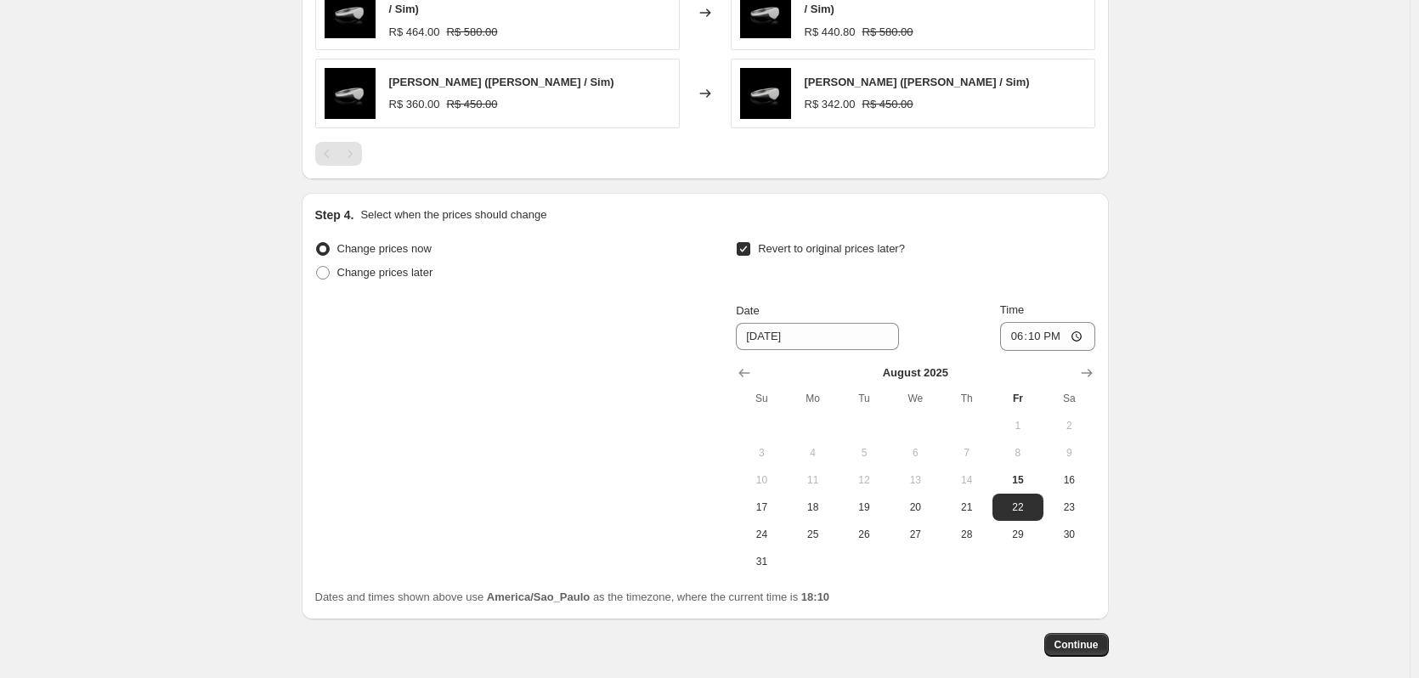
scroll to position [1250, 0]
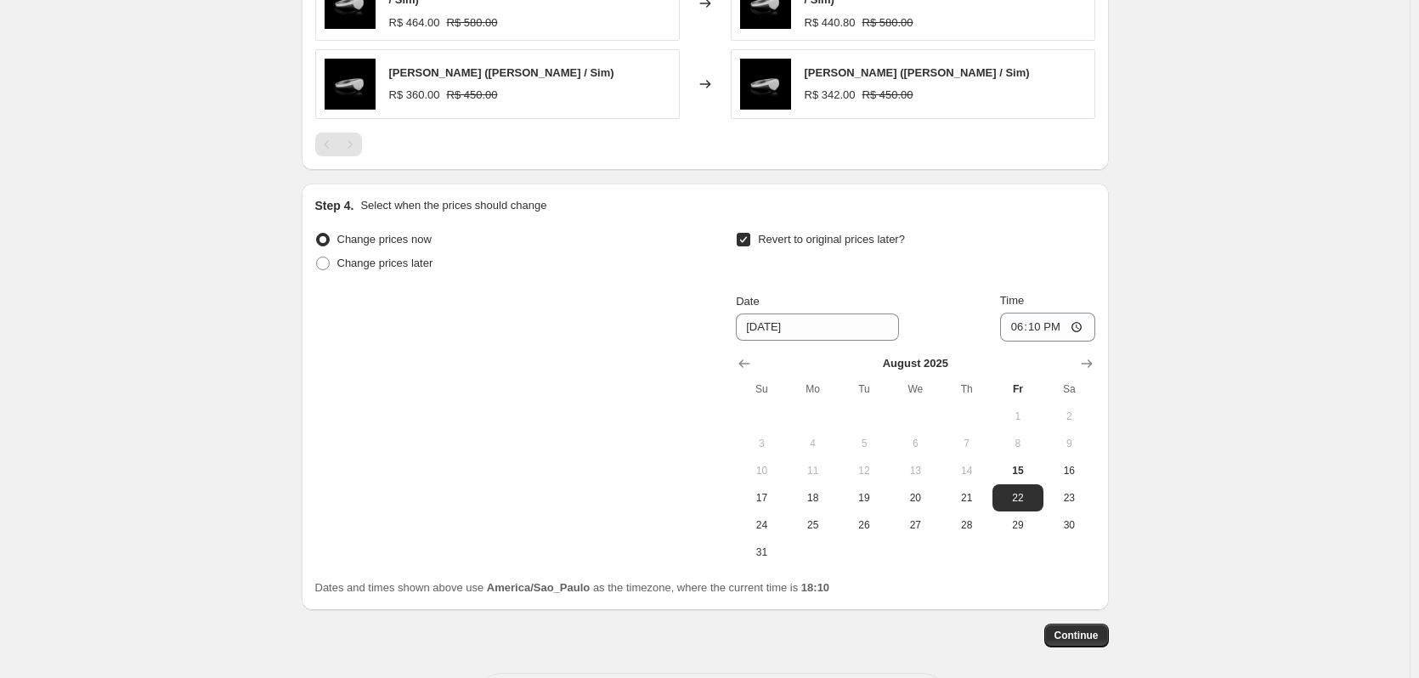
click at [750, 233] on input "Revert to original prices later?" at bounding box center [744, 240] width 14 height 14
checkbox input "false"
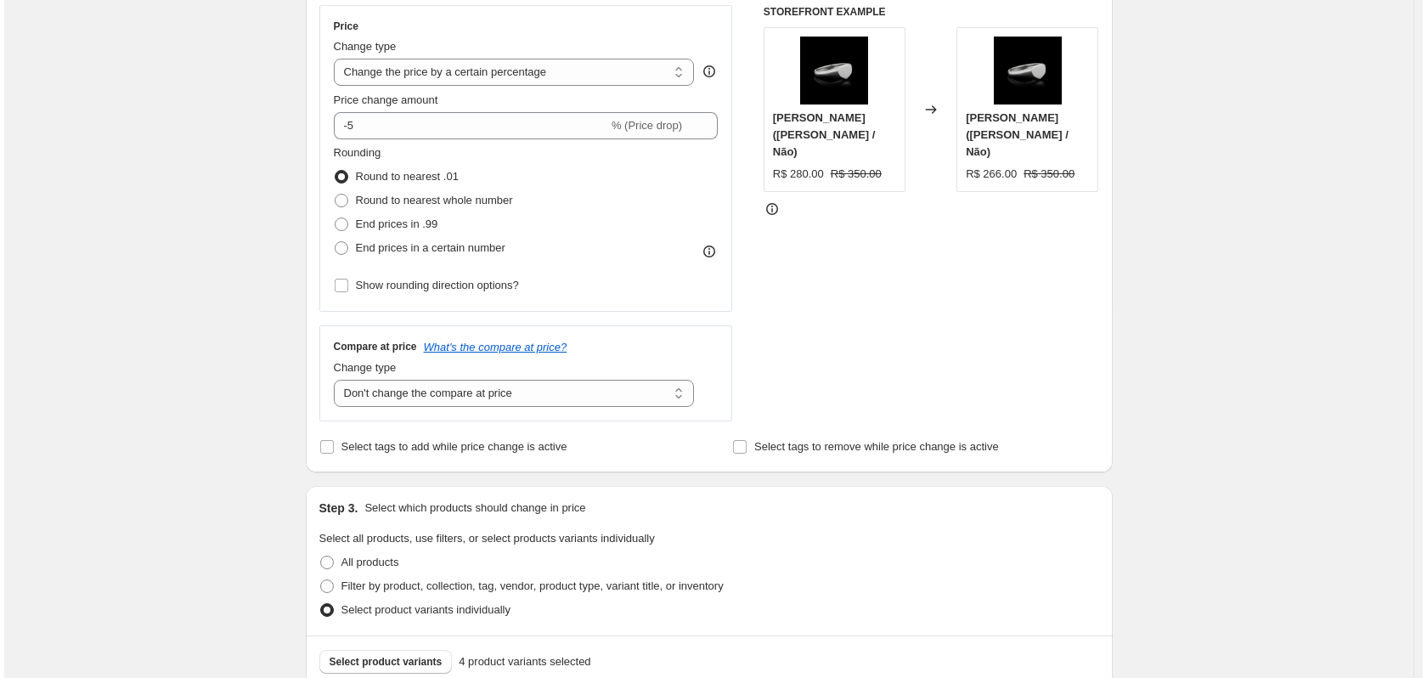
scroll to position [0, 0]
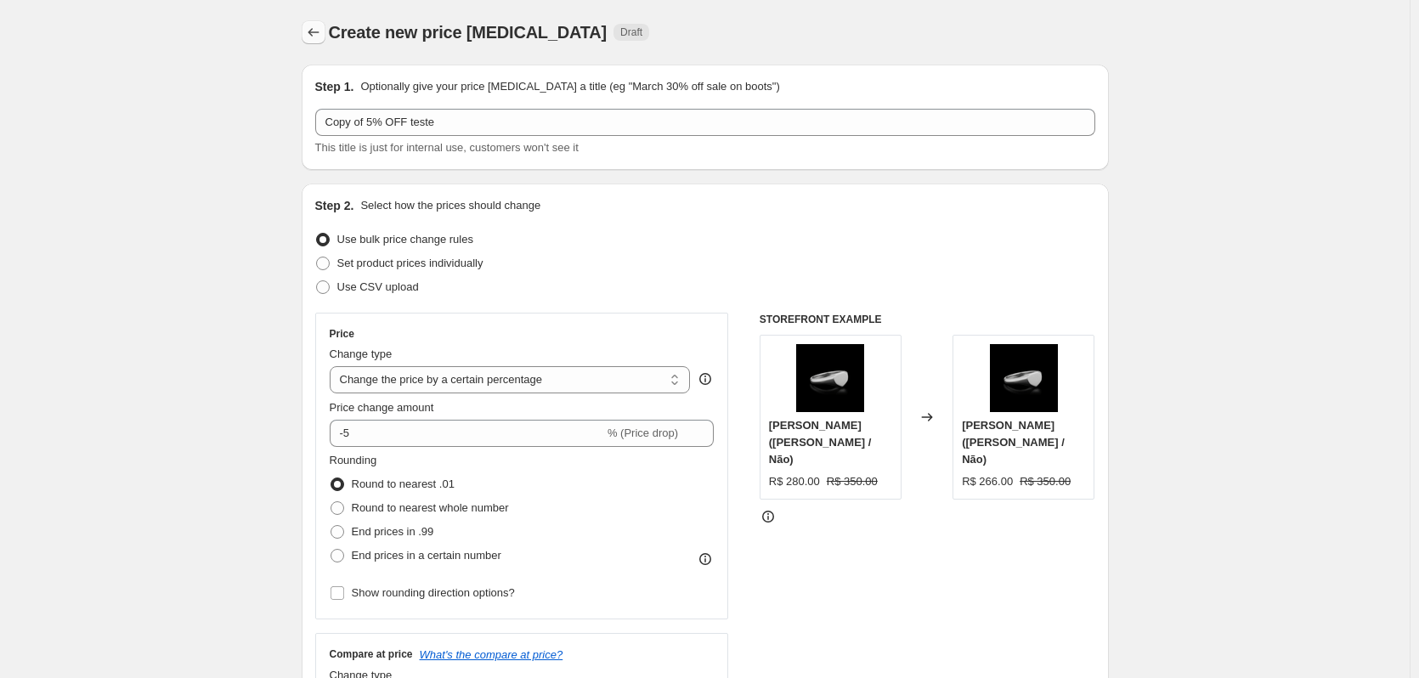
click at [313, 25] on icon "Price change jobs" at bounding box center [313, 32] width 17 height 17
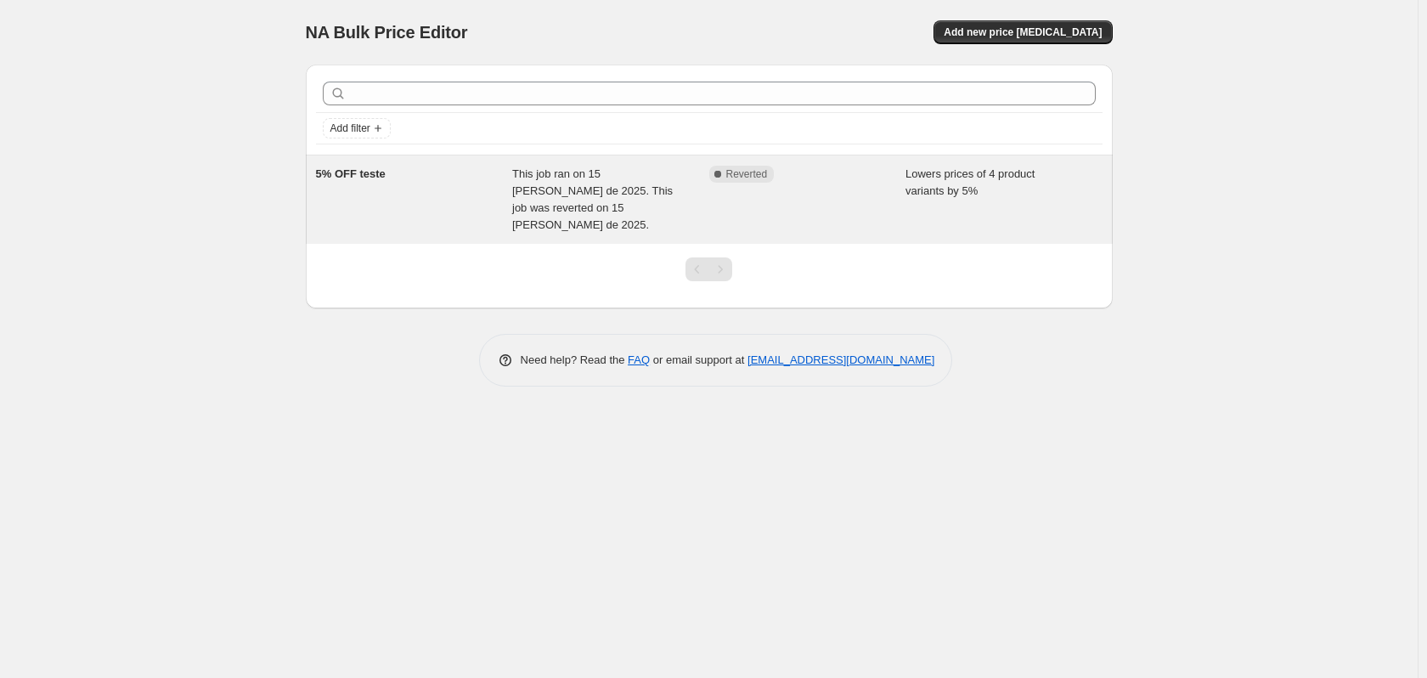
click at [874, 184] on div "Complete Reverted" at bounding box center [807, 200] width 197 height 68
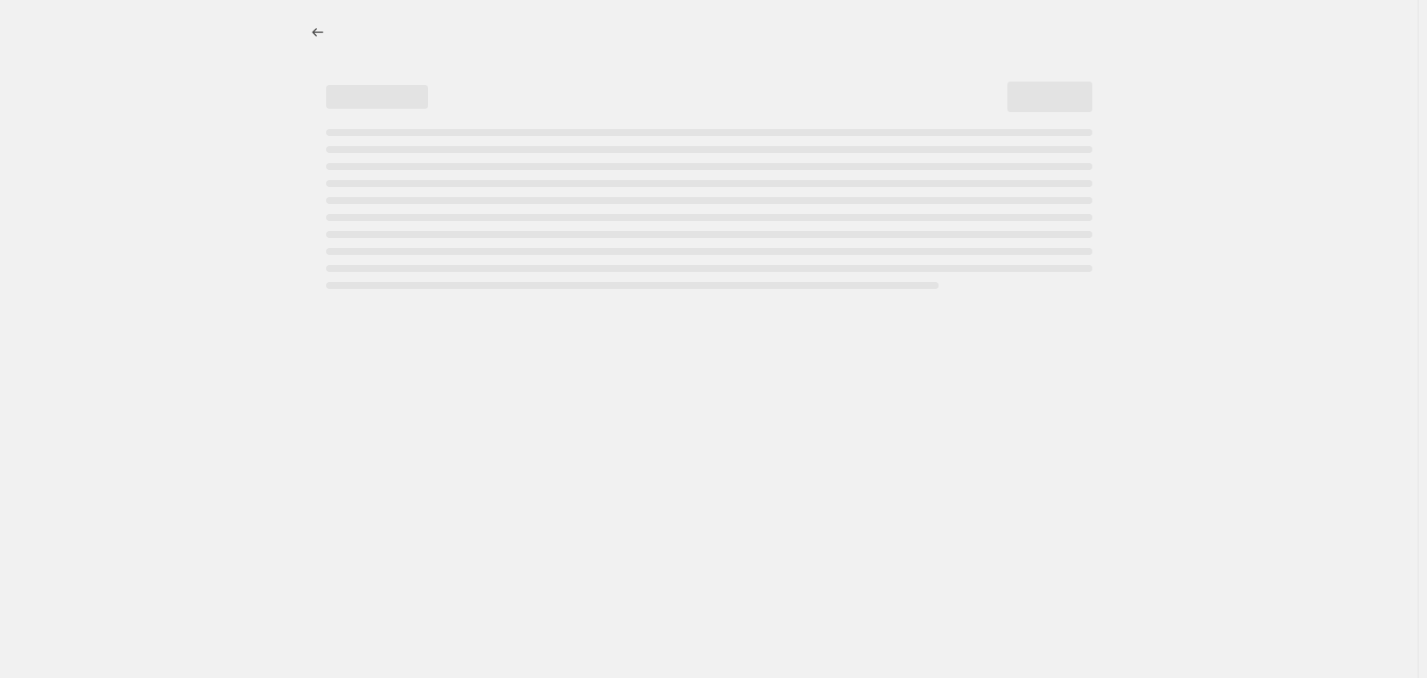
select select "percentage"
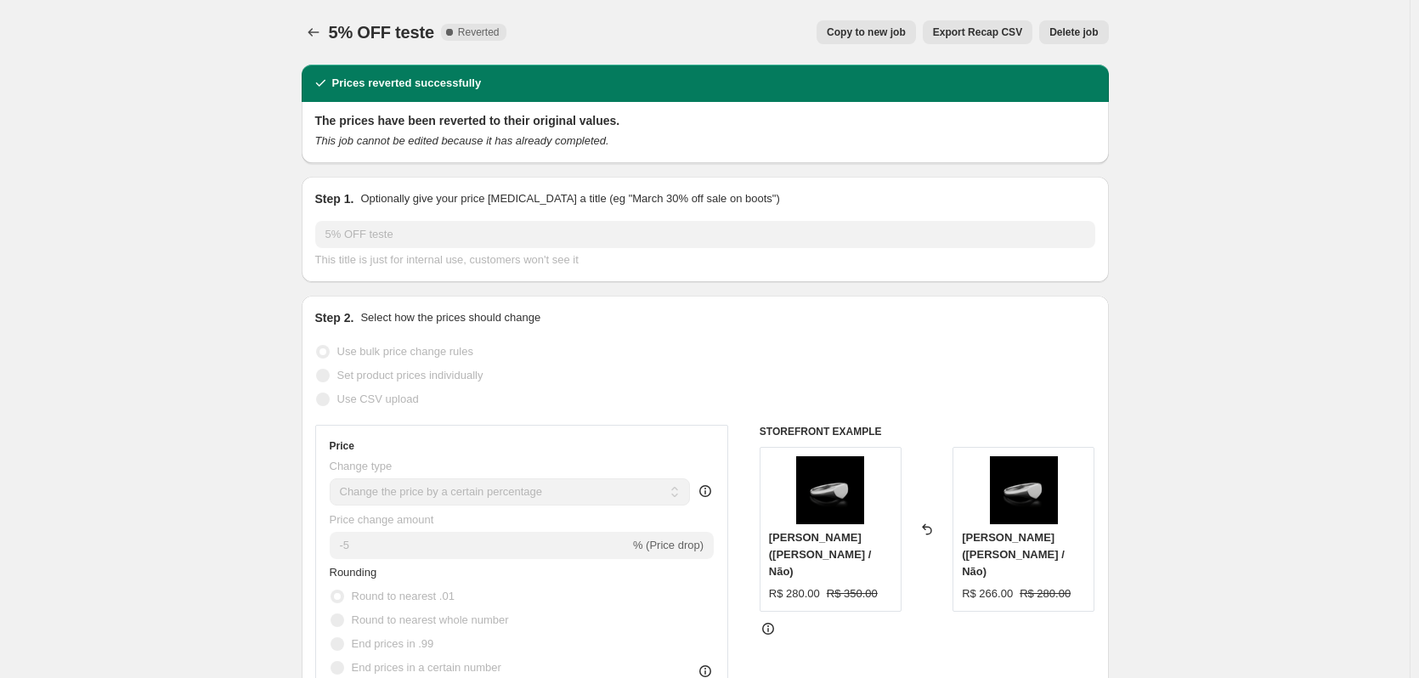
click at [309, 31] on icon "Price change jobs" at bounding box center [313, 32] width 17 height 17
